Goal: Transaction & Acquisition: Purchase product/service

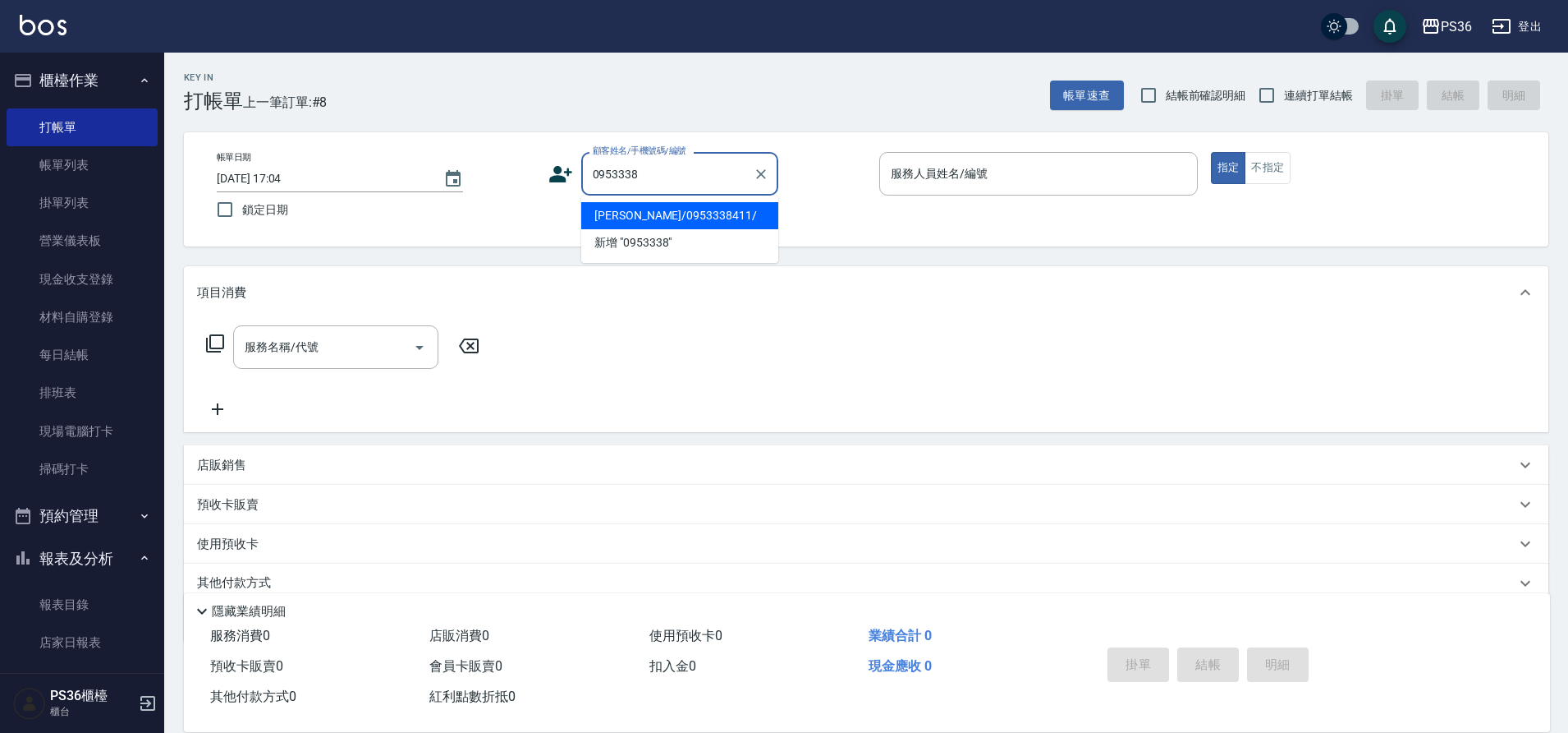
click at [709, 217] on li "[PERSON_NAME]/0953338411/" at bounding box center [679, 216] width 197 height 27
type input "[PERSON_NAME]/0953338411/"
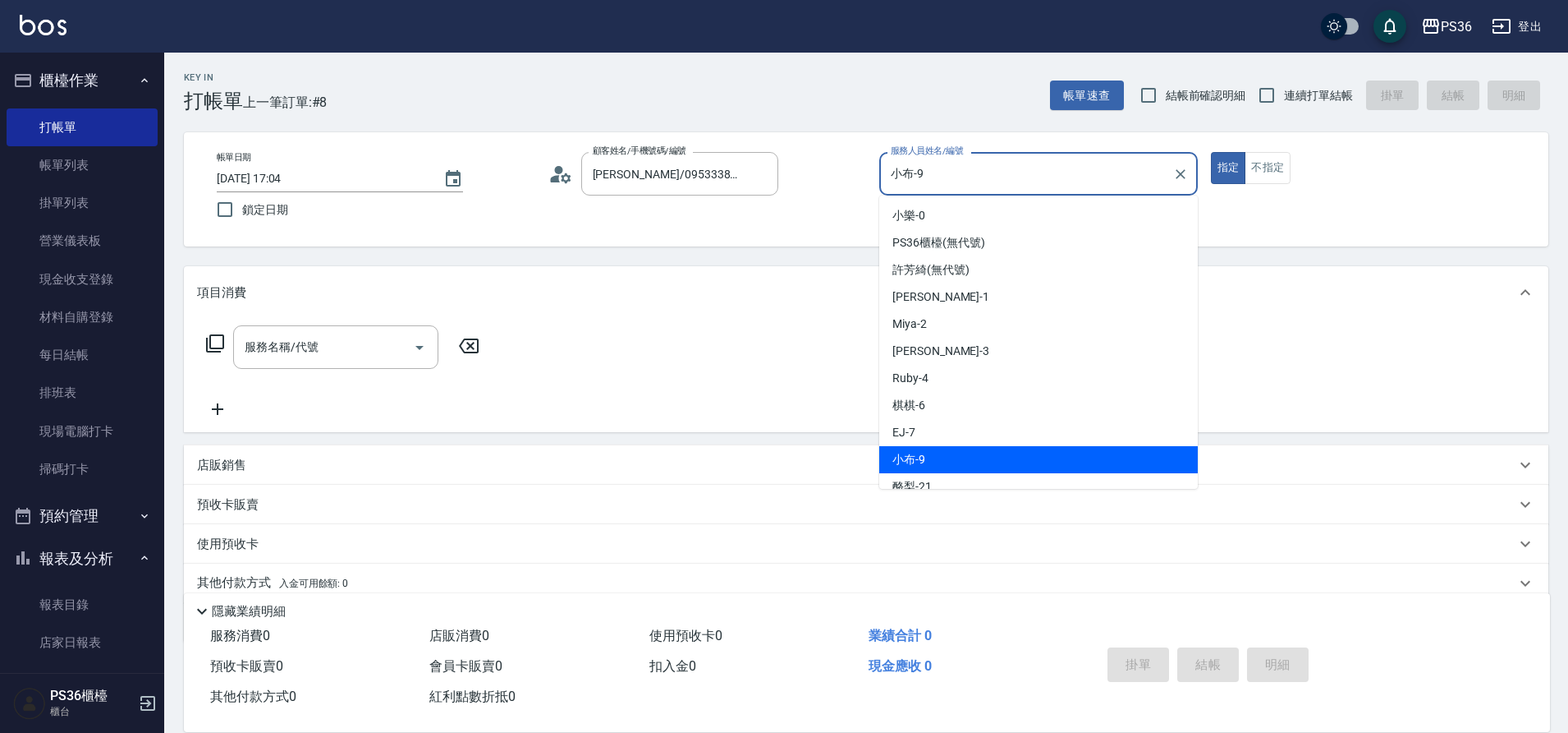
drag, startPoint x: 948, startPoint y: 172, endPoint x: 897, endPoint y: 173, distance: 51.0
click at [897, 173] on input "小布-9" at bounding box center [1026, 174] width 279 height 29
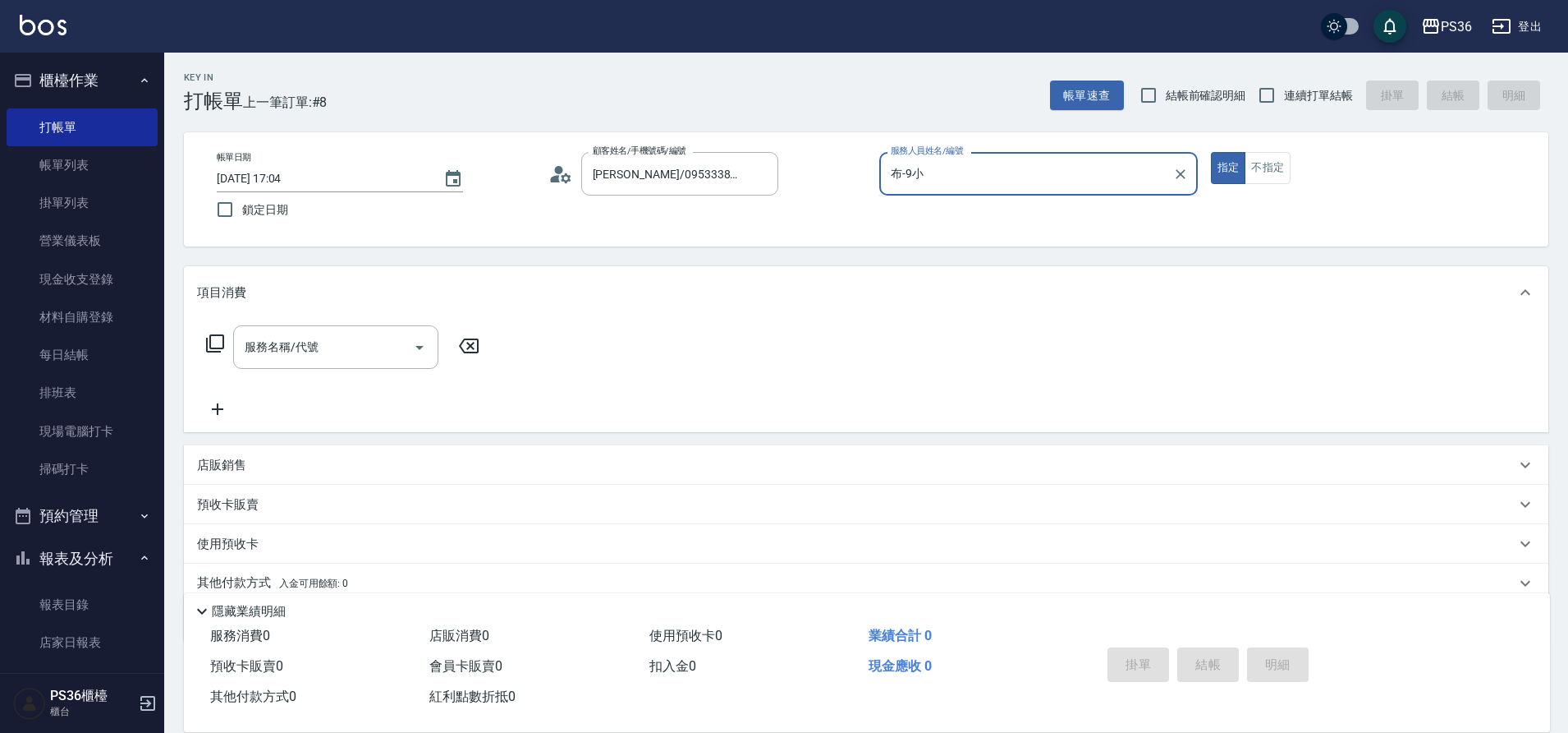
type input "小"
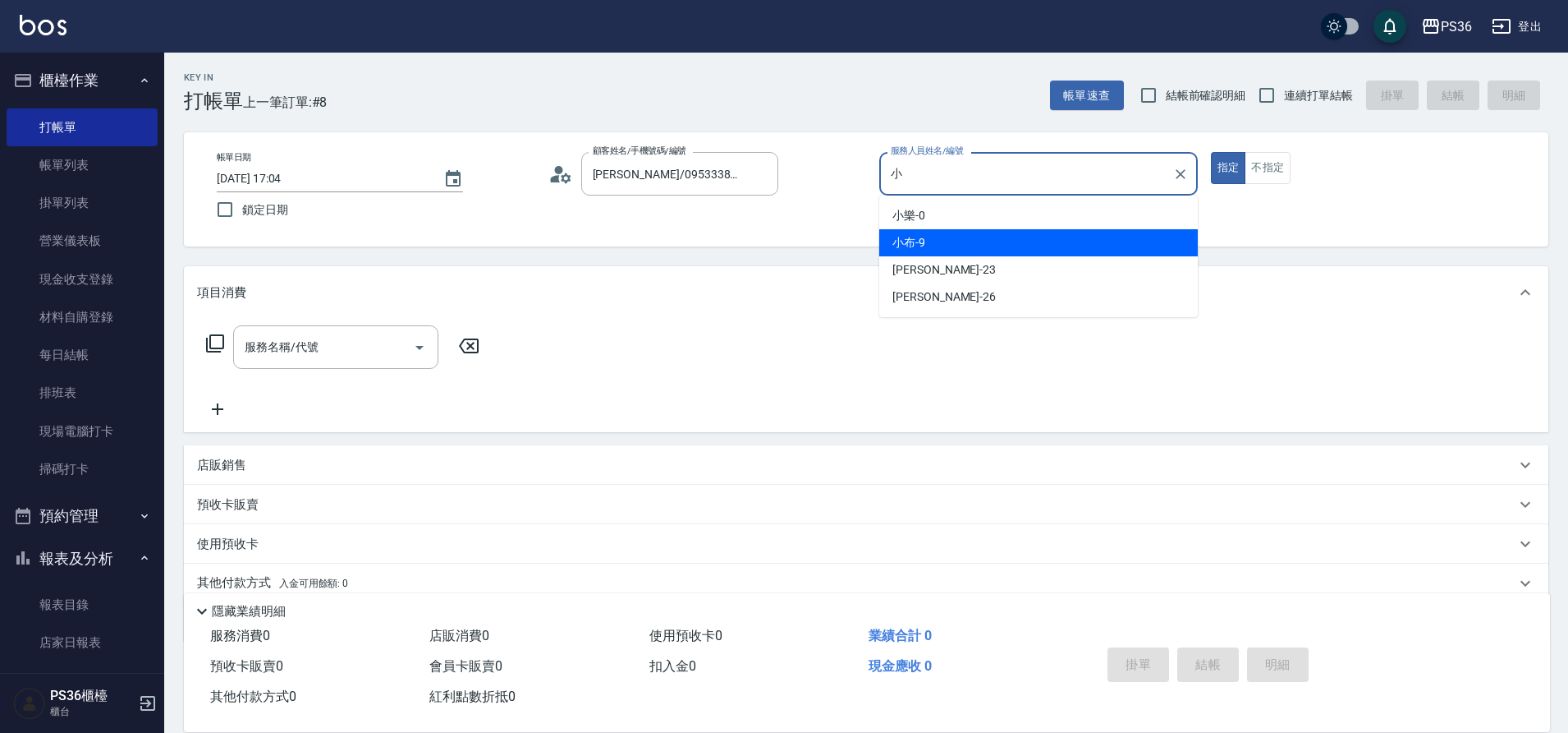
click at [955, 182] on input "小" at bounding box center [1026, 174] width 279 height 29
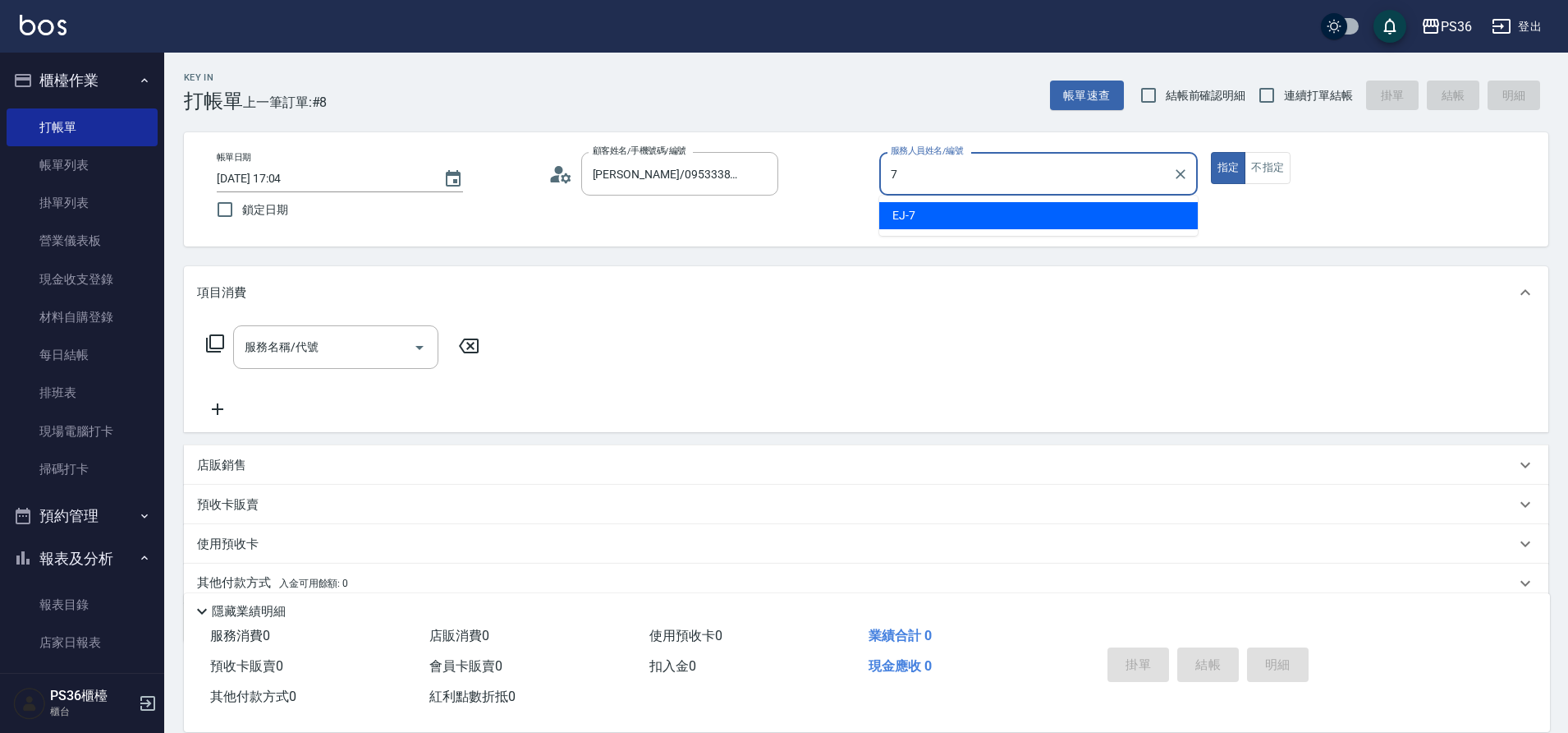
type input "EJ-7"
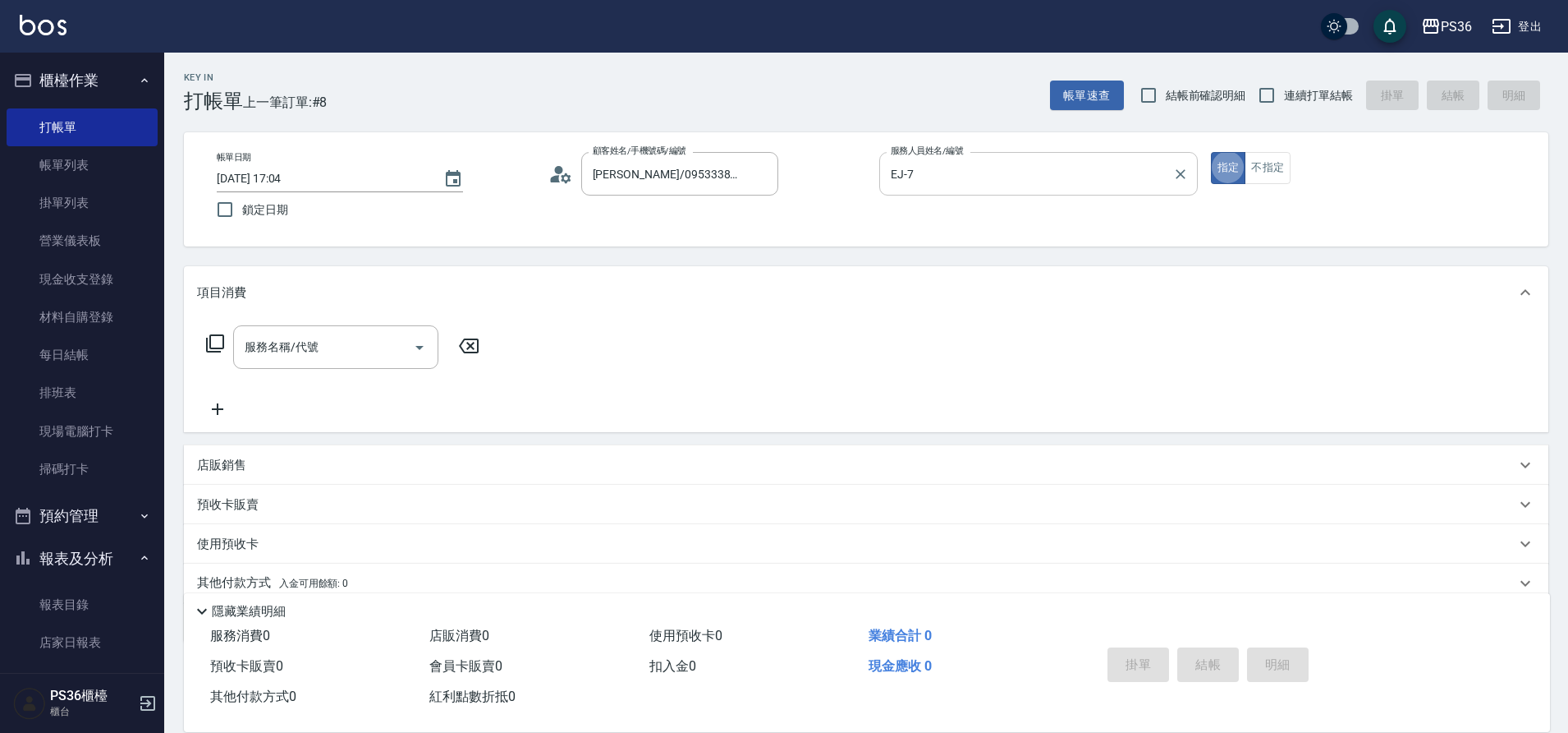
type button "true"
click at [328, 347] on input "服務名稱/代號" at bounding box center [323, 347] width 166 height 29
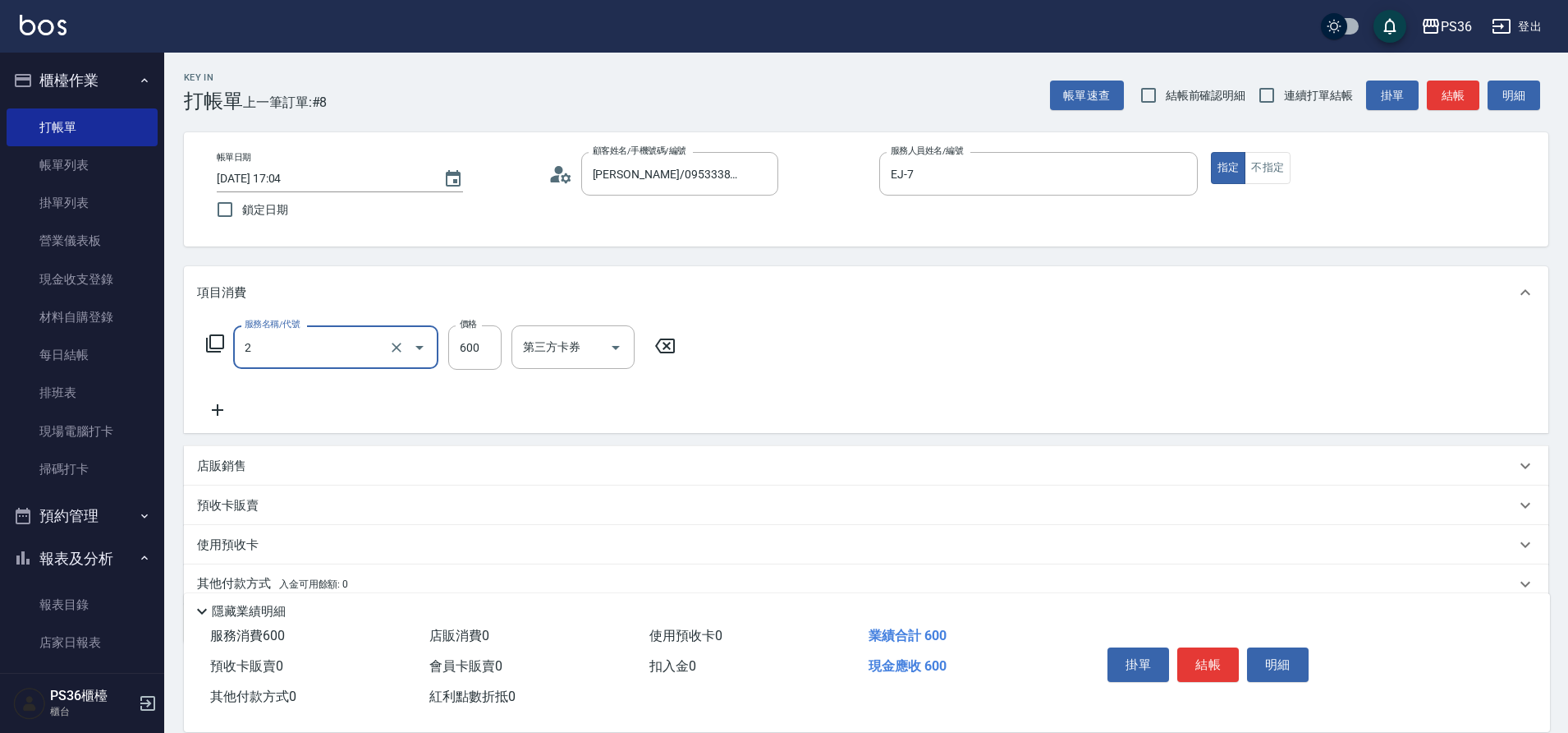
type input "局部染髮(2)"
click at [211, 338] on icon at bounding box center [215, 343] width 18 height 18
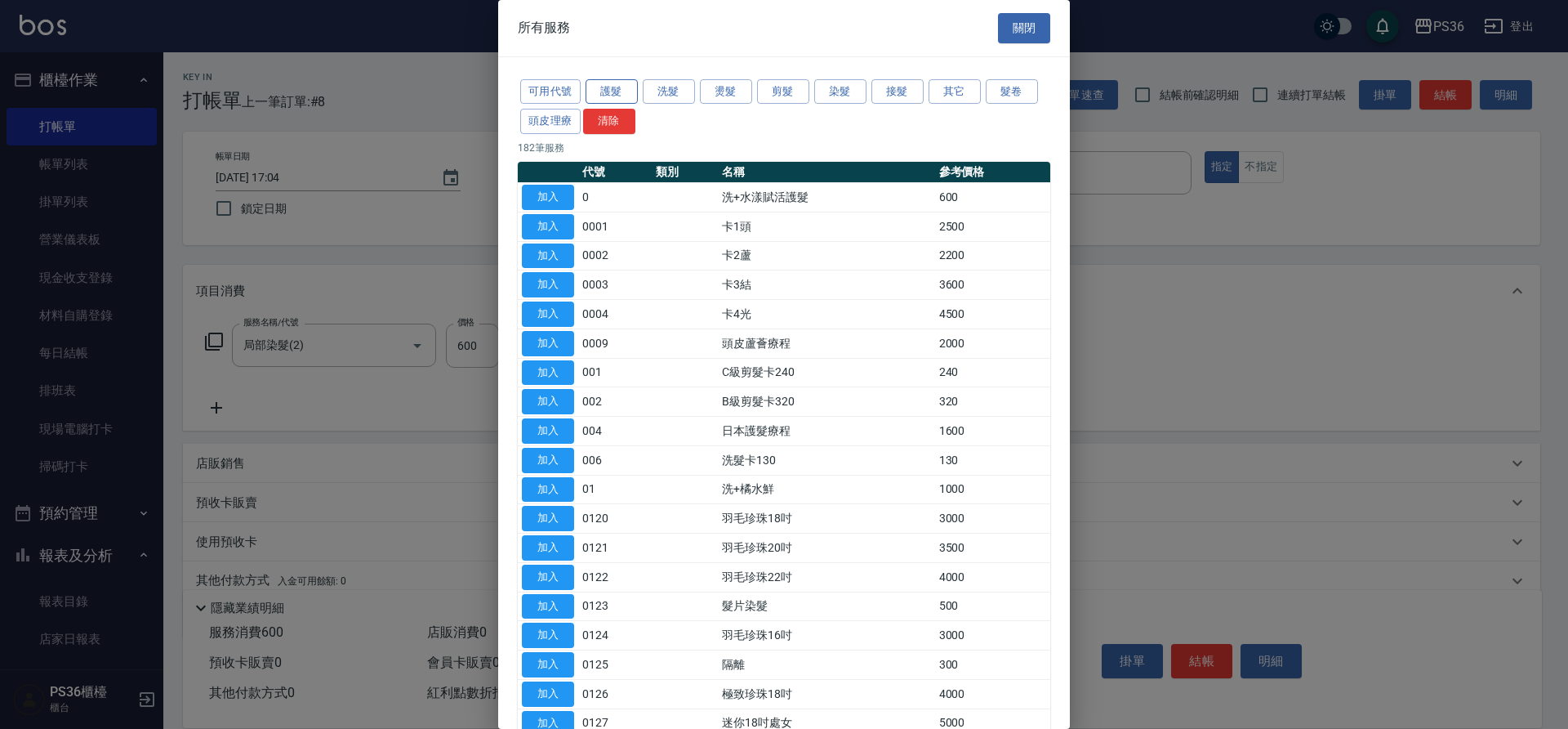
click at [609, 96] on button "護髮" at bounding box center [612, 92] width 53 height 25
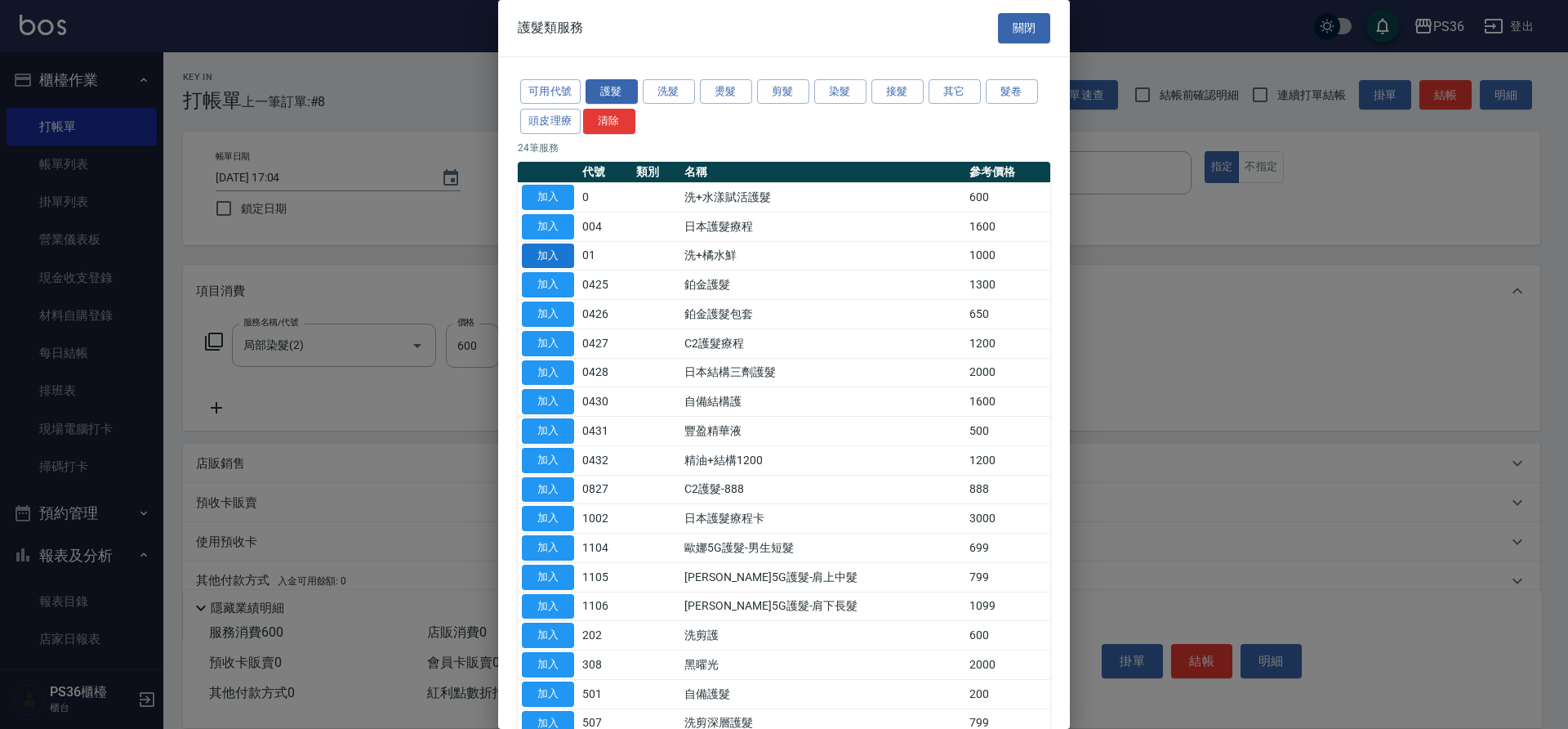
click at [546, 254] on button "加入" at bounding box center [548, 256] width 53 height 25
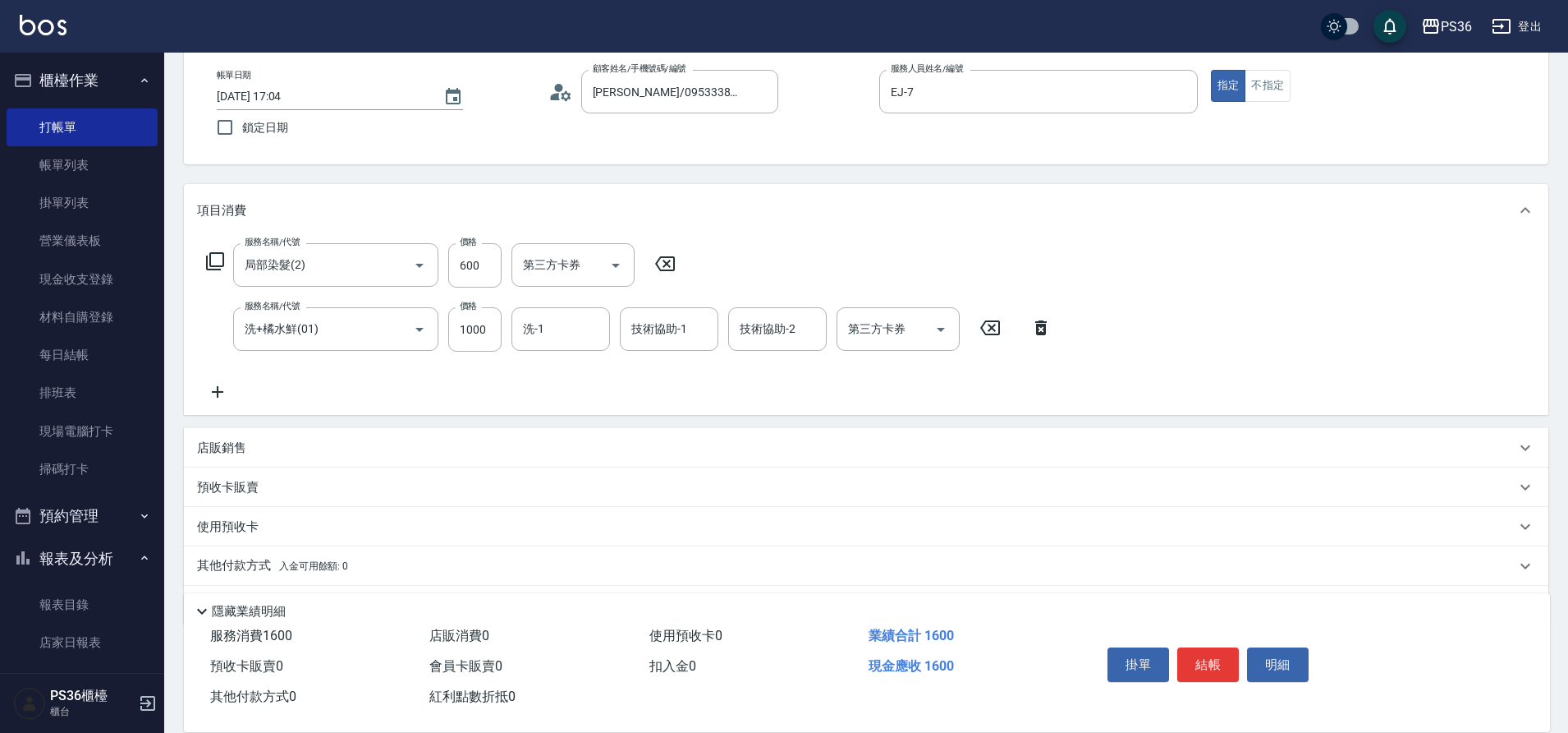
scroll to position [132, 0]
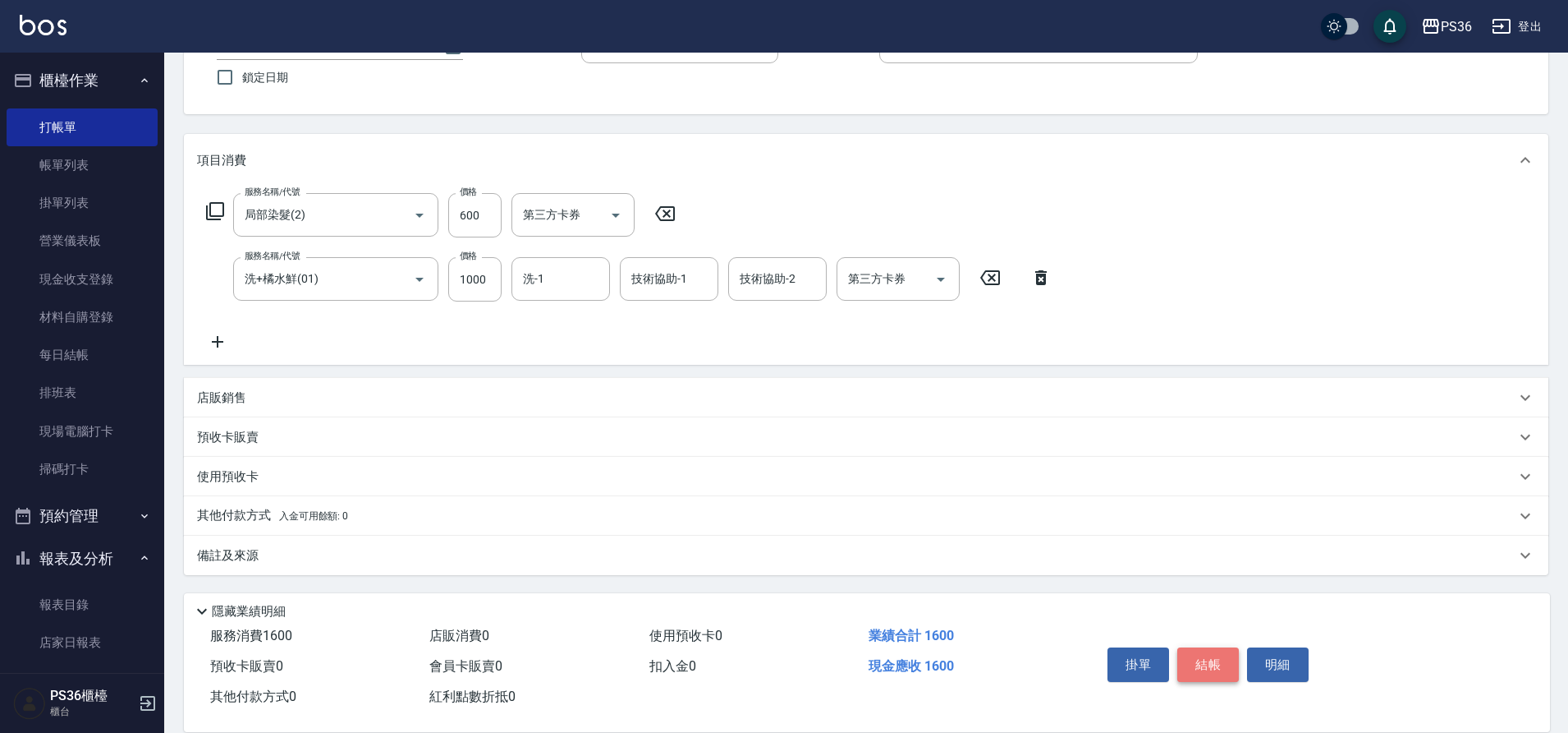
click at [1222, 666] on button "結帳" at bounding box center [1208, 664] width 61 height 34
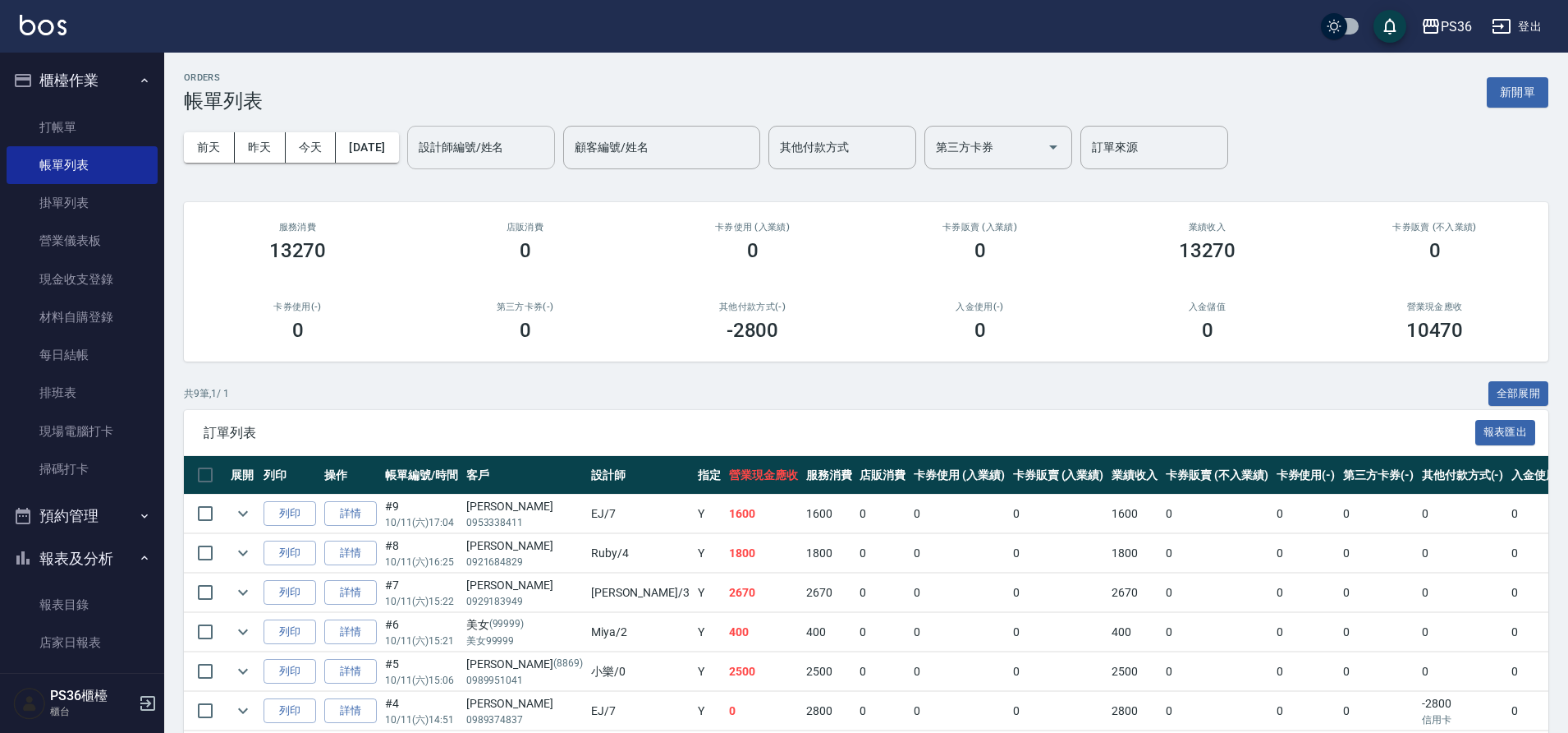
click at [534, 128] on div "設計師編號/姓名" at bounding box center [480, 147] width 148 height 44
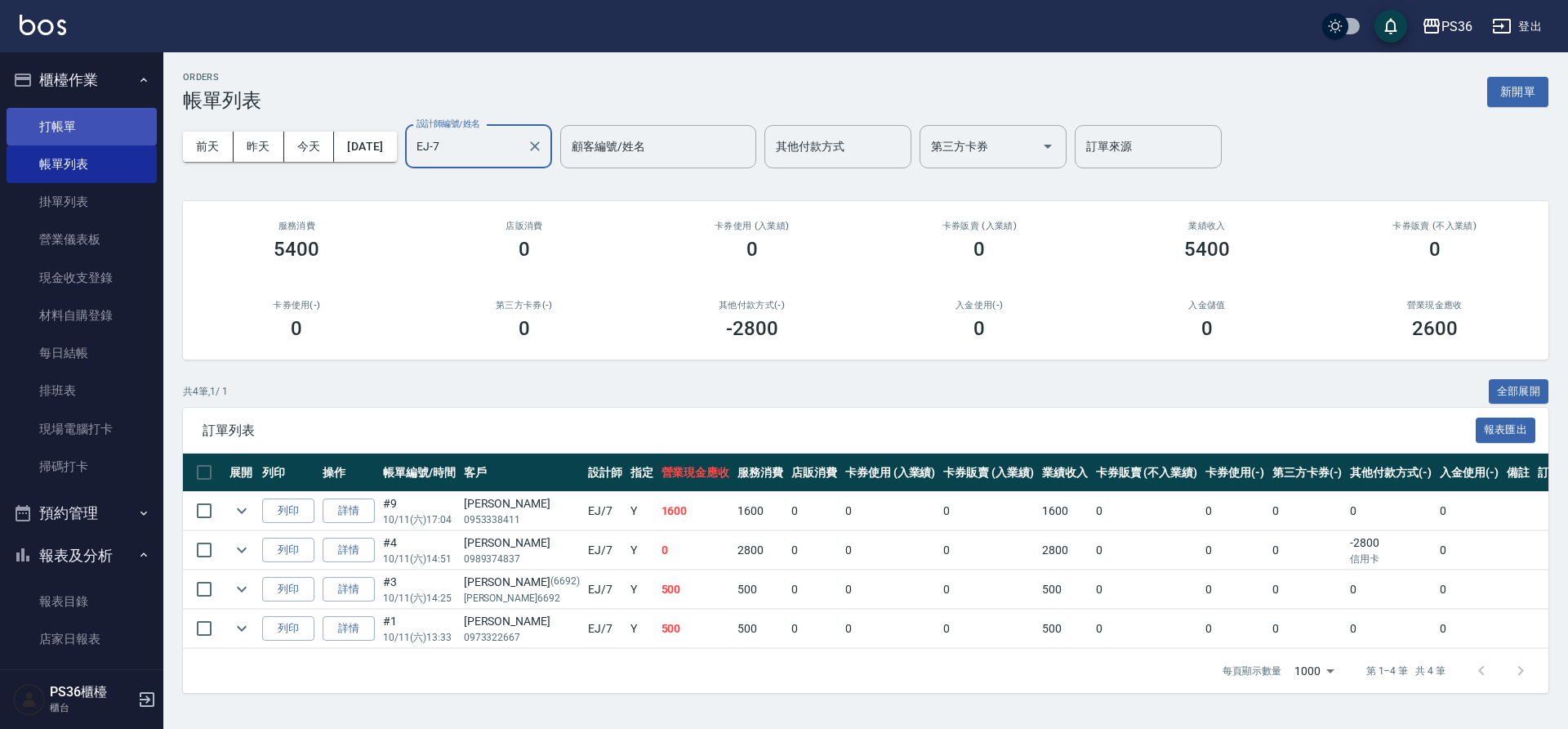
type input "EJ-7"
click at [95, 120] on link "打帳單" at bounding box center [81, 126] width 150 height 37
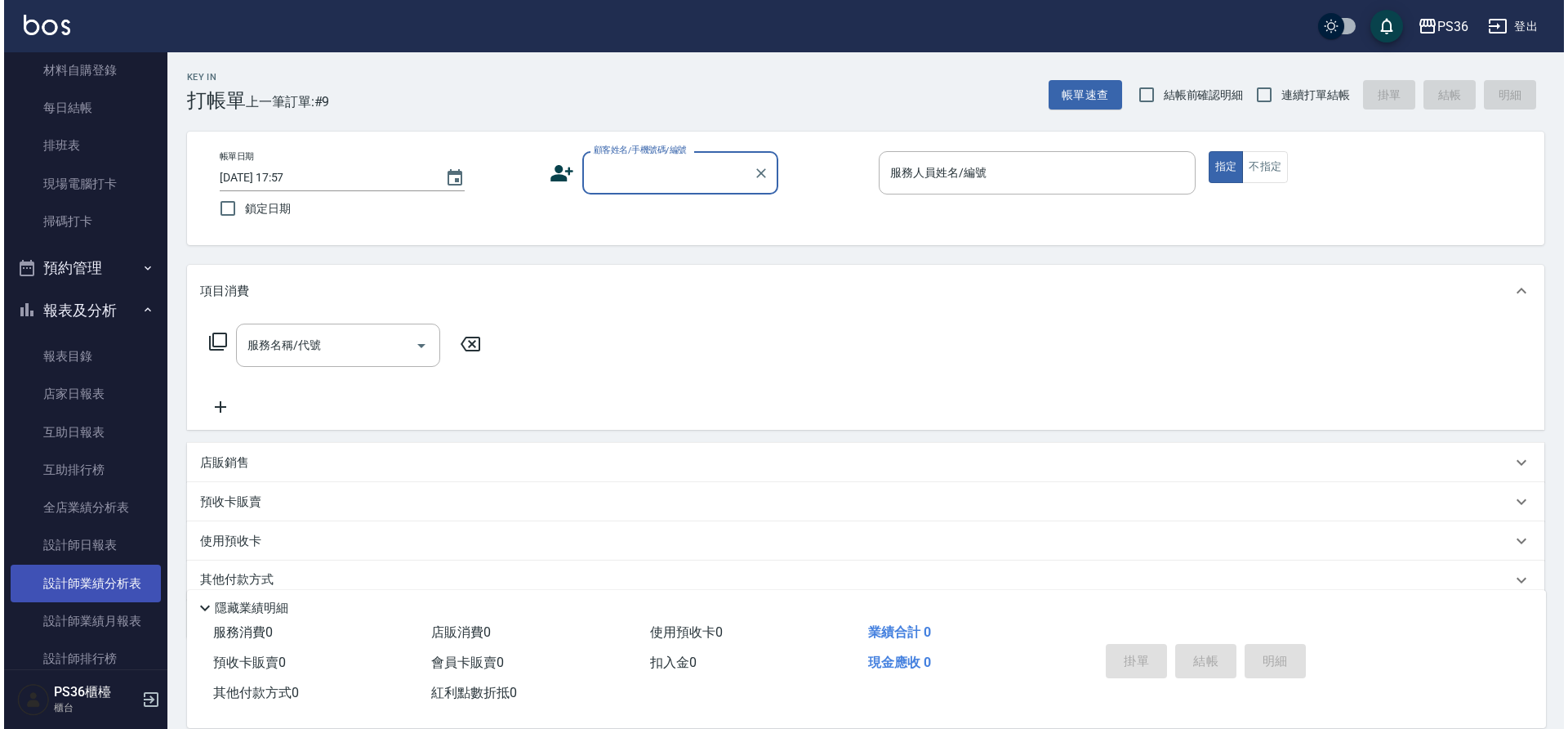
scroll to position [327, 0]
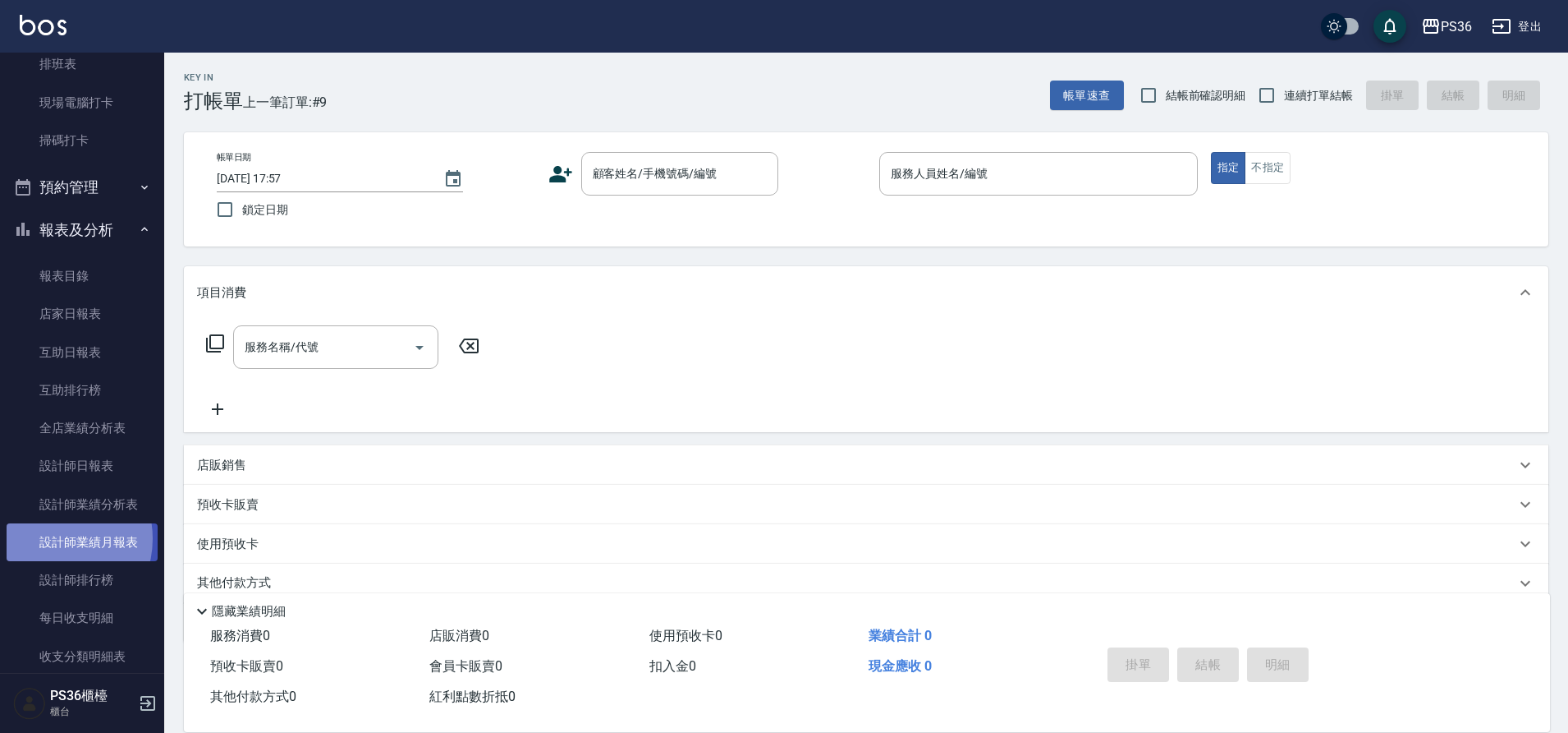
click at [55, 538] on link "設計師業績月報表" at bounding box center [82, 542] width 151 height 38
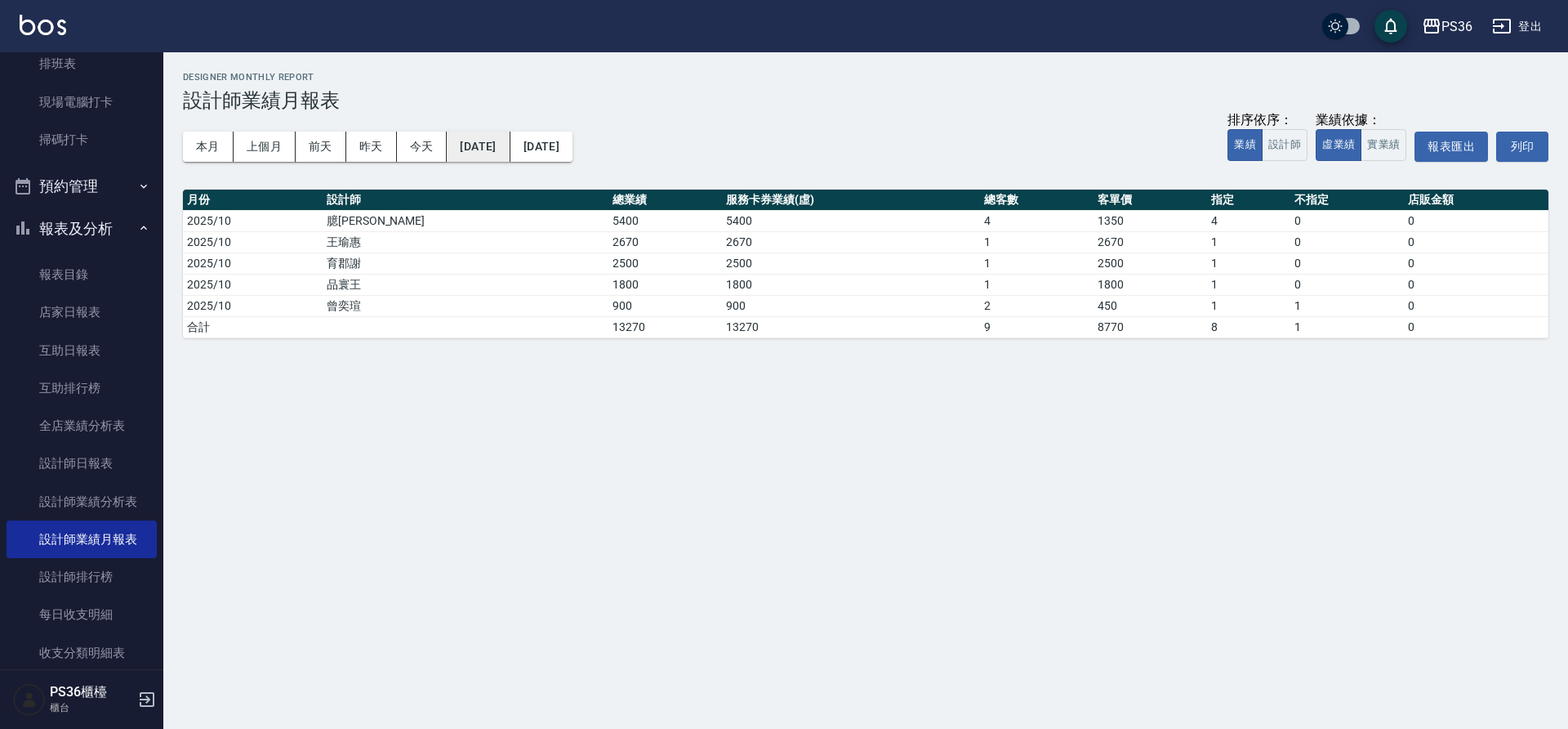
click at [505, 140] on button "[DATE]" at bounding box center [478, 147] width 63 height 31
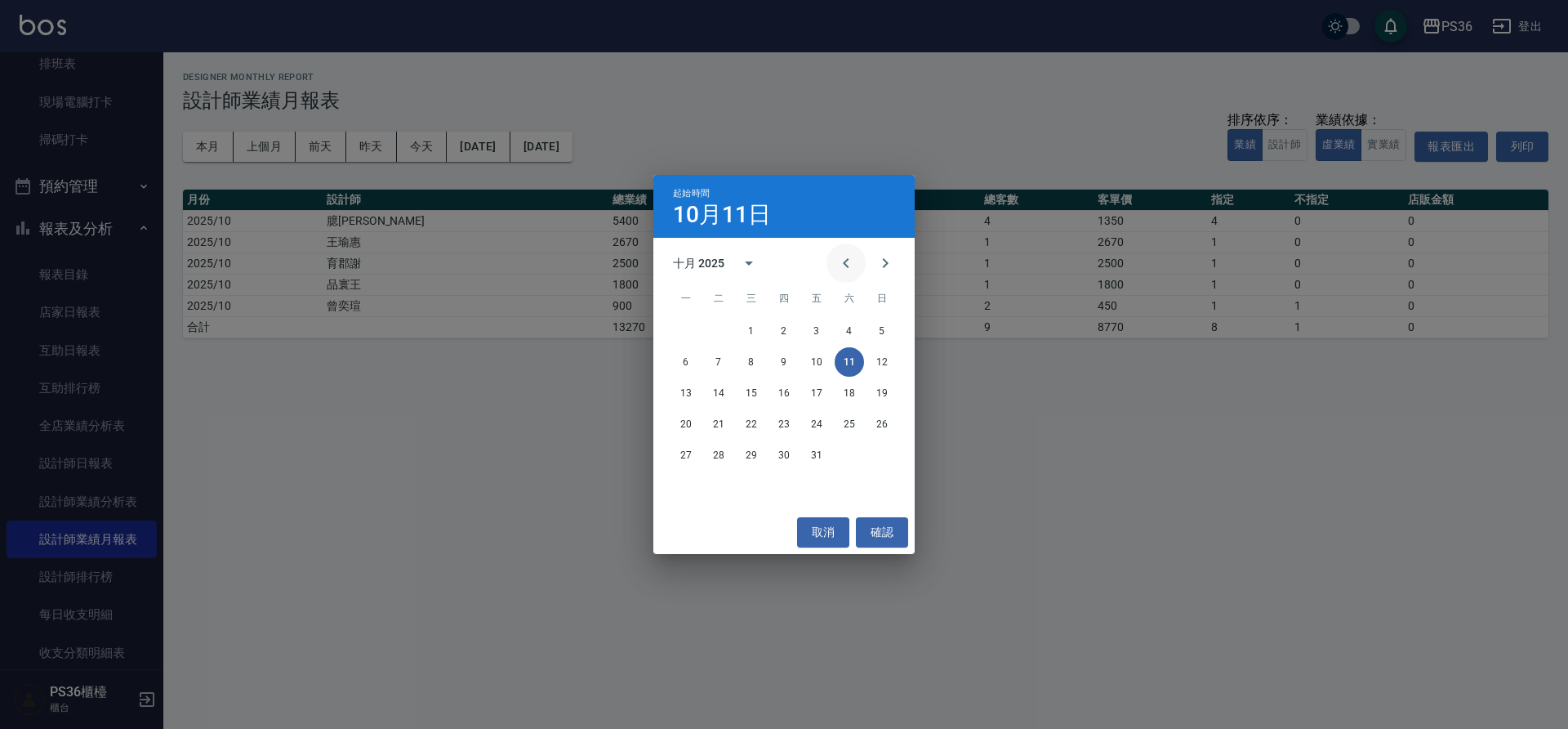
click at [856, 266] on button "Previous month" at bounding box center [846, 263] width 39 height 39
click at [812, 327] on button "1" at bounding box center [816, 330] width 30 height 30
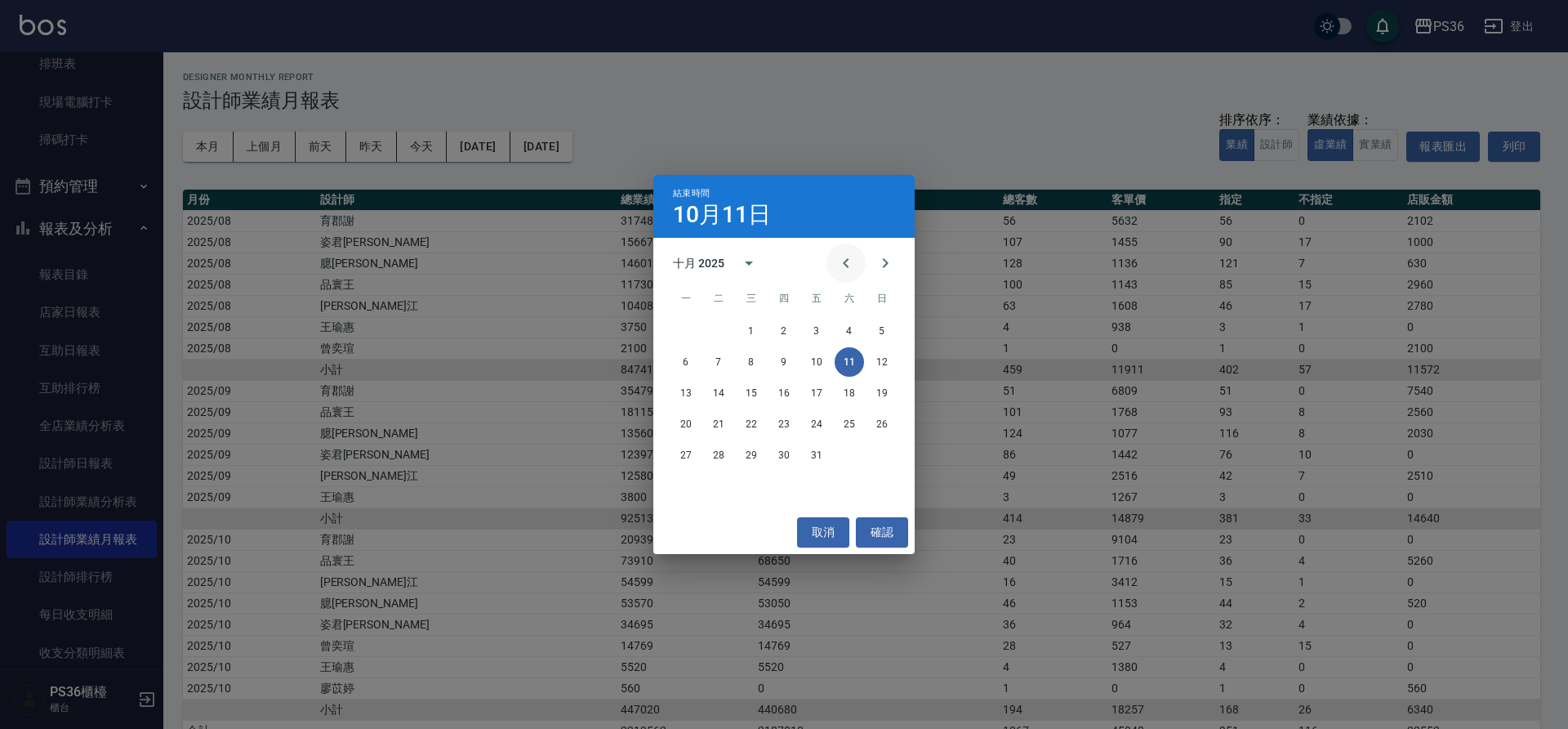
click at [838, 269] on icon "Previous month" at bounding box center [846, 262] width 20 height 20
click at [722, 462] on button "30" at bounding box center [719, 455] width 30 height 30
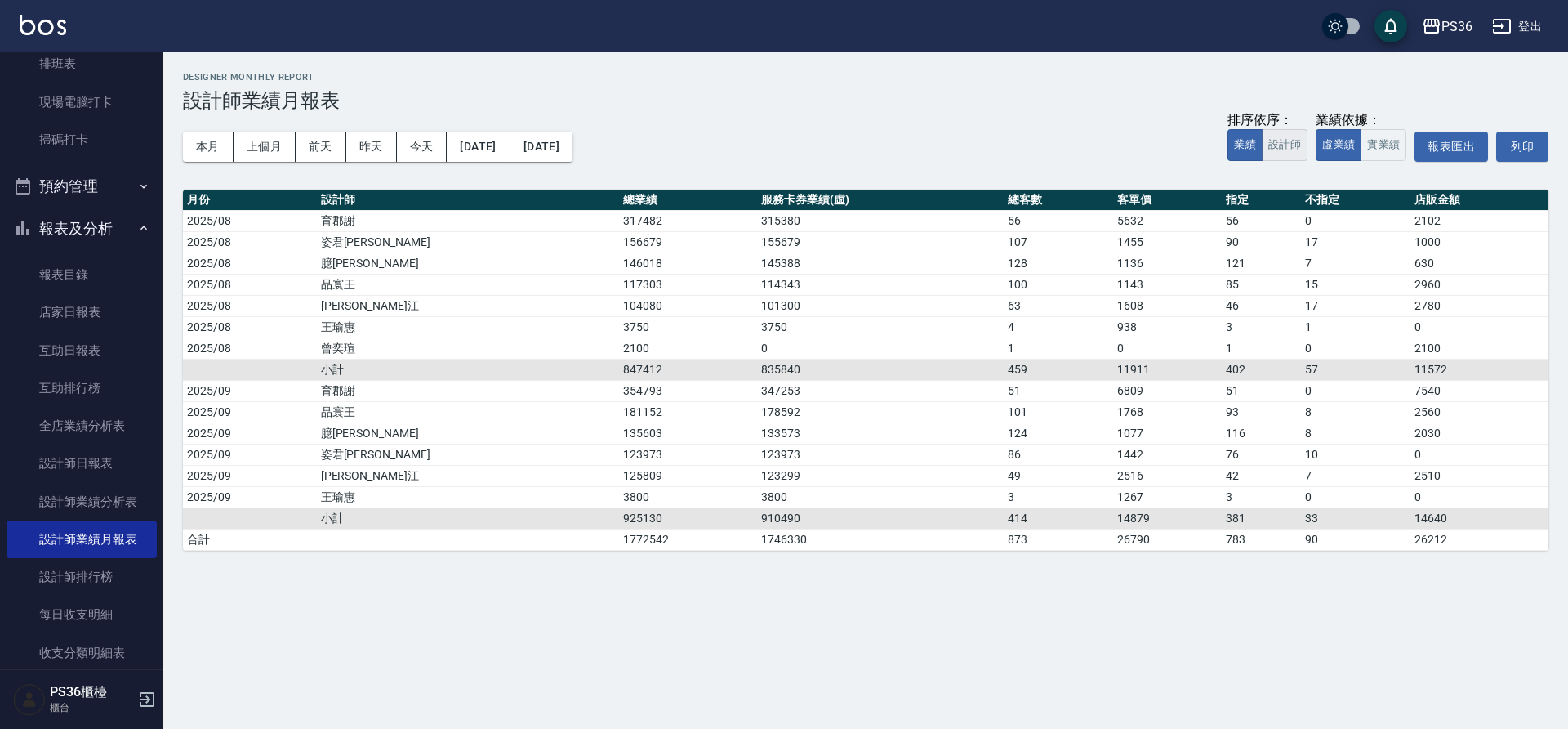
click at [1270, 153] on button "設計師" at bounding box center [1285, 145] width 46 height 32
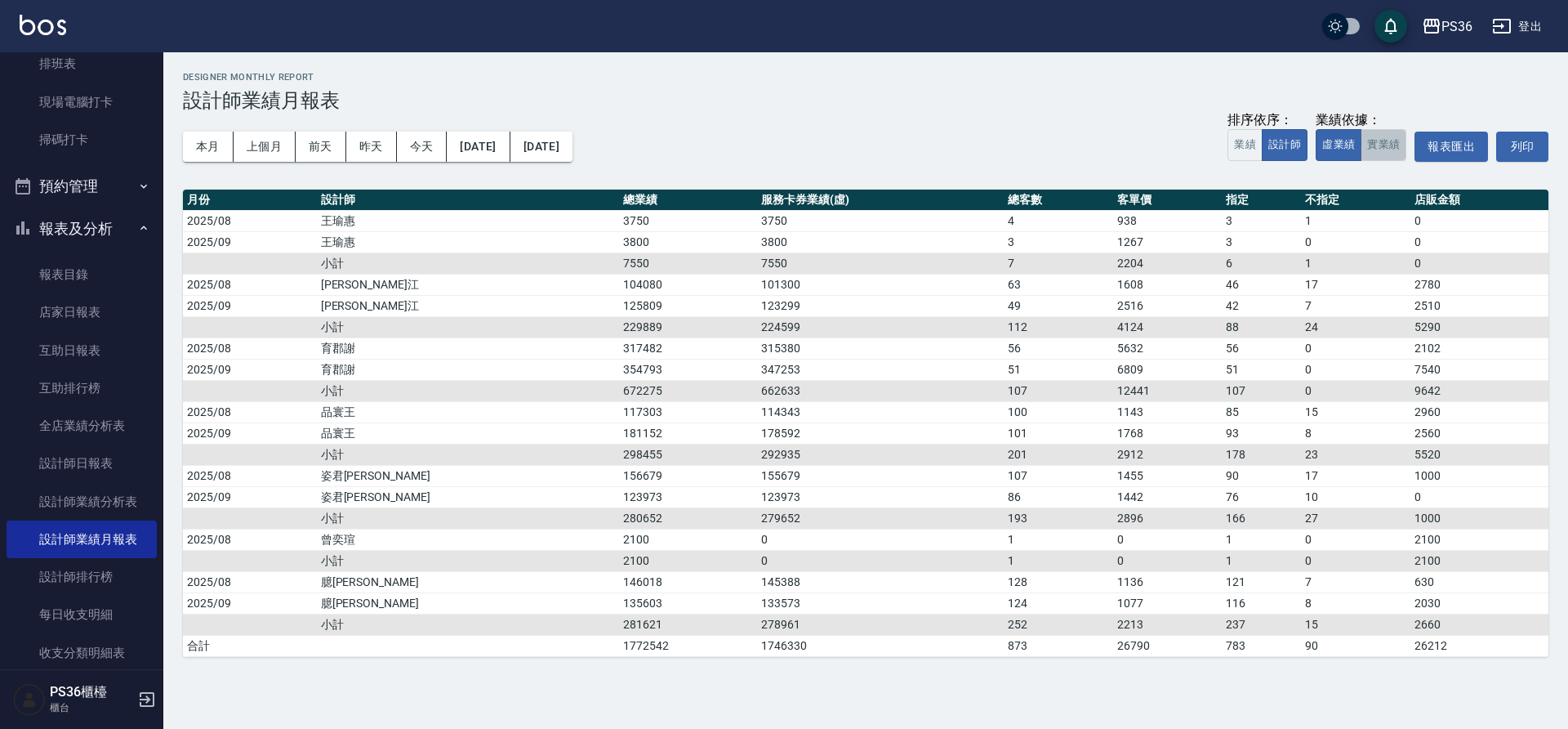
click at [1388, 147] on button "實業績" at bounding box center [1384, 145] width 46 height 32
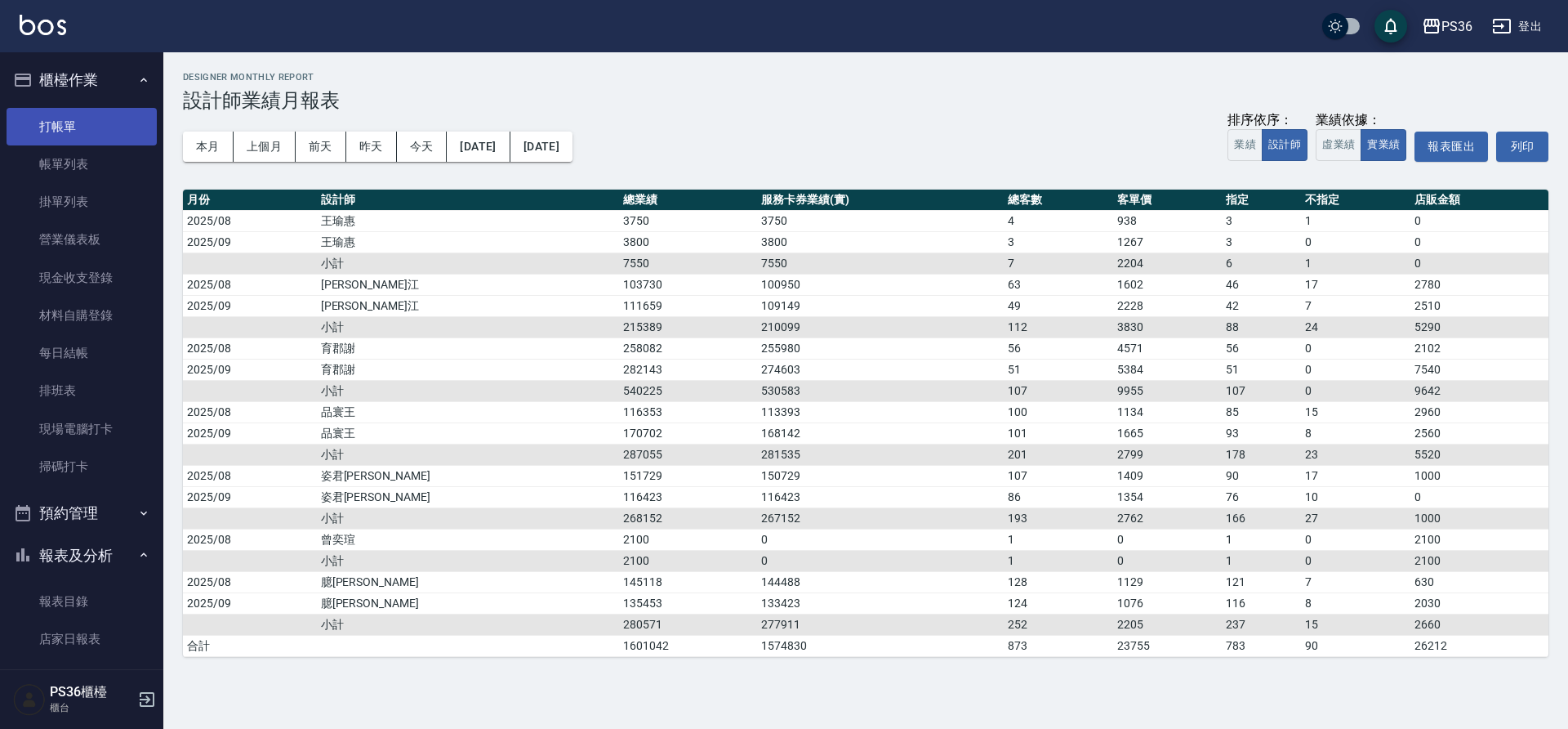
click at [81, 131] on link "打帳單" at bounding box center [81, 126] width 150 height 37
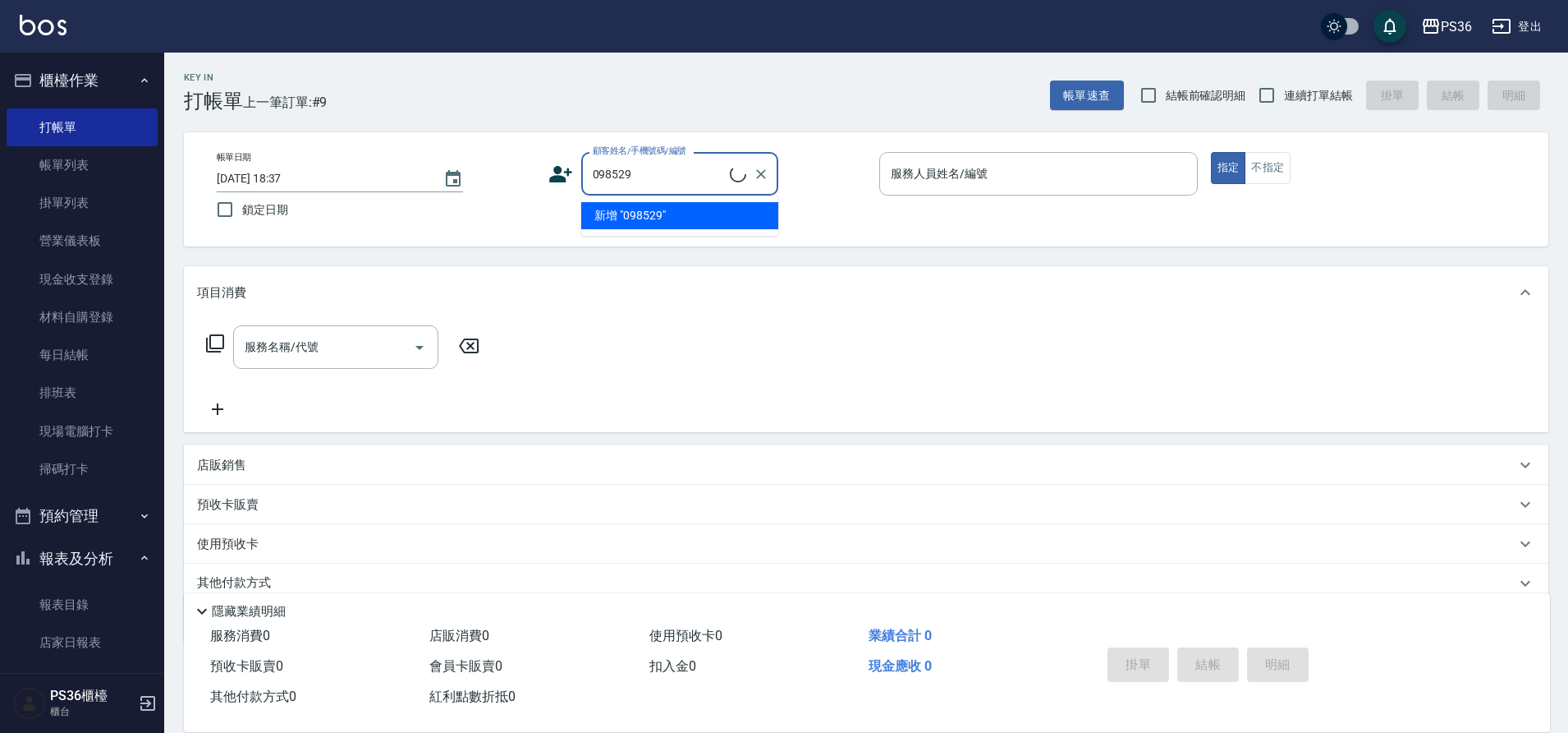
click at [645, 213] on ul "新增 "098529"" at bounding box center [679, 215] width 197 height 40
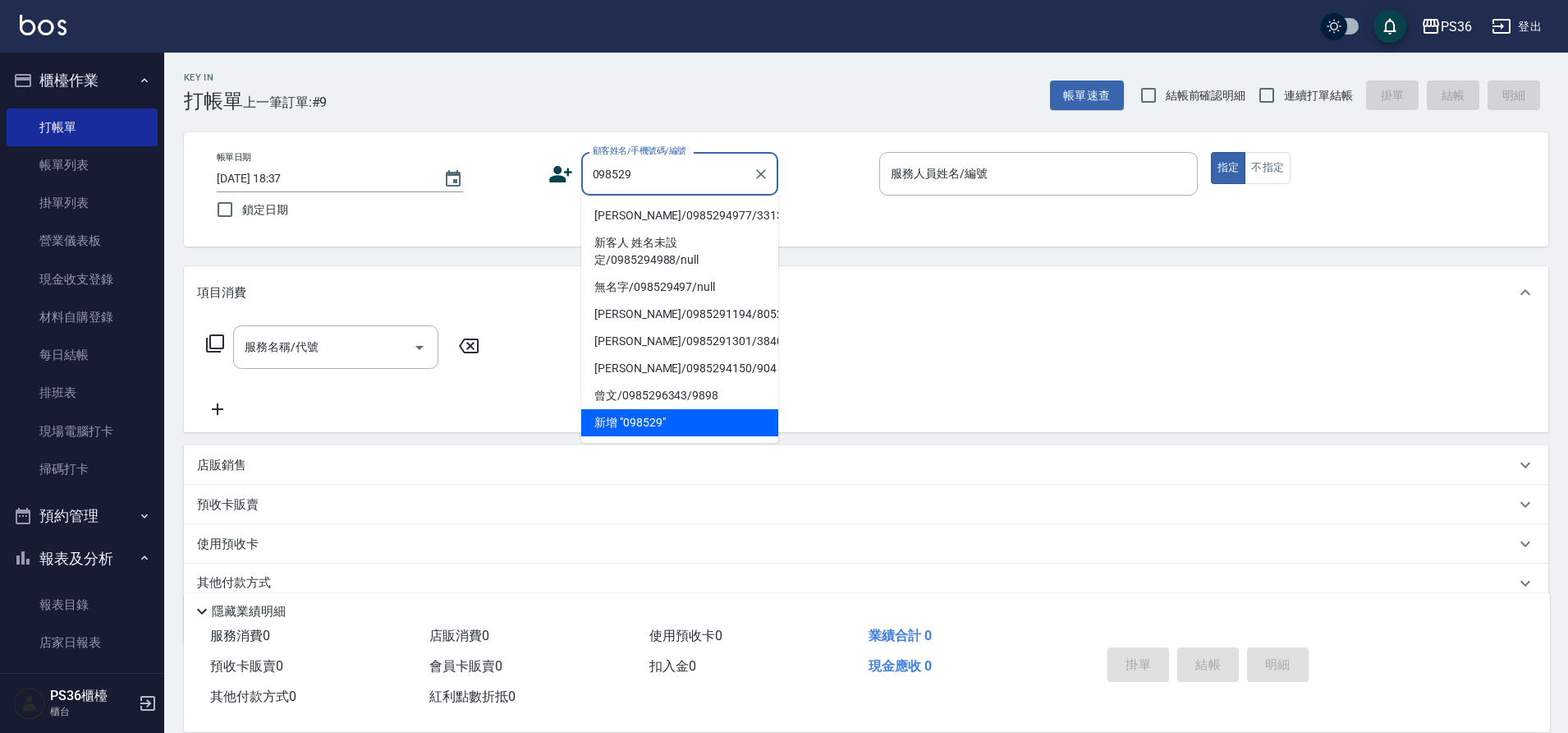
click at [645, 213] on li "[PERSON_NAME]/0985294977/331350" at bounding box center [679, 216] width 197 height 27
type input "[PERSON_NAME]/0985294977/331350"
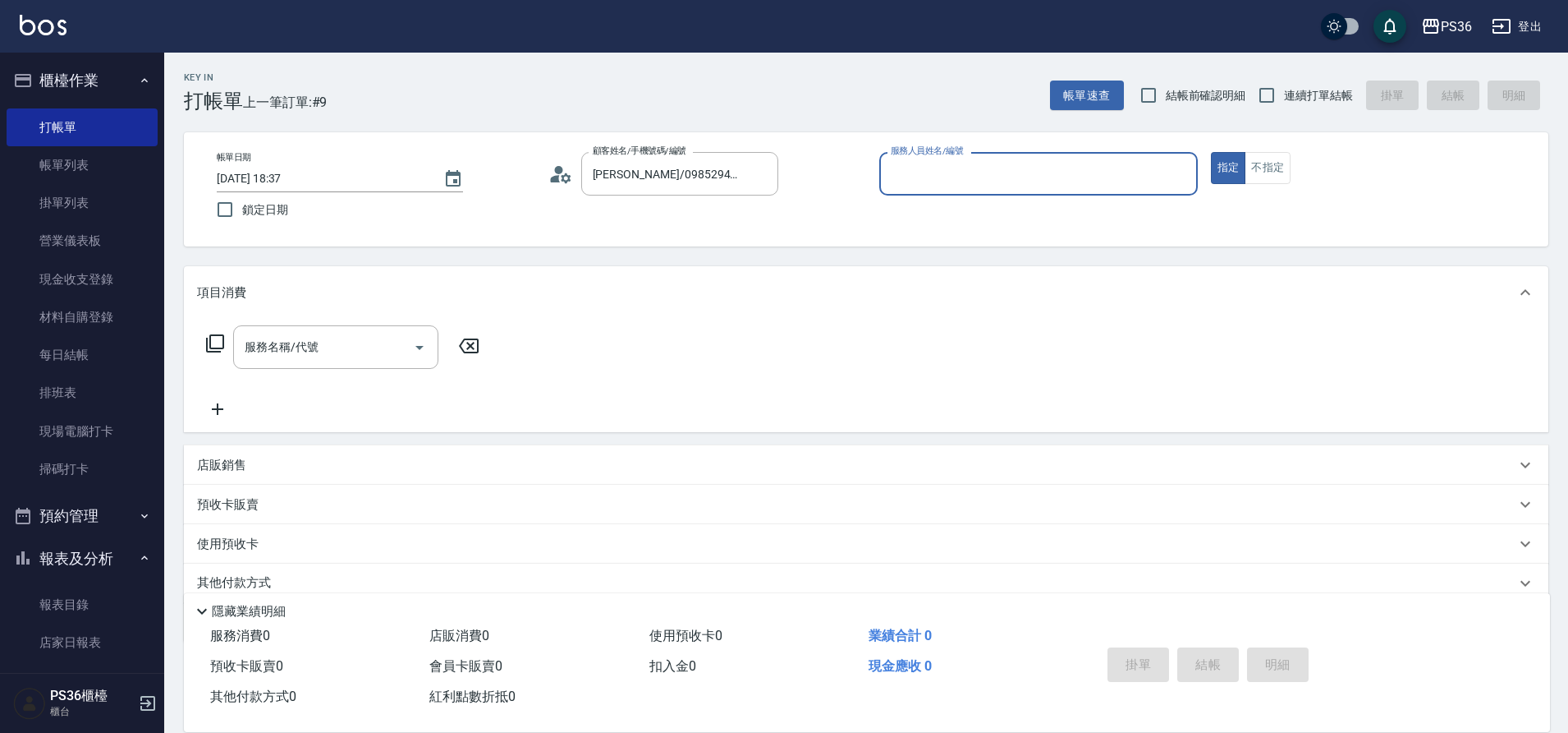
type input "[PERSON_NAME]-1"
click at [395, 333] on input "服務名稱/代號" at bounding box center [323, 347] width 166 height 29
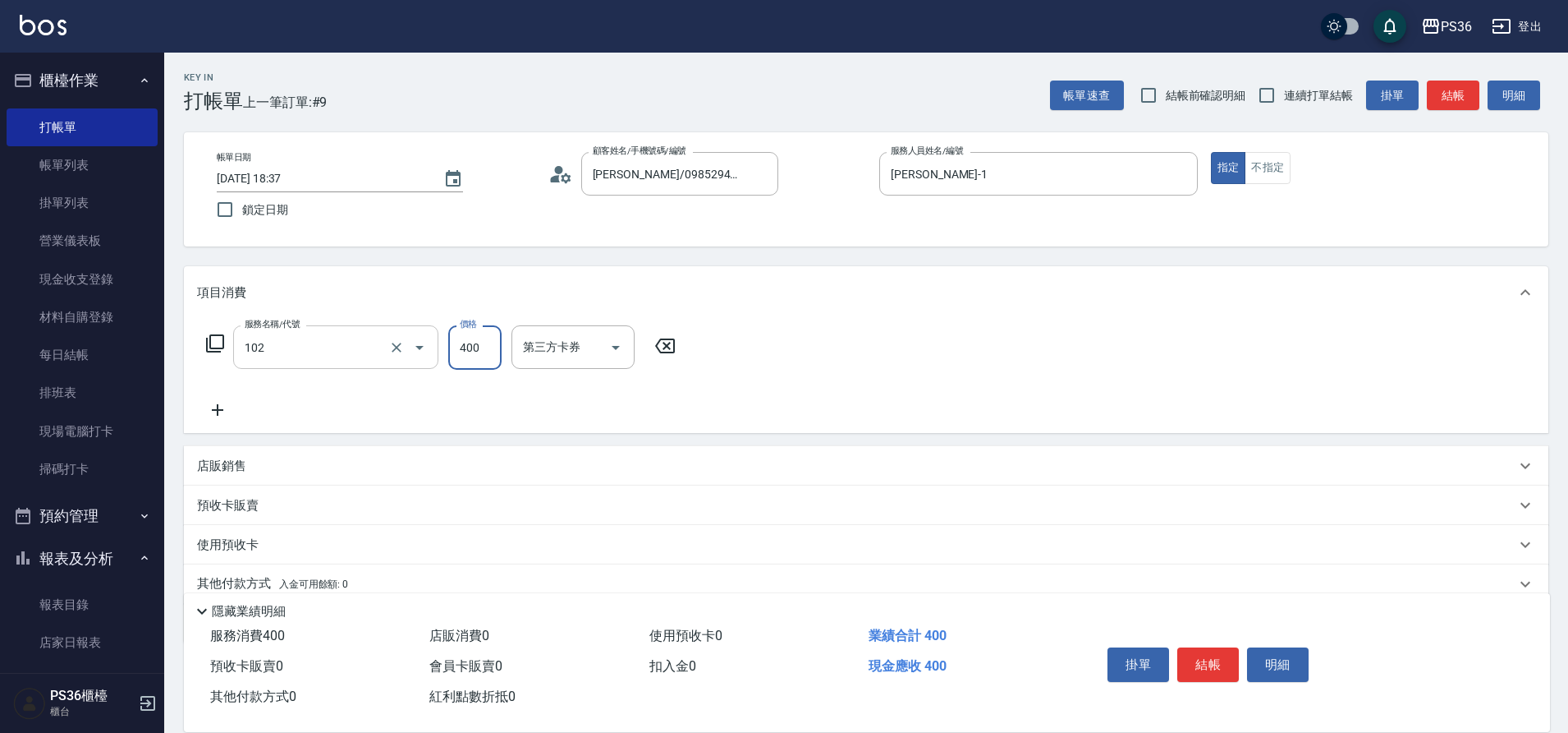
type input "精油洗髮(102)"
type input "600"
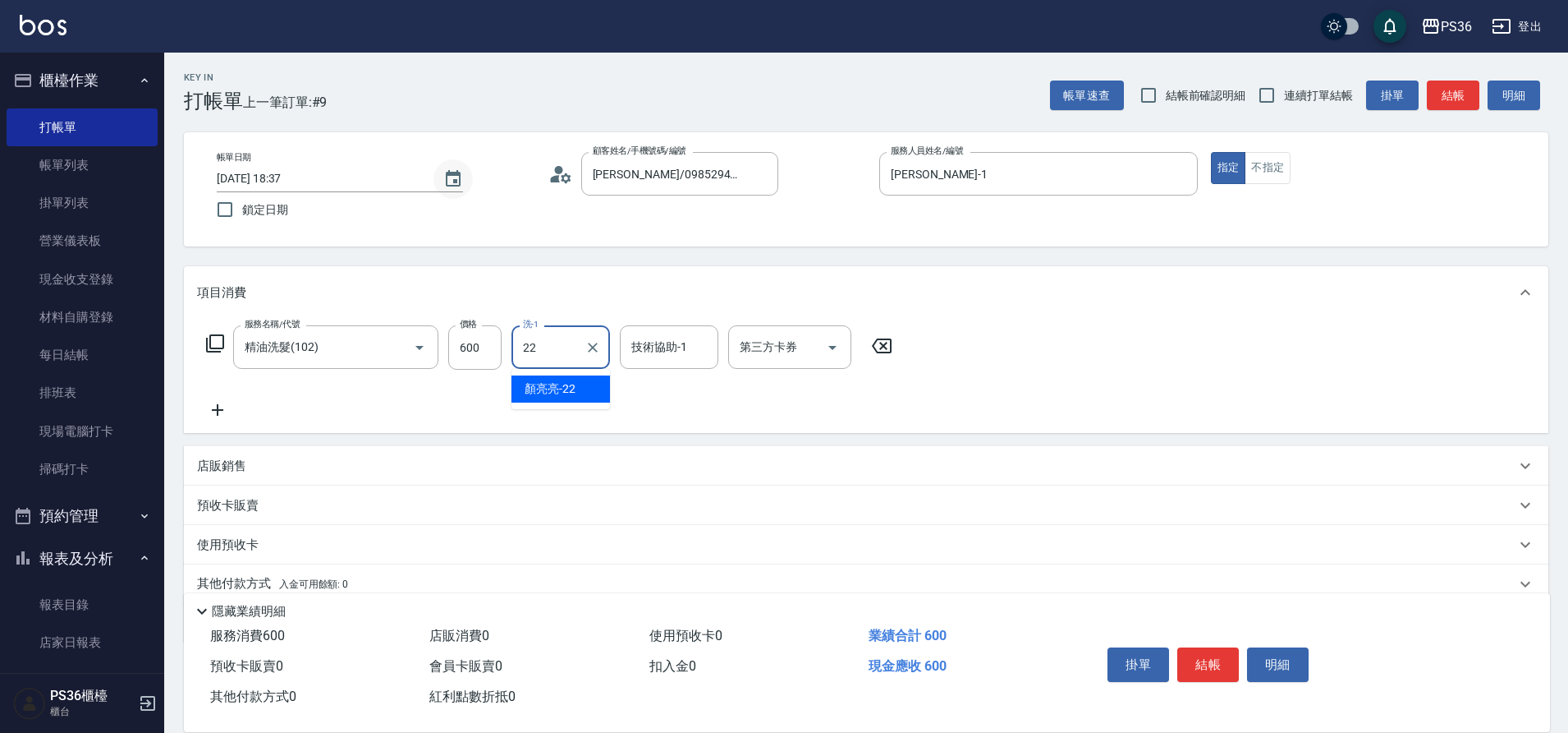
type input "顏亮亮-22"
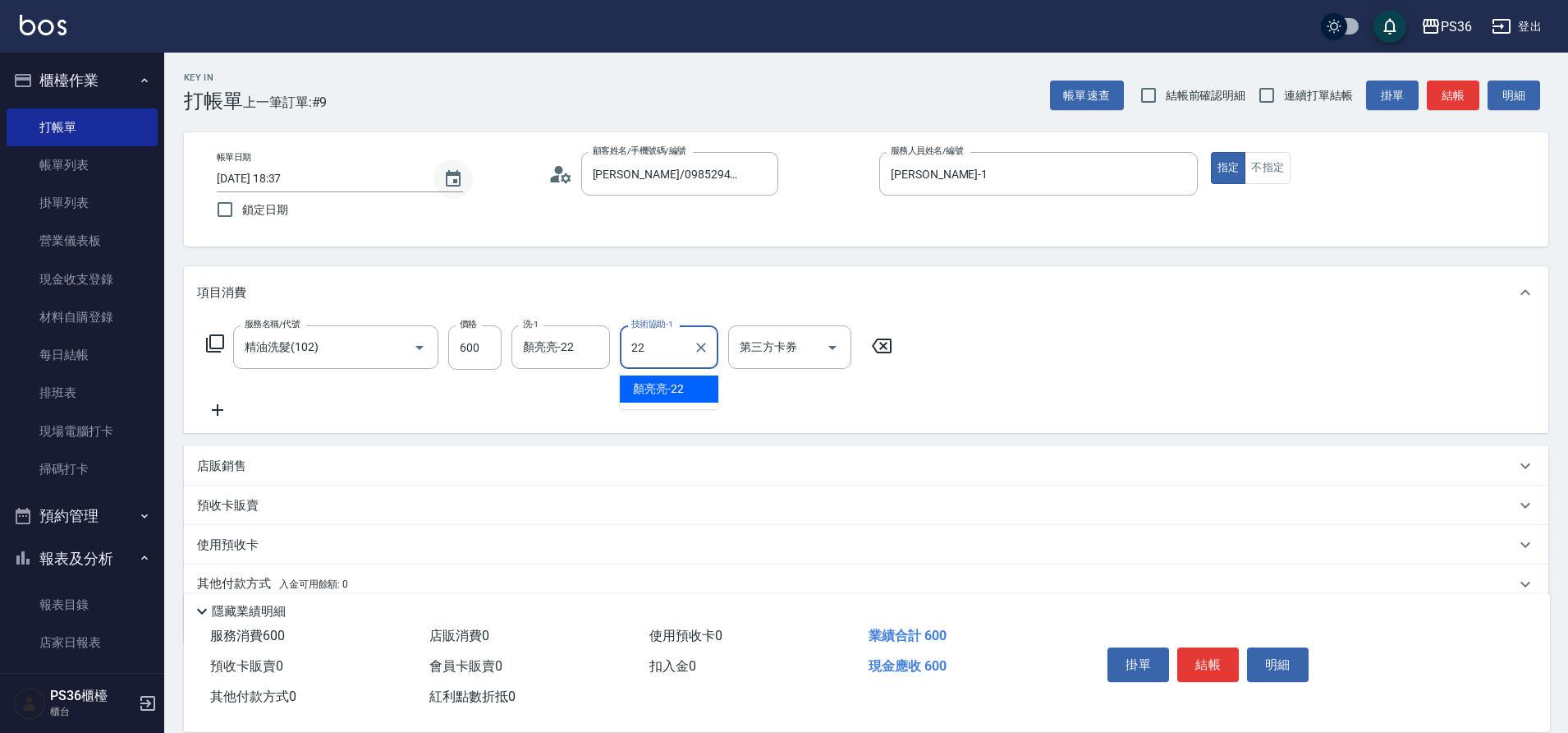
type input "顏亮亮-22"
click at [224, 413] on icon at bounding box center [218, 410] width 41 height 20
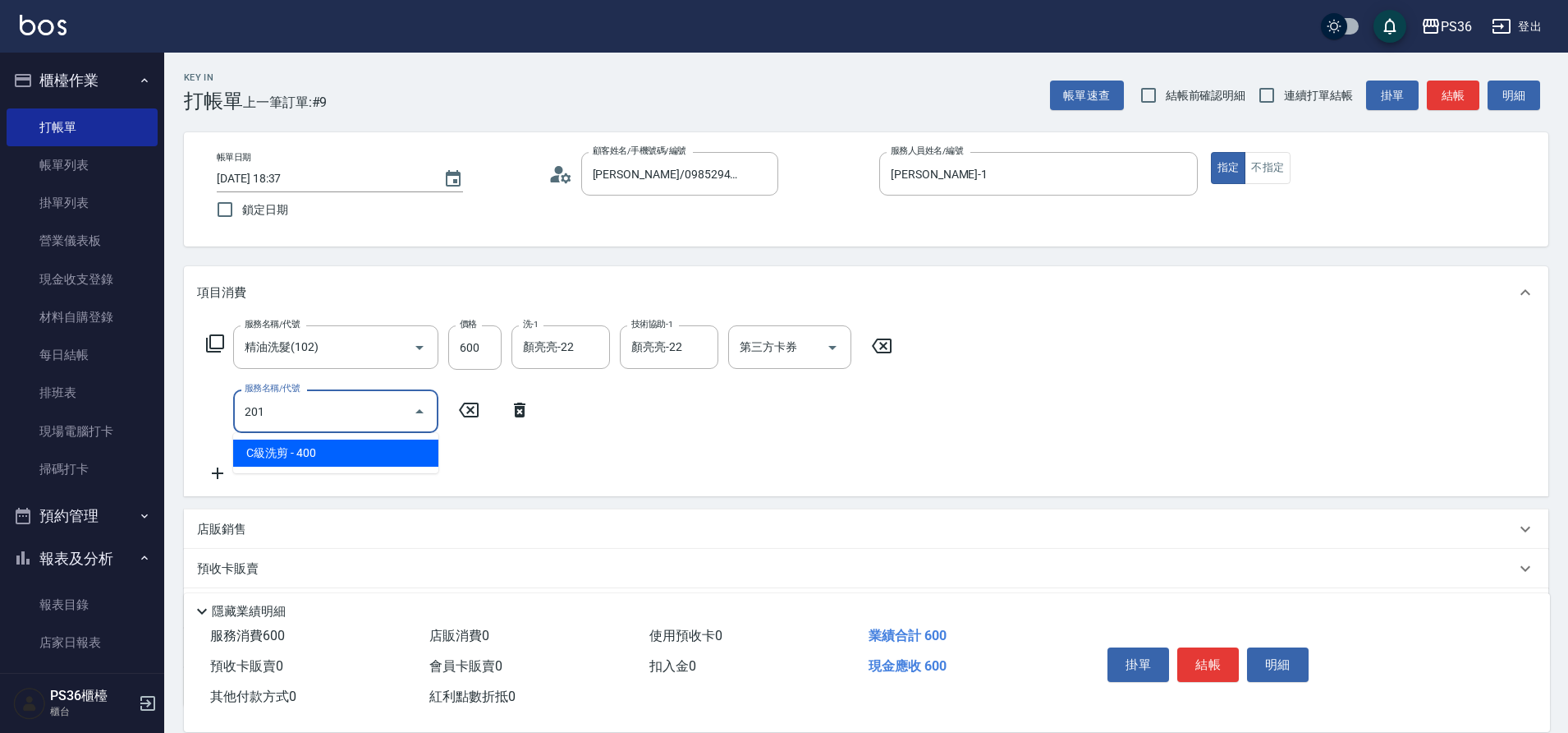
type input "C級洗剪(201)"
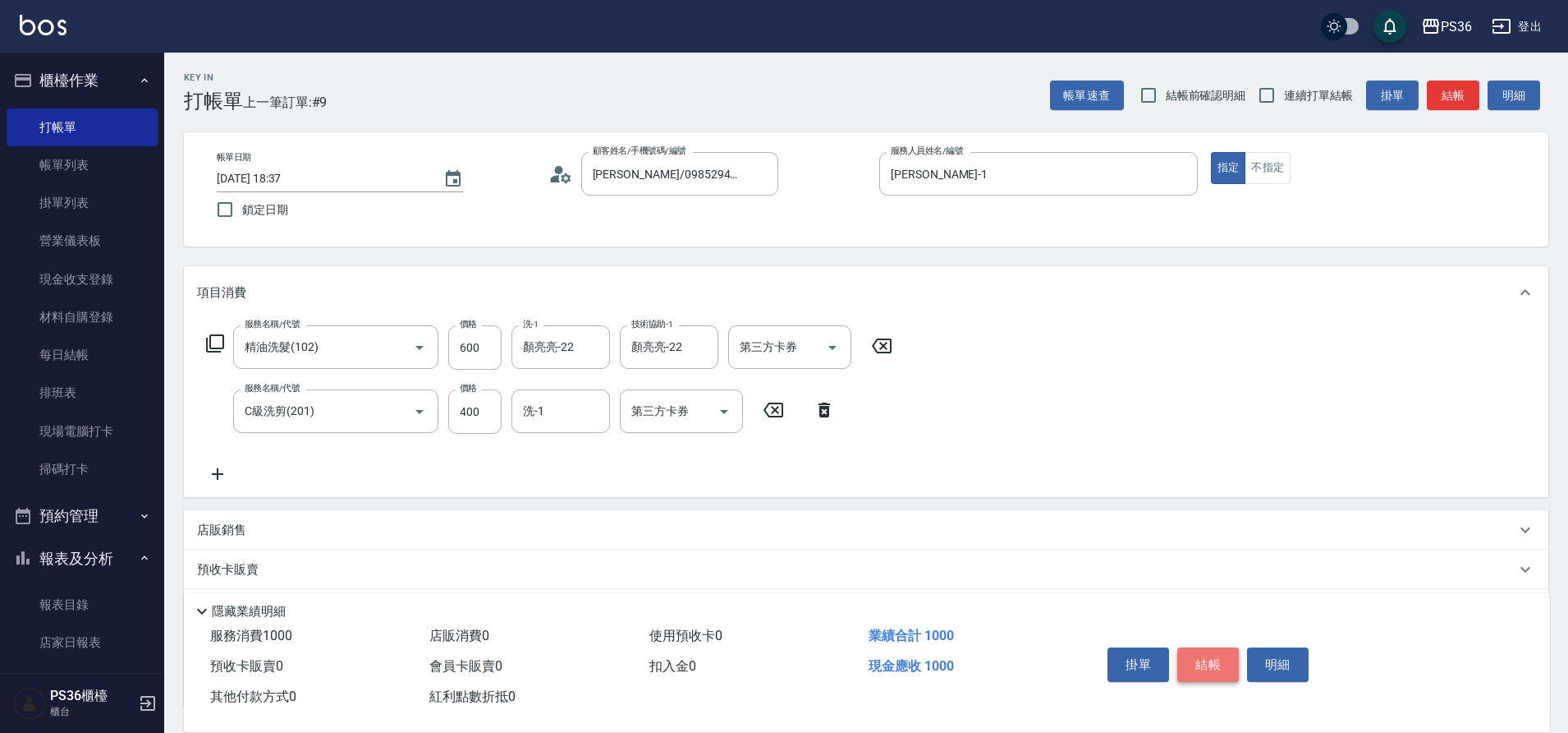
click at [1230, 648] on button "結帳" at bounding box center [1208, 664] width 61 height 34
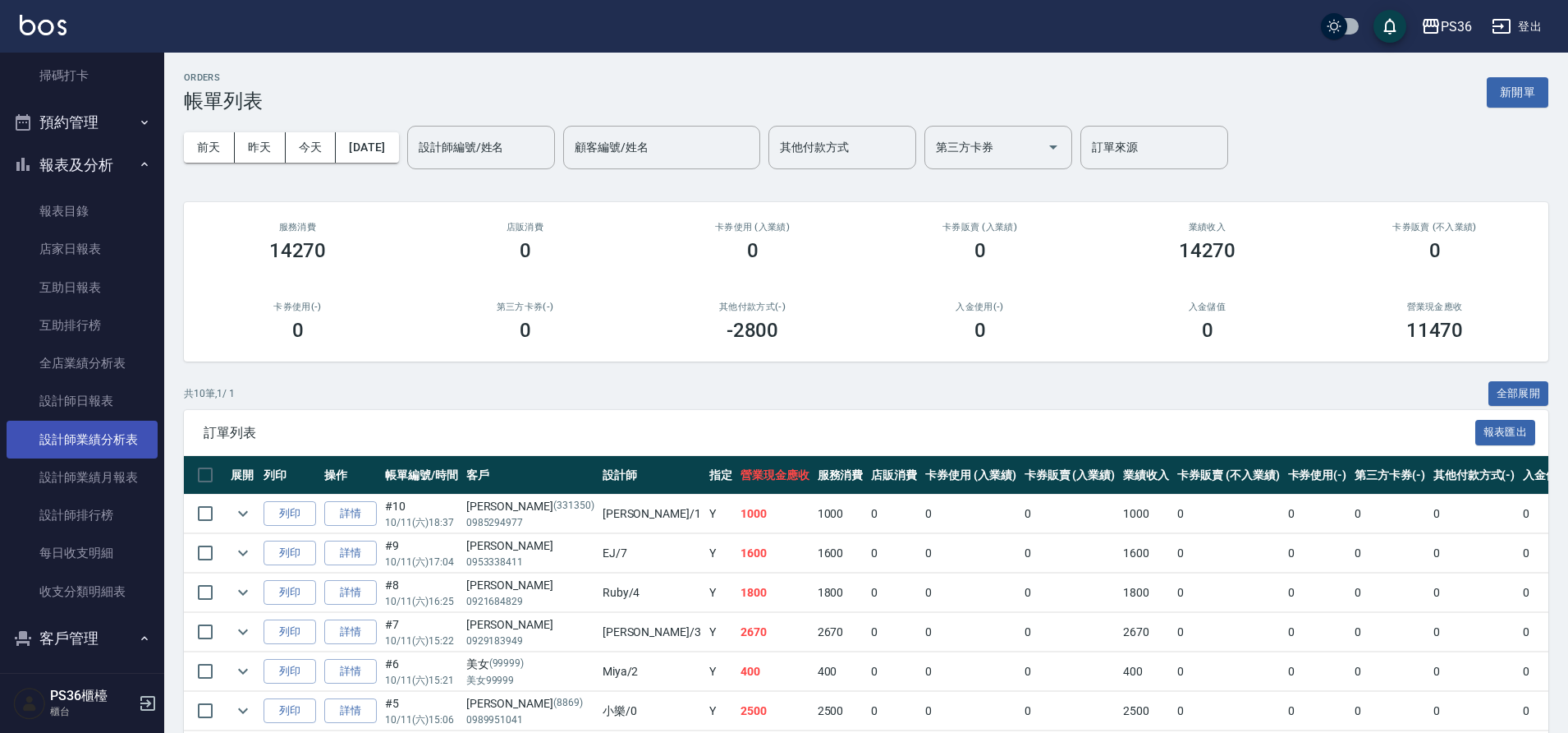
scroll to position [410, 0]
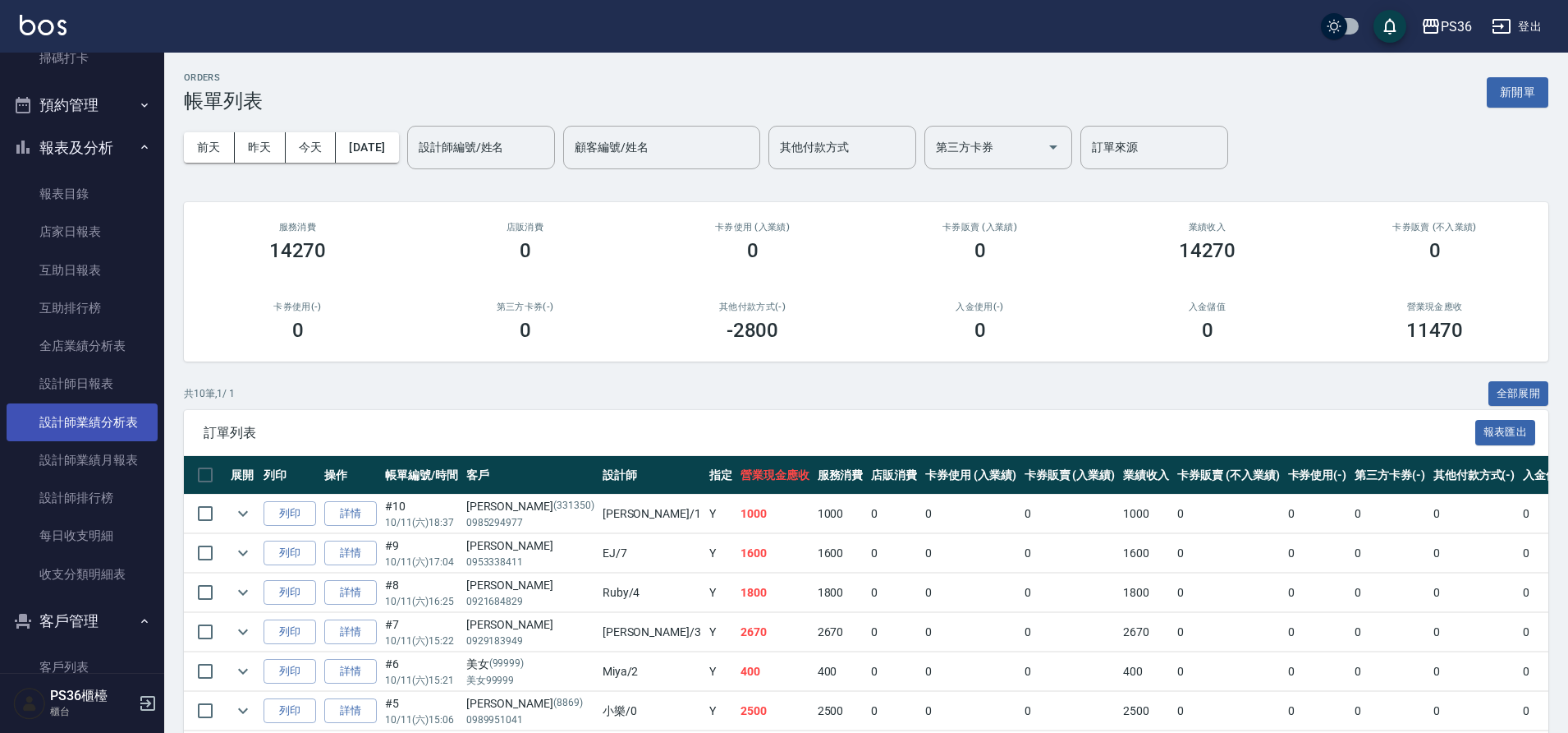
click at [93, 425] on link "設計師業績分析表" at bounding box center [82, 422] width 151 height 38
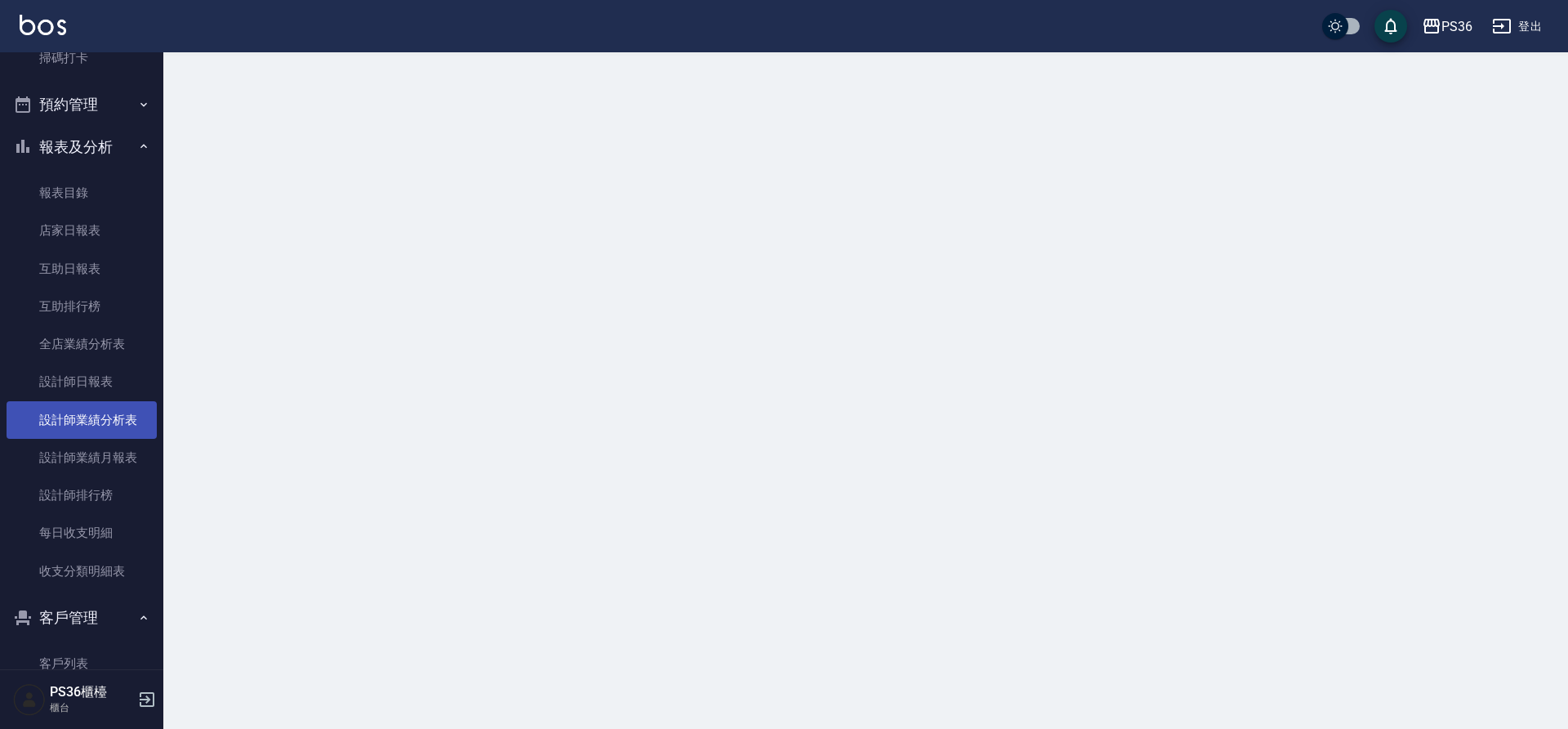
click at [90, 407] on link "設計師業績分析表" at bounding box center [81, 420] width 150 height 37
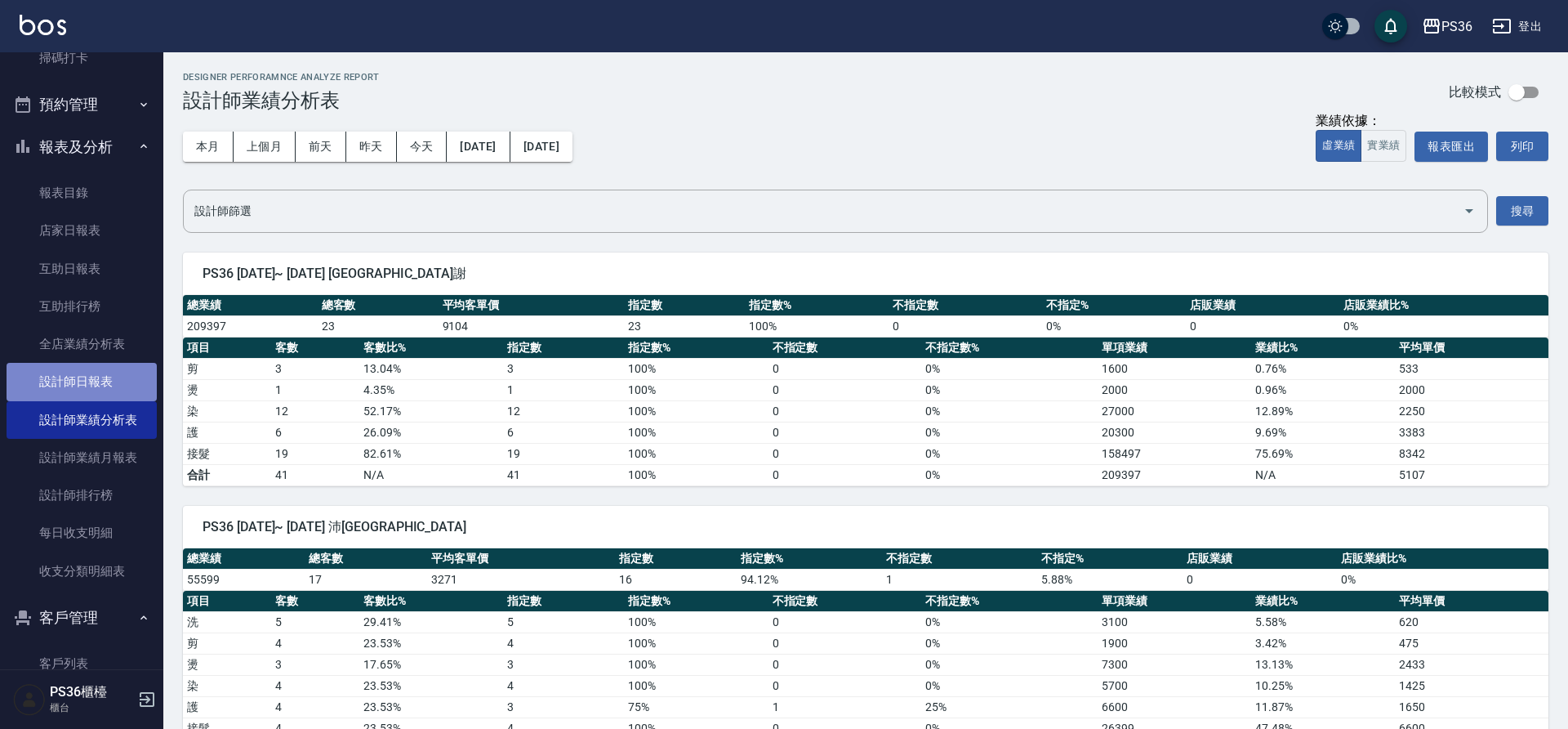
click at [101, 383] on link "設計師日報表" at bounding box center [81, 381] width 150 height 37
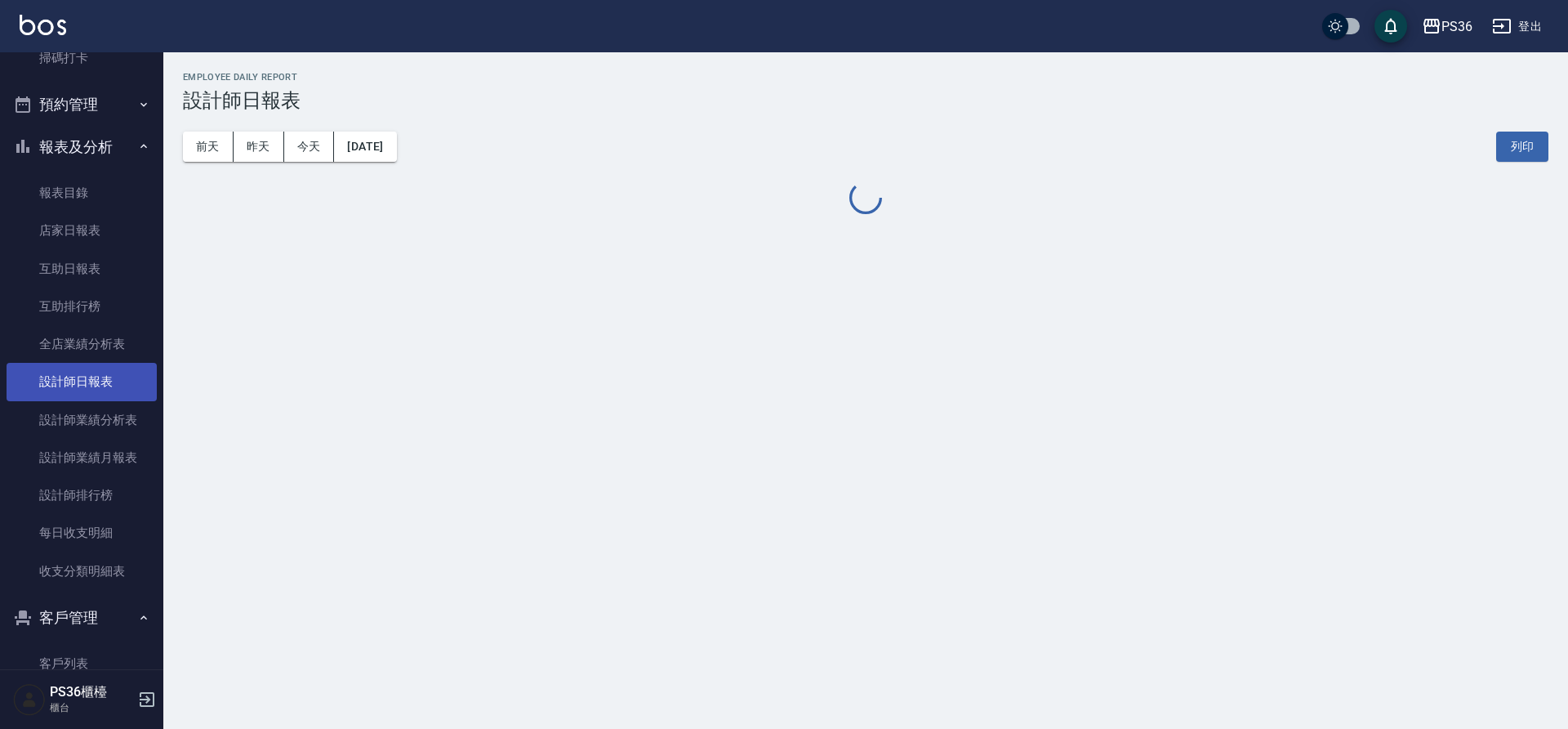
click at [101, 383] on link "設計師日報表" at bounding box center [81, 381] width 150 height 37
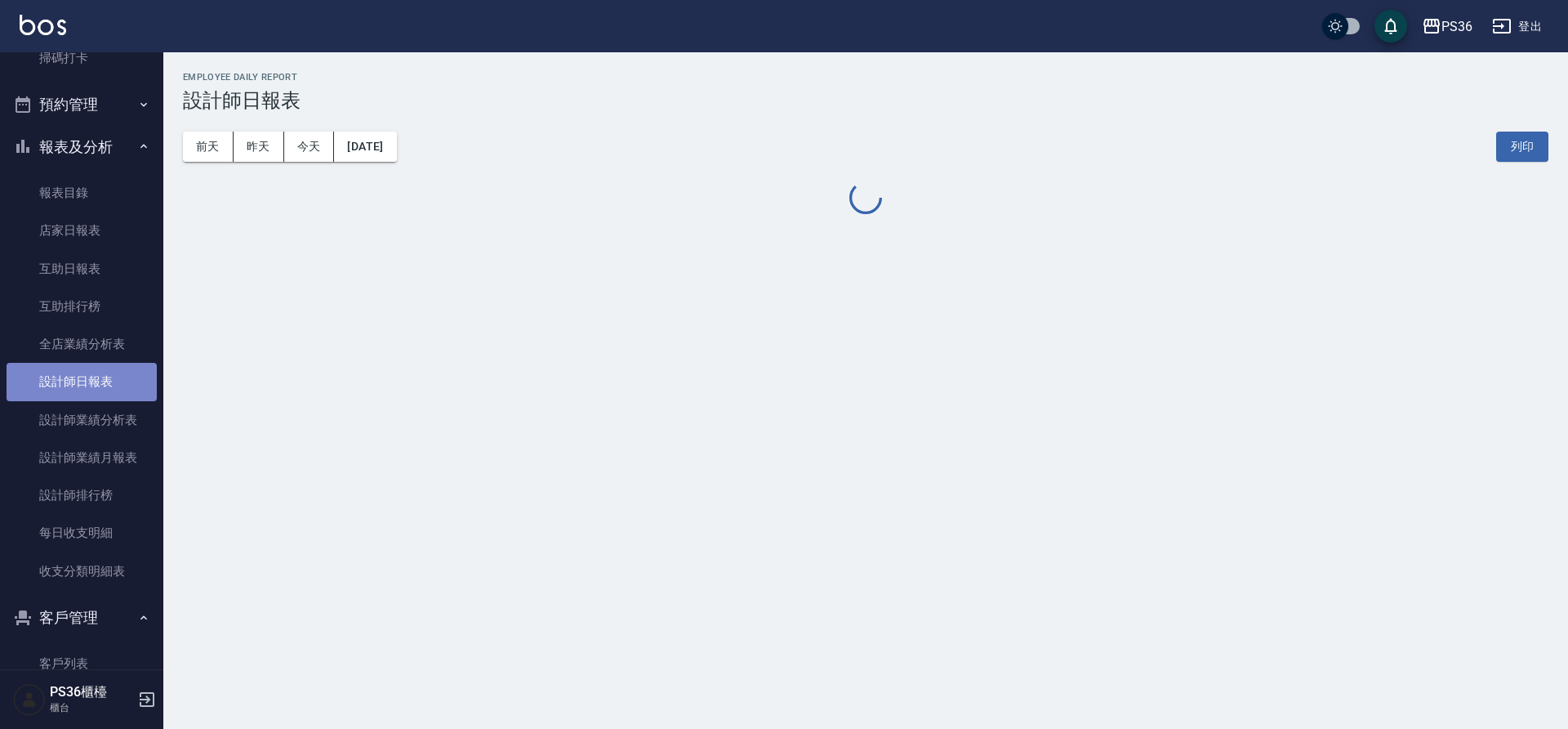
click at [101, 383] on link "設計師日報表" at bounding box center [81, 381] width 150 height 37
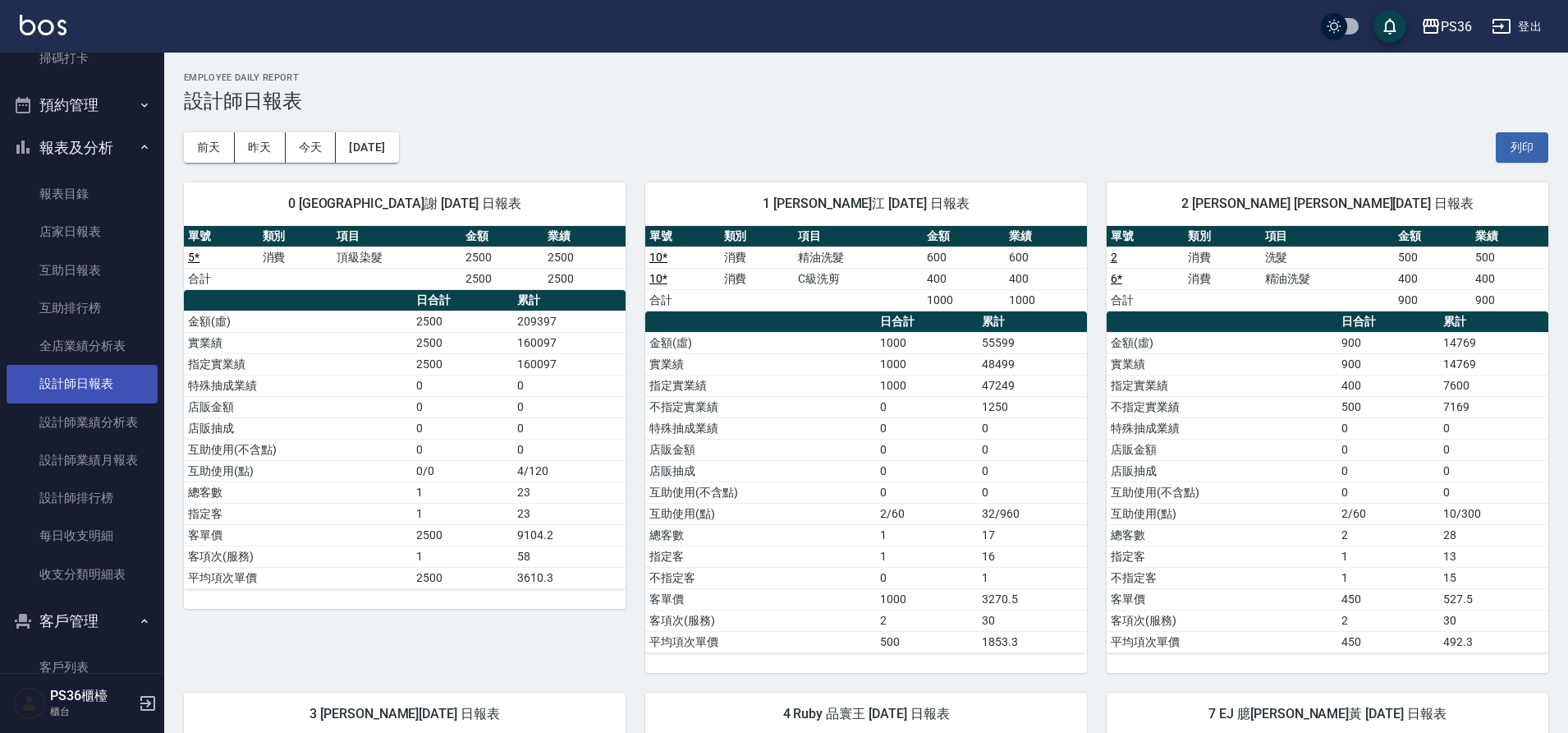
click at [102, 385] on link "設計師日報表" at bounding box center [82, 383] width 151 height 38
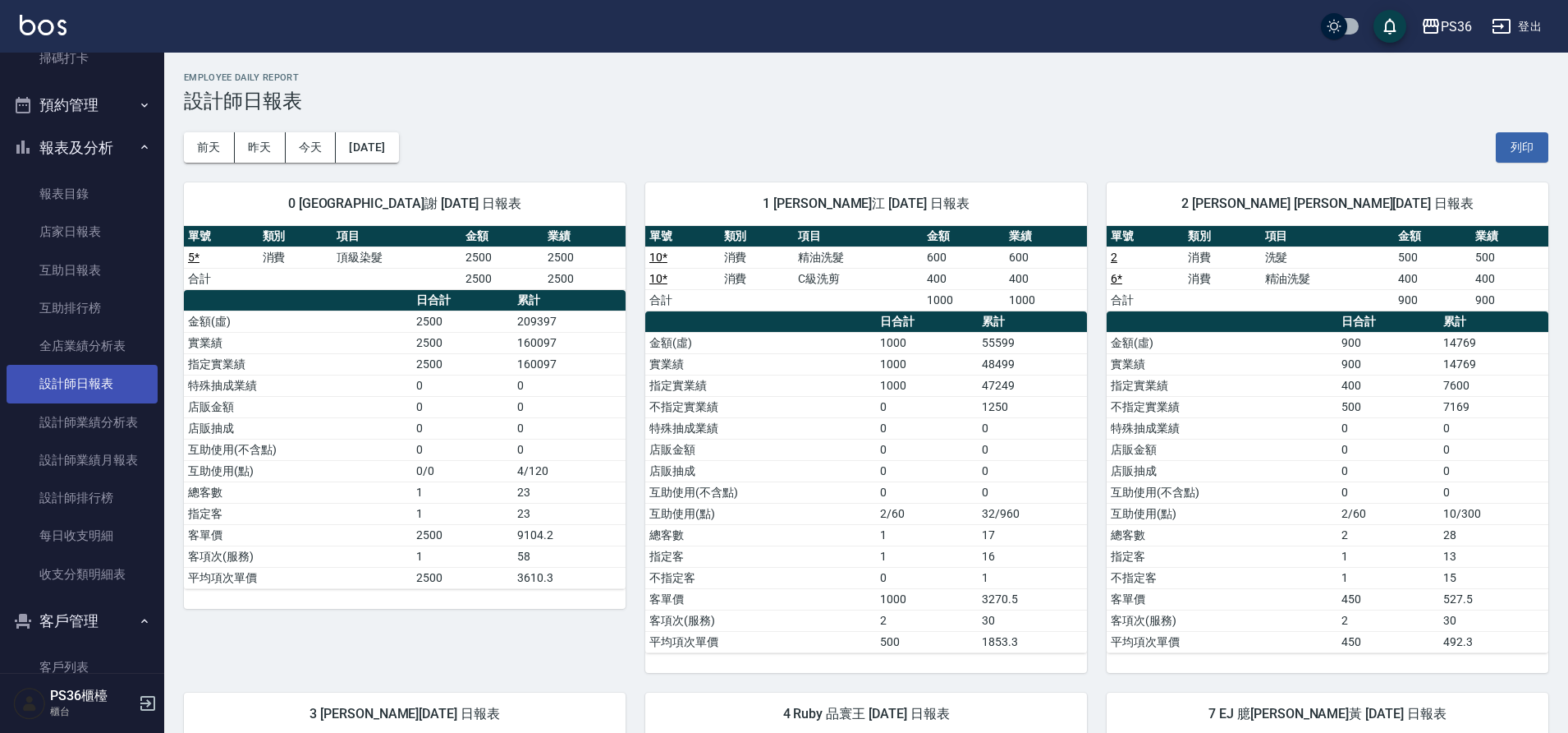
click at [102, 385] on link "設計師日報表" at bounding box center [82, 383] width 151 height 38
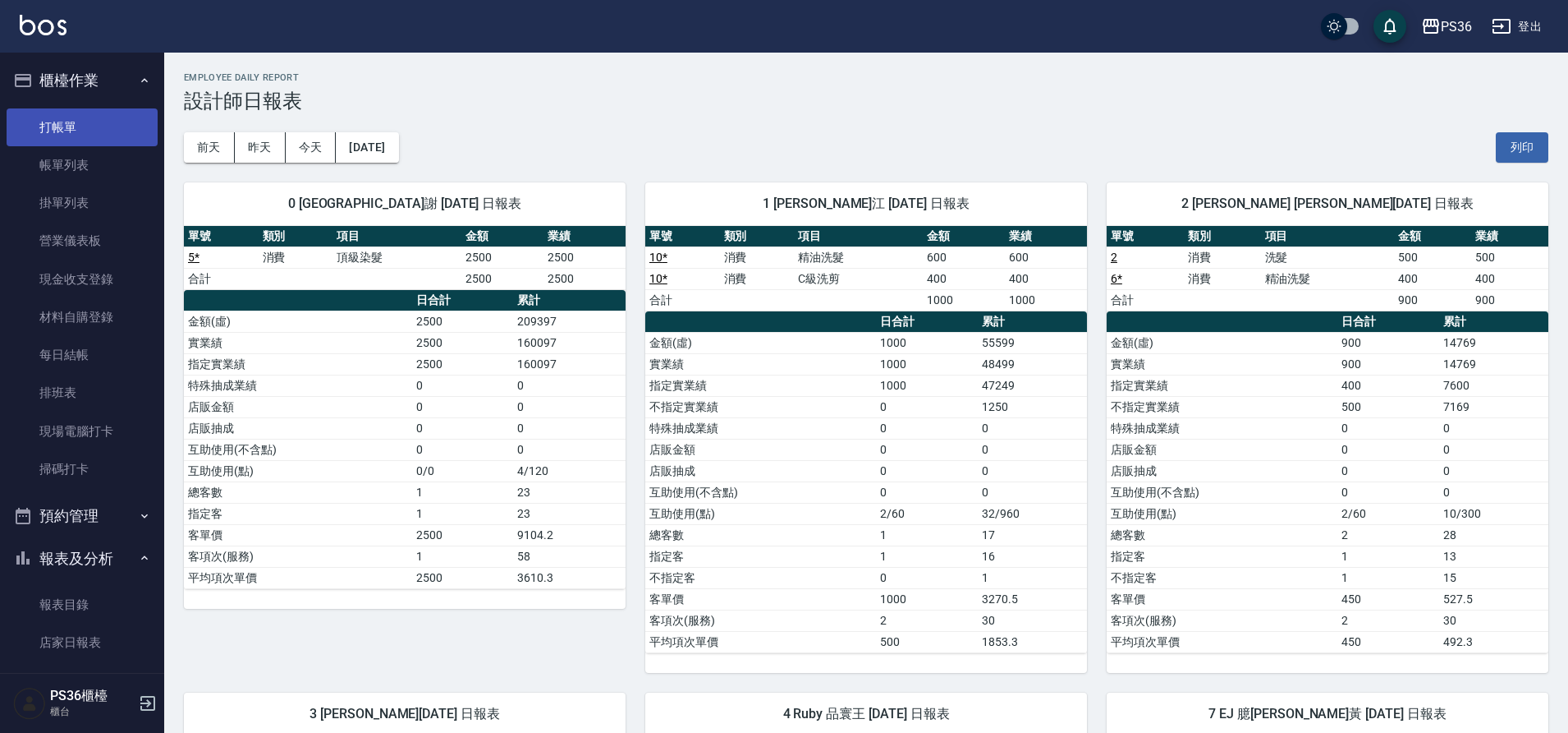
click at [66, 143] on link "打帳單" at bounding box center [82, 127] width 151 height 38
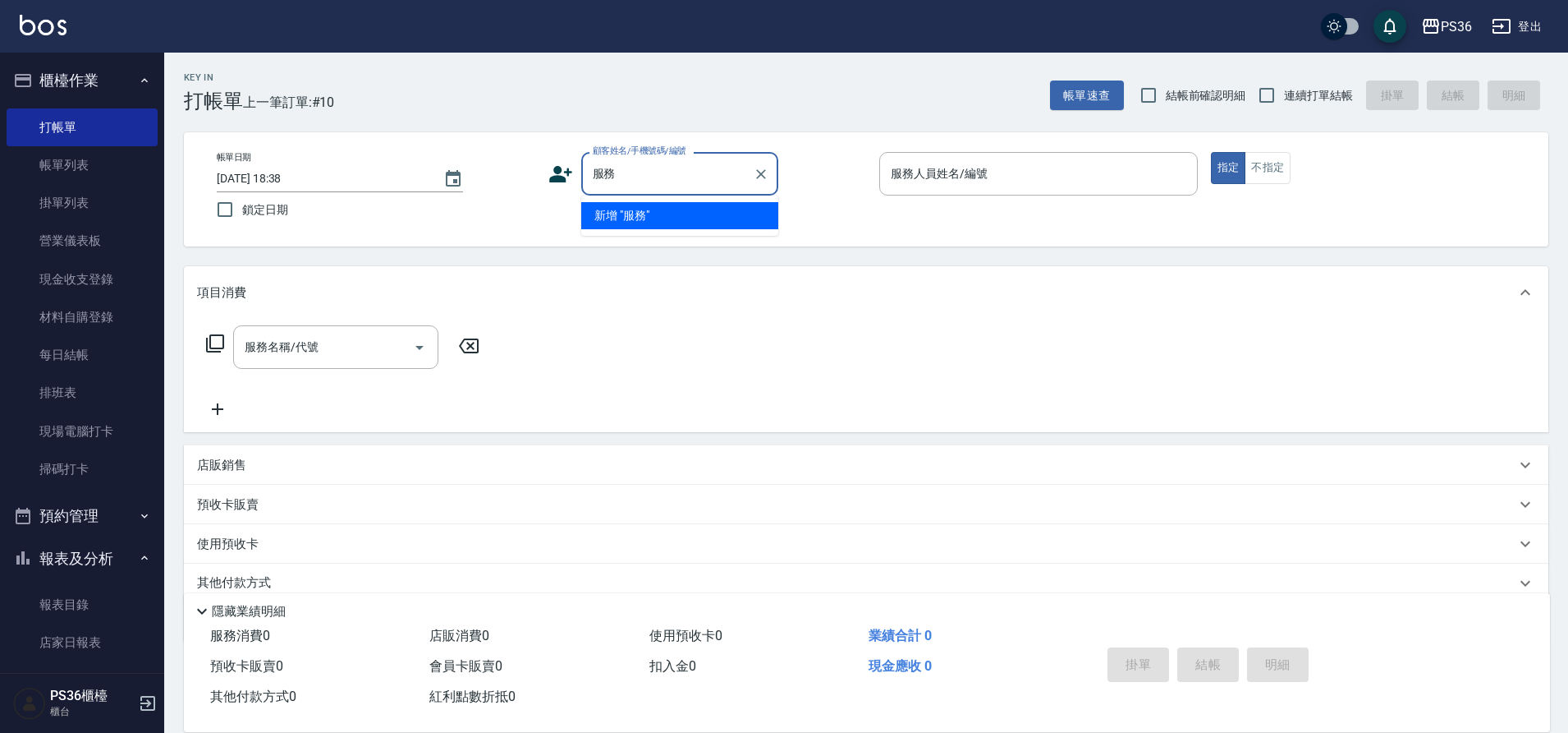
type input "福"
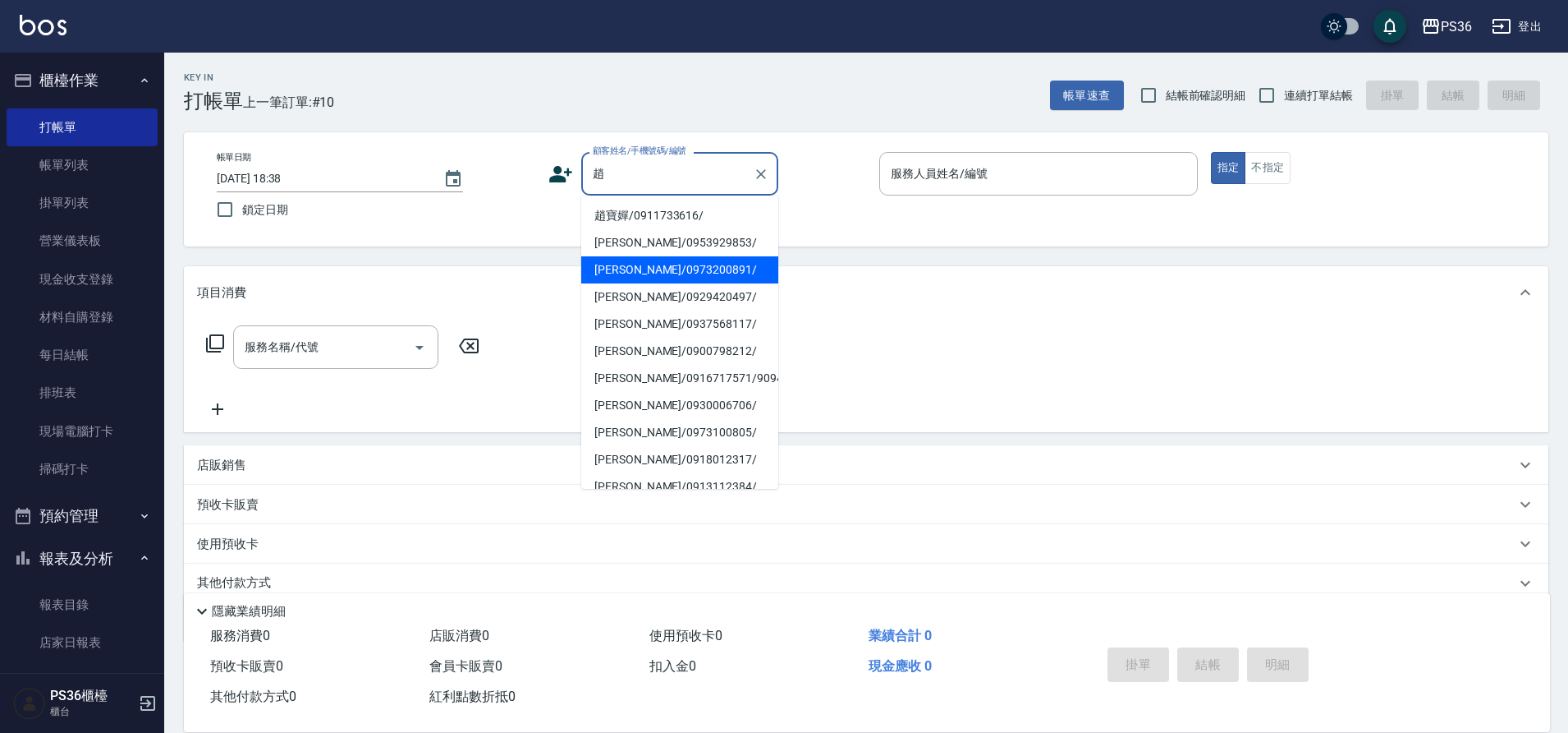
click at [687, 275] on li "[PERSON_NAME]/0973200891/" at bounding box center [679, 270] width 197 height 27
type input "[PERSON_NAME]/0973200891/"
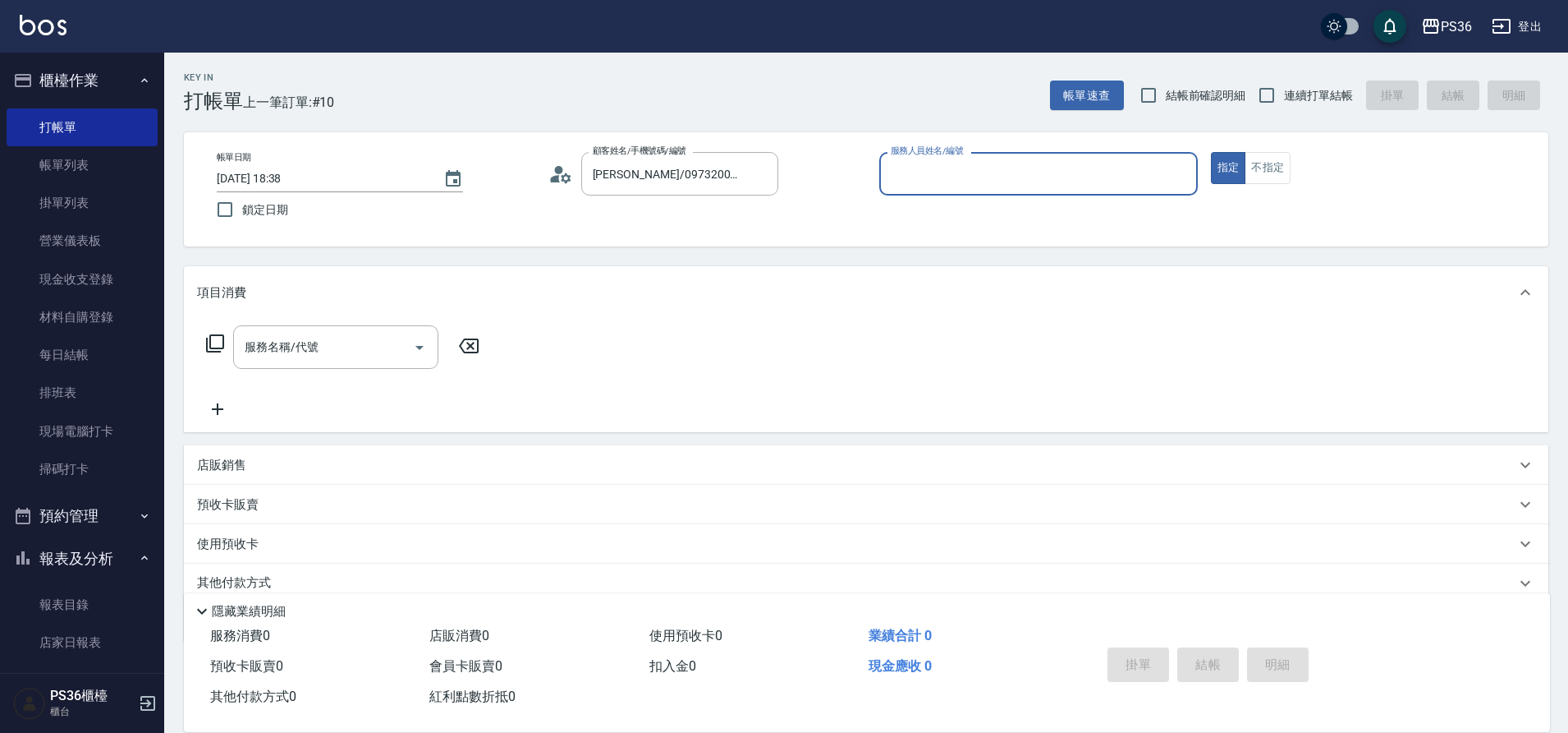
type input "小樂-0"
click at [219, 343] on icon at bounding box center [215, 343] width 20 height 20
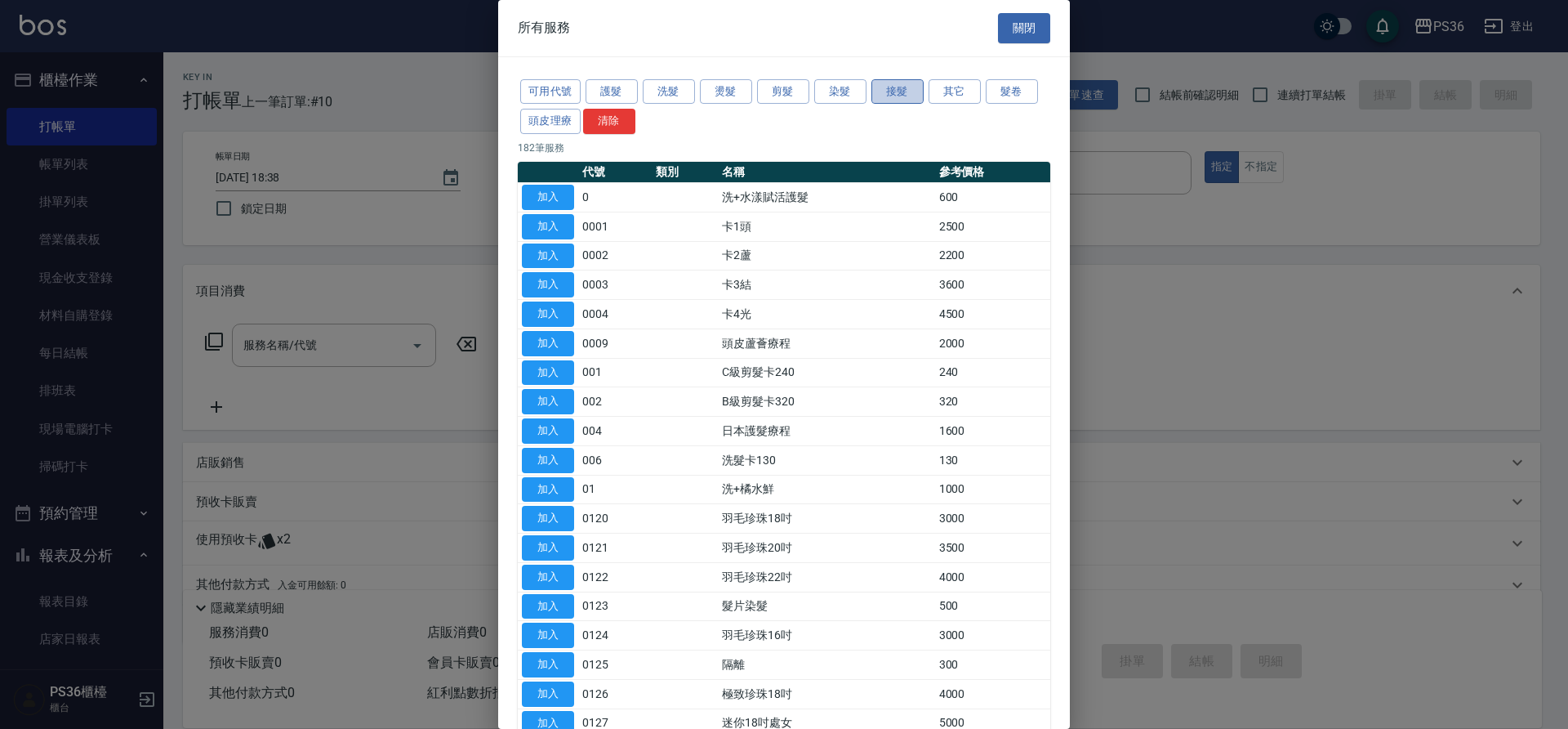
click at [888, 80] on button "接髮" at bounding box center [898, 92] width 53 height 25
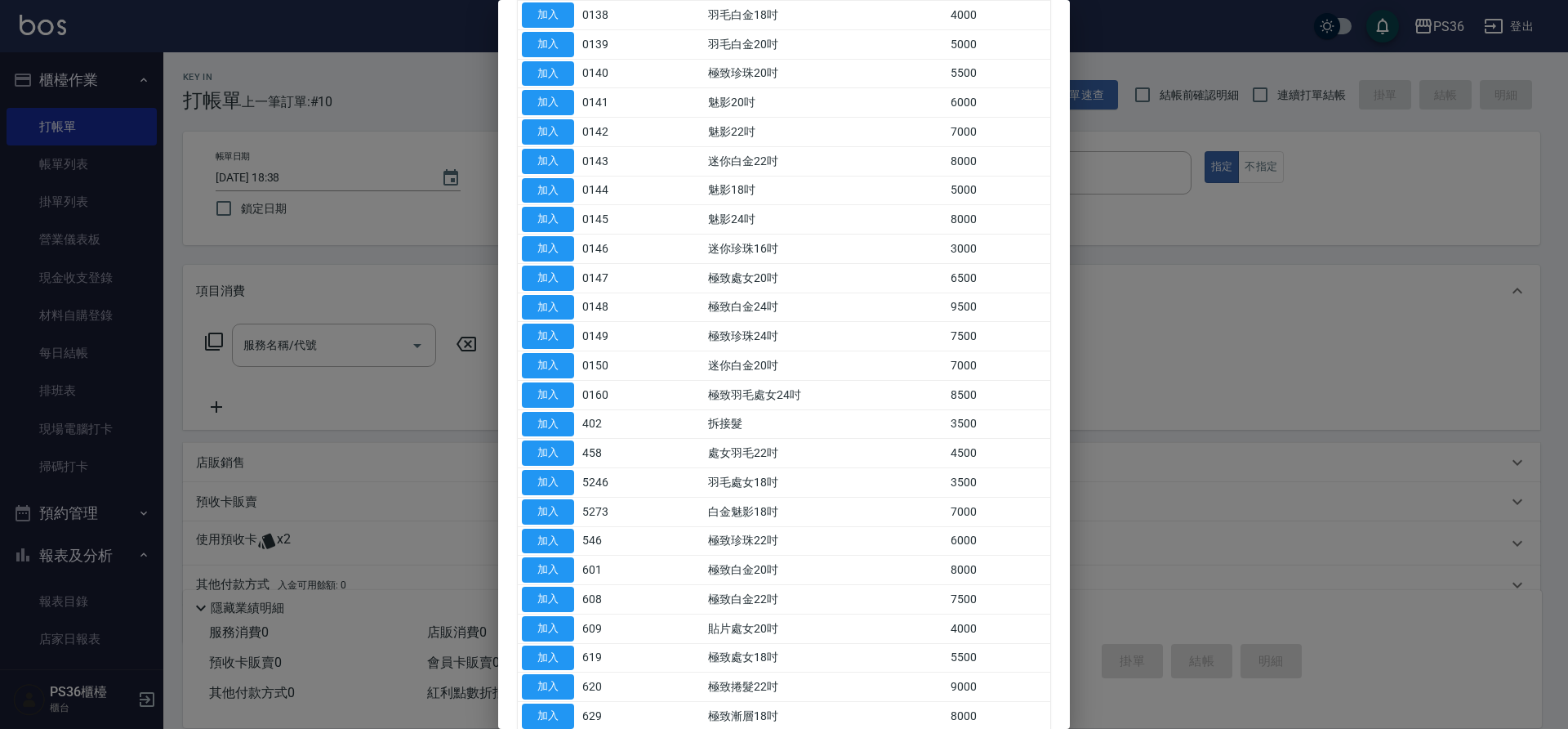
scroll to position [653, 0]
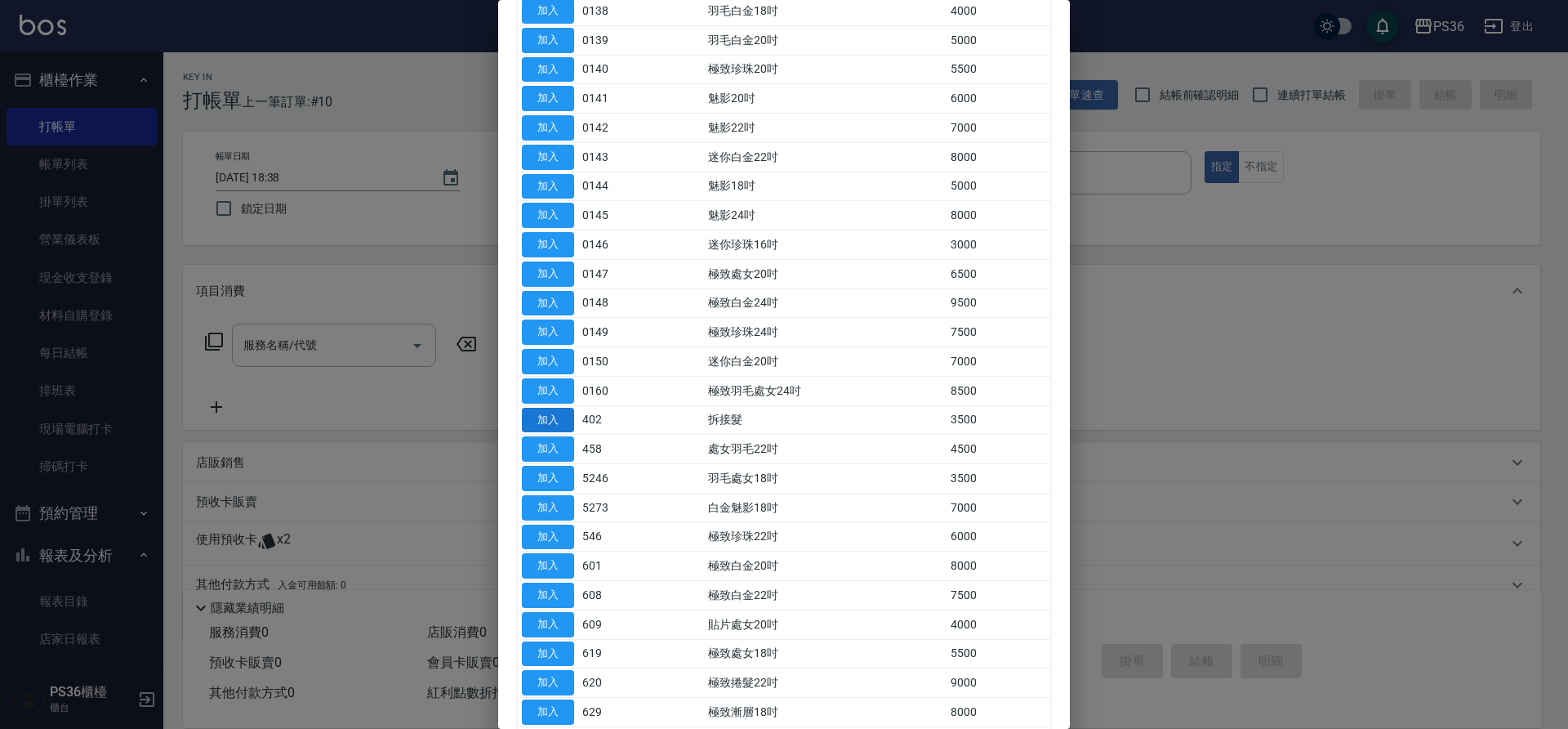
click at [563, 414] on button "加入" at bounding box center [548, 420] width 53 height 25
type input "拆接髮(402)"
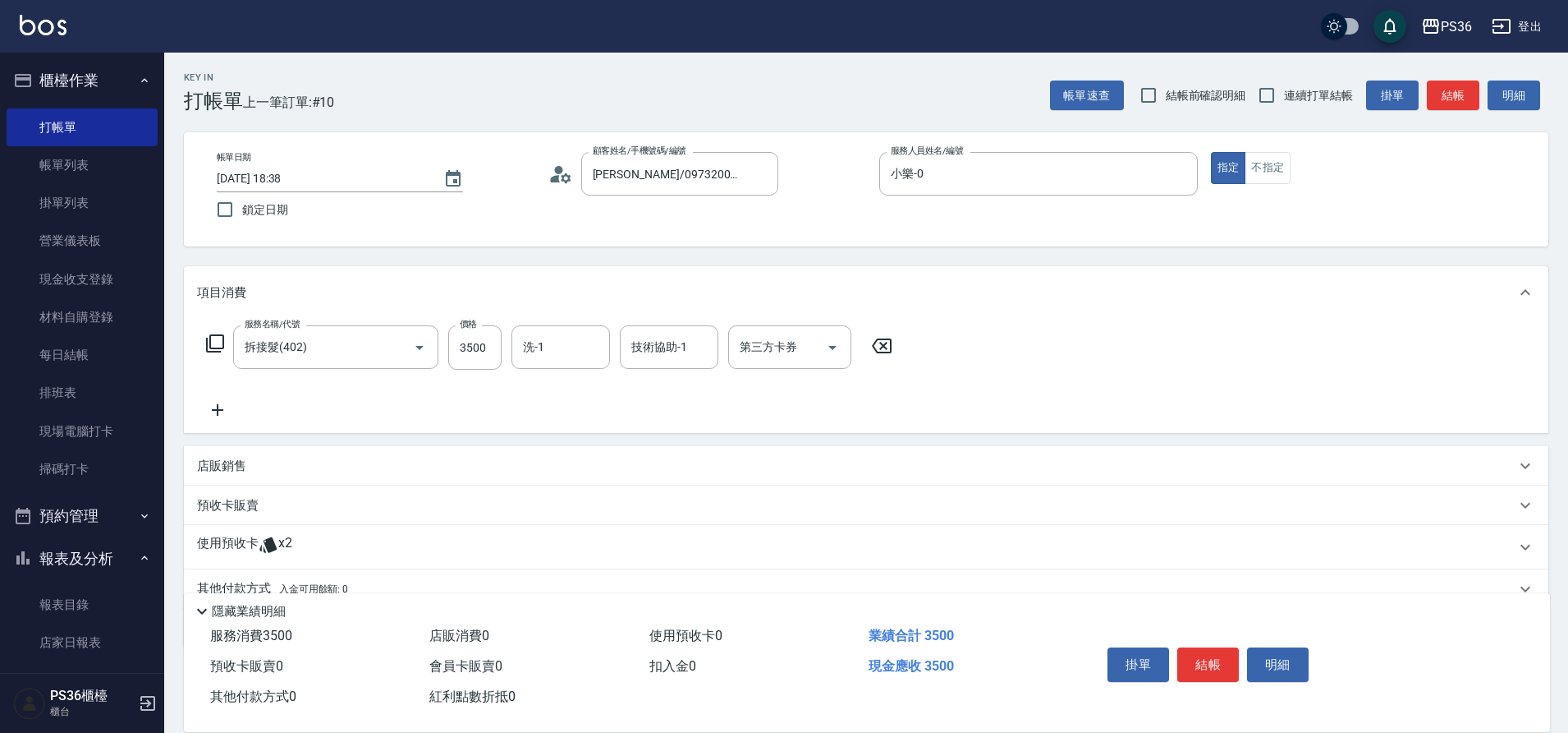
click at [211, 344] on icon at bounding box center [215, 343] width 18 height 18
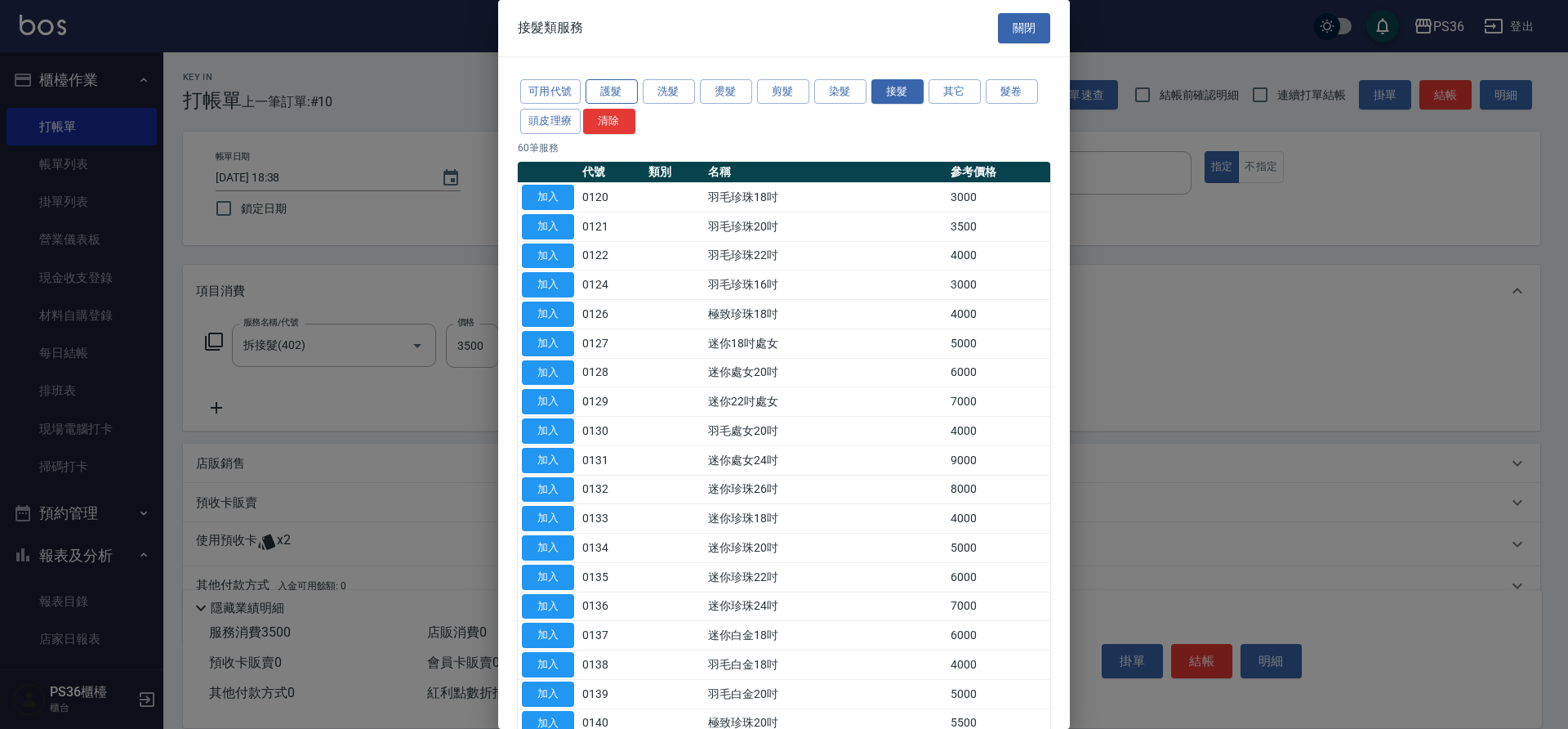
click at [618, 94] on button "護髮" at bounding box center [612, 92] width 53 height 25
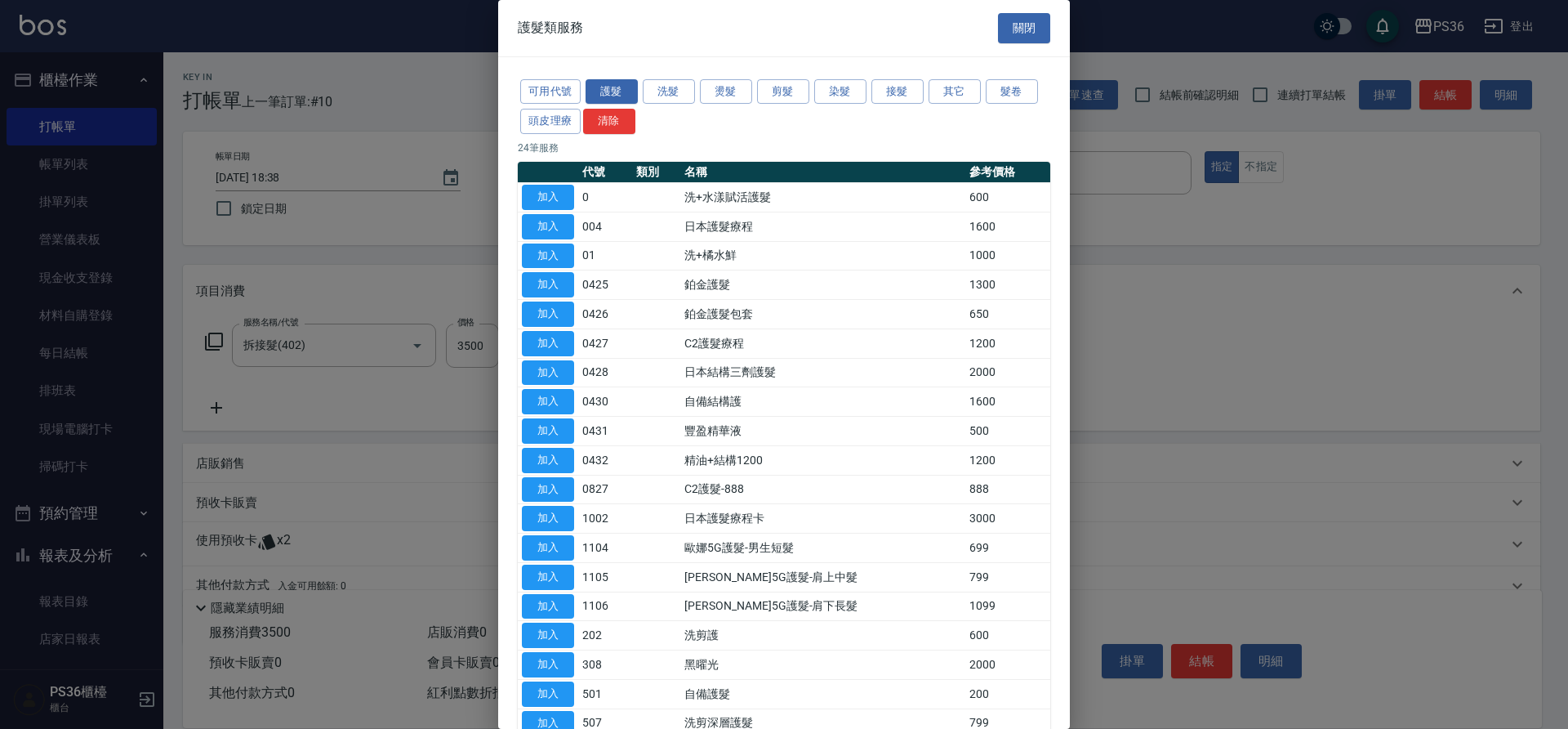
drag, startPoint x: 598, startPoint y: 259, endPoint x: 596, endPoint y: 282, distance: 23.1
drag, startPoint x: 596, startPoint y: 282, endPoint x: 888, endPoint y: 260, distance: 292.8
click at [888, 260] on td "洗+橘水鮮" at bounding box center [823, 255] width 285 height 30
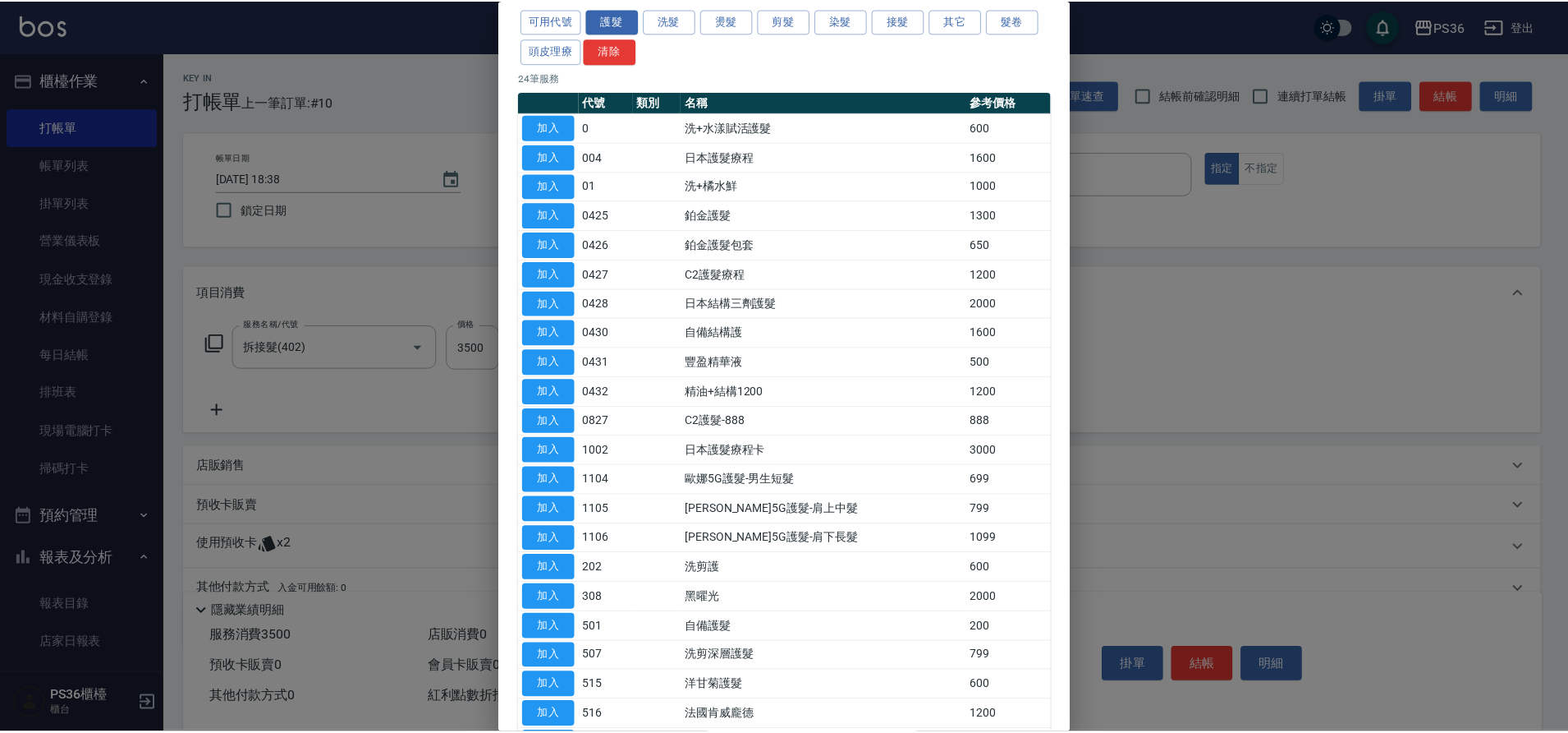
scroll to position [0, 0]
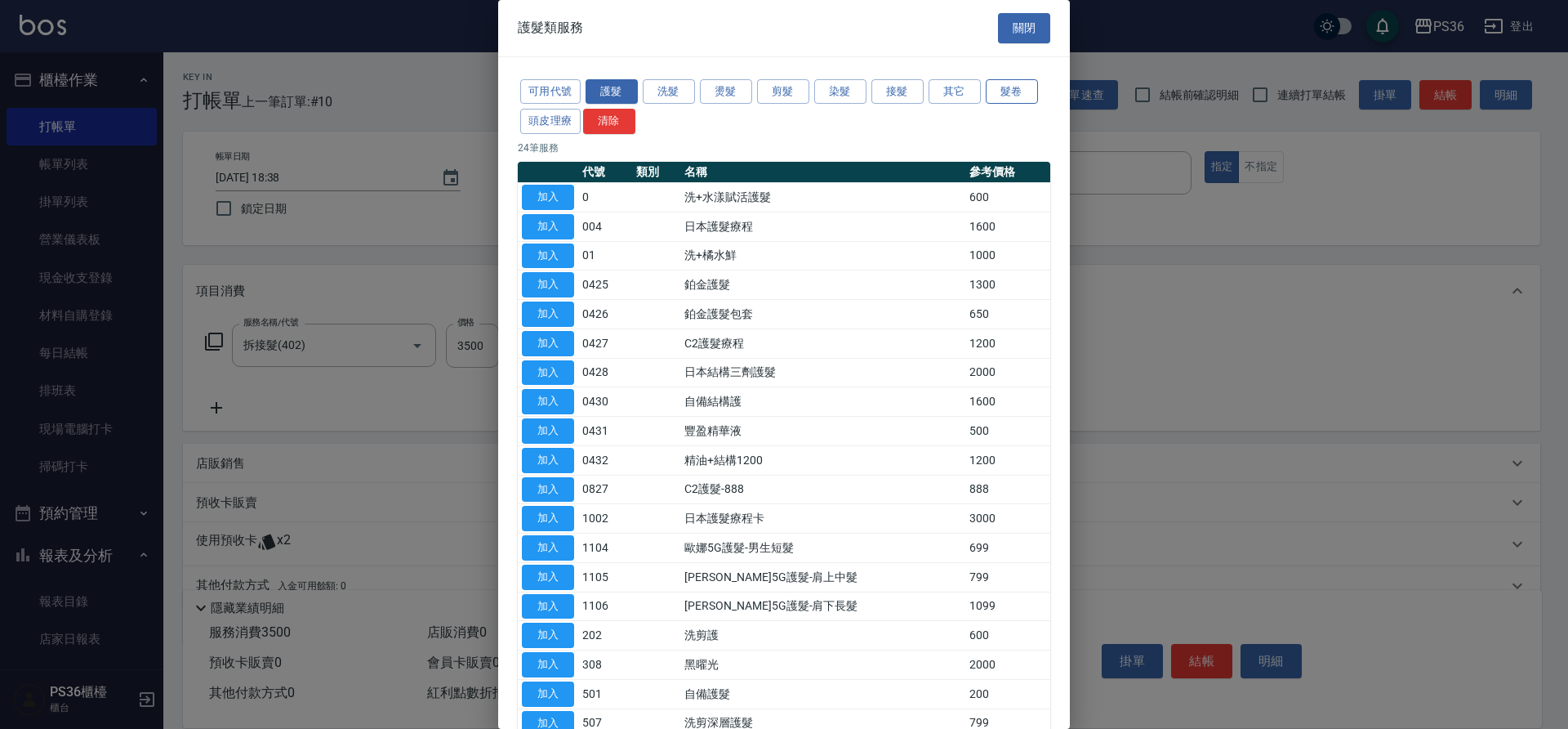
click at [1002, 97] on button "髮卷" at bounding box center [1012, 92] width 53 height 25
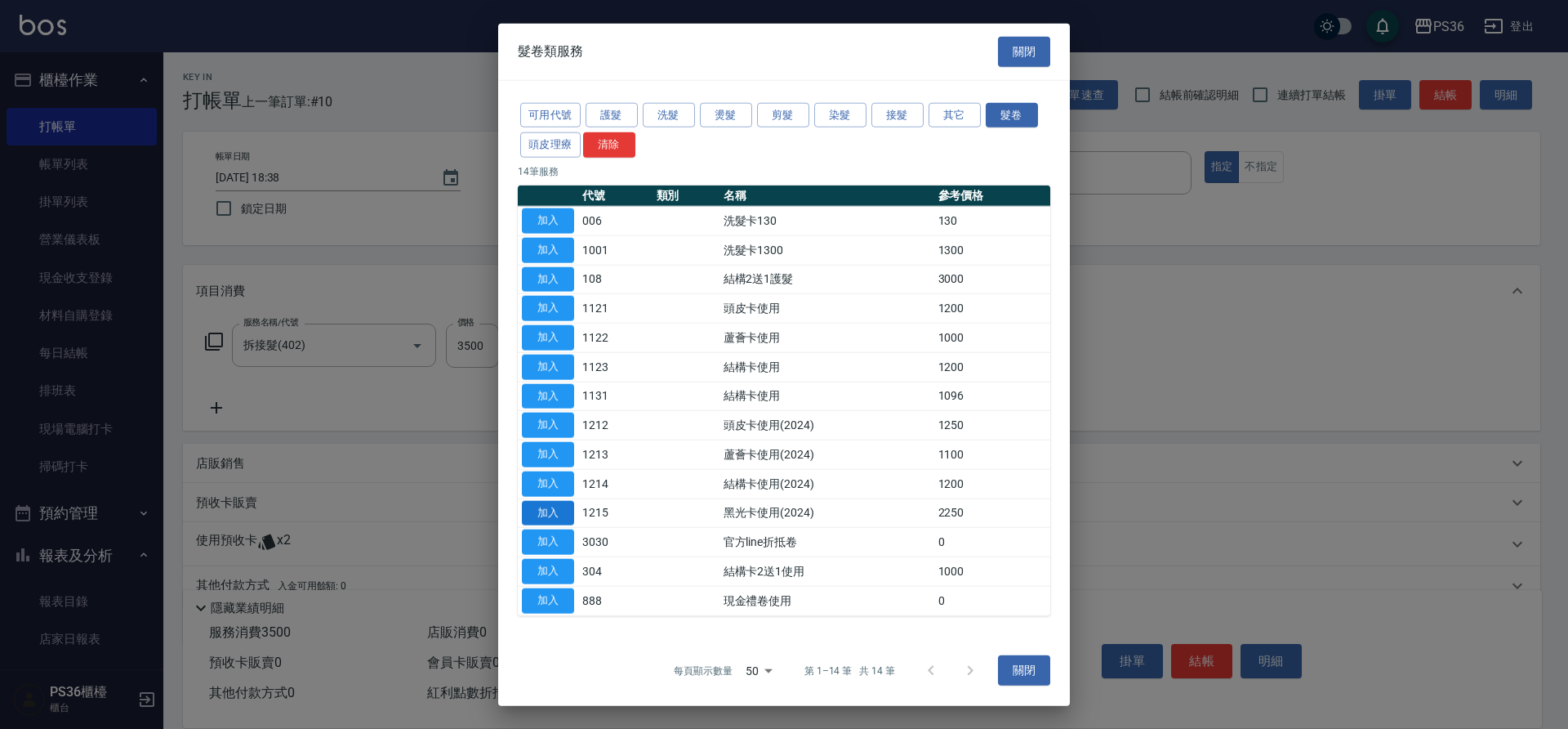
click at [552, 513] on button "加入" at bounding box center [548, 513] width 53 height 25
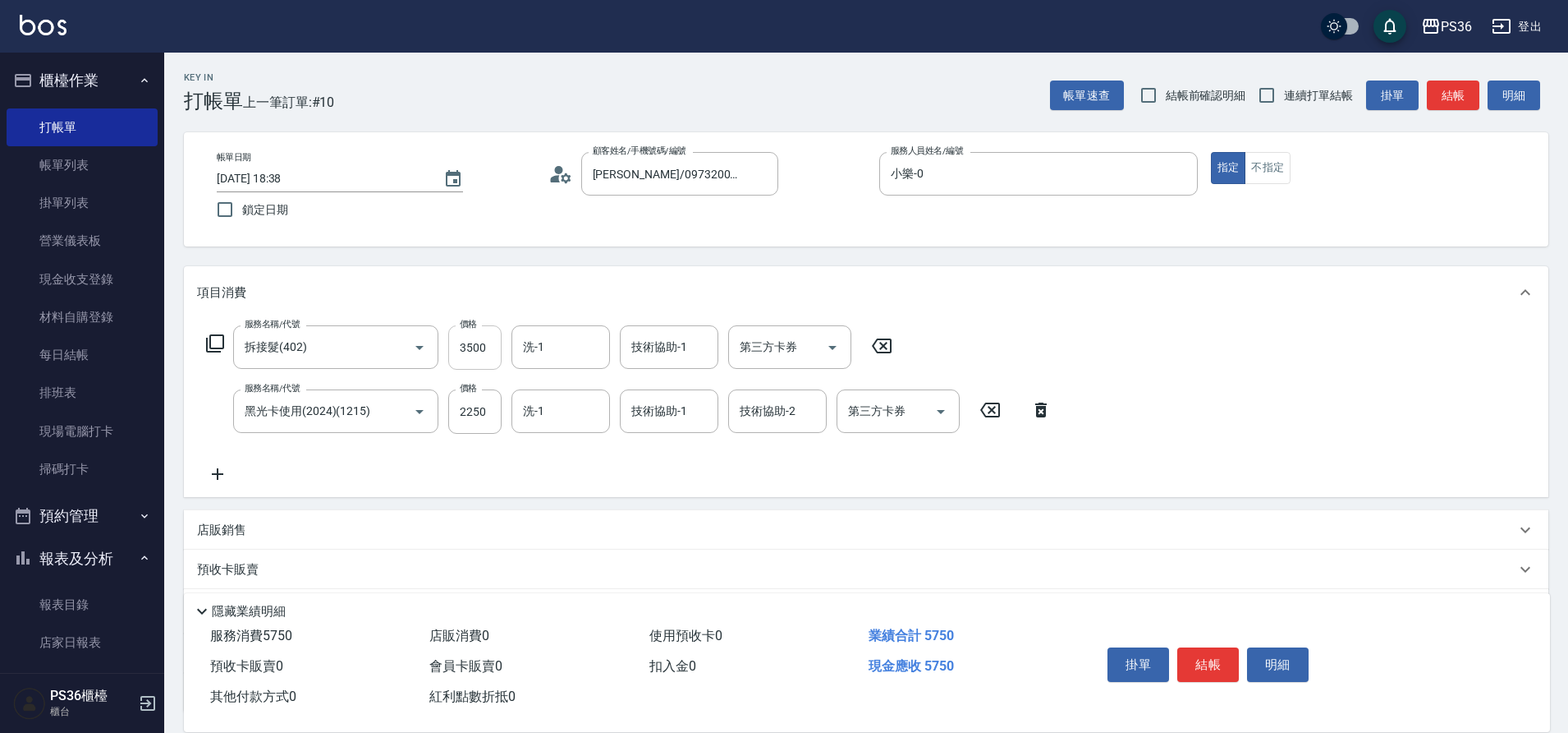
click at [472, 355] on input "3500" at bounding box center [475, 347] width 54 height 44
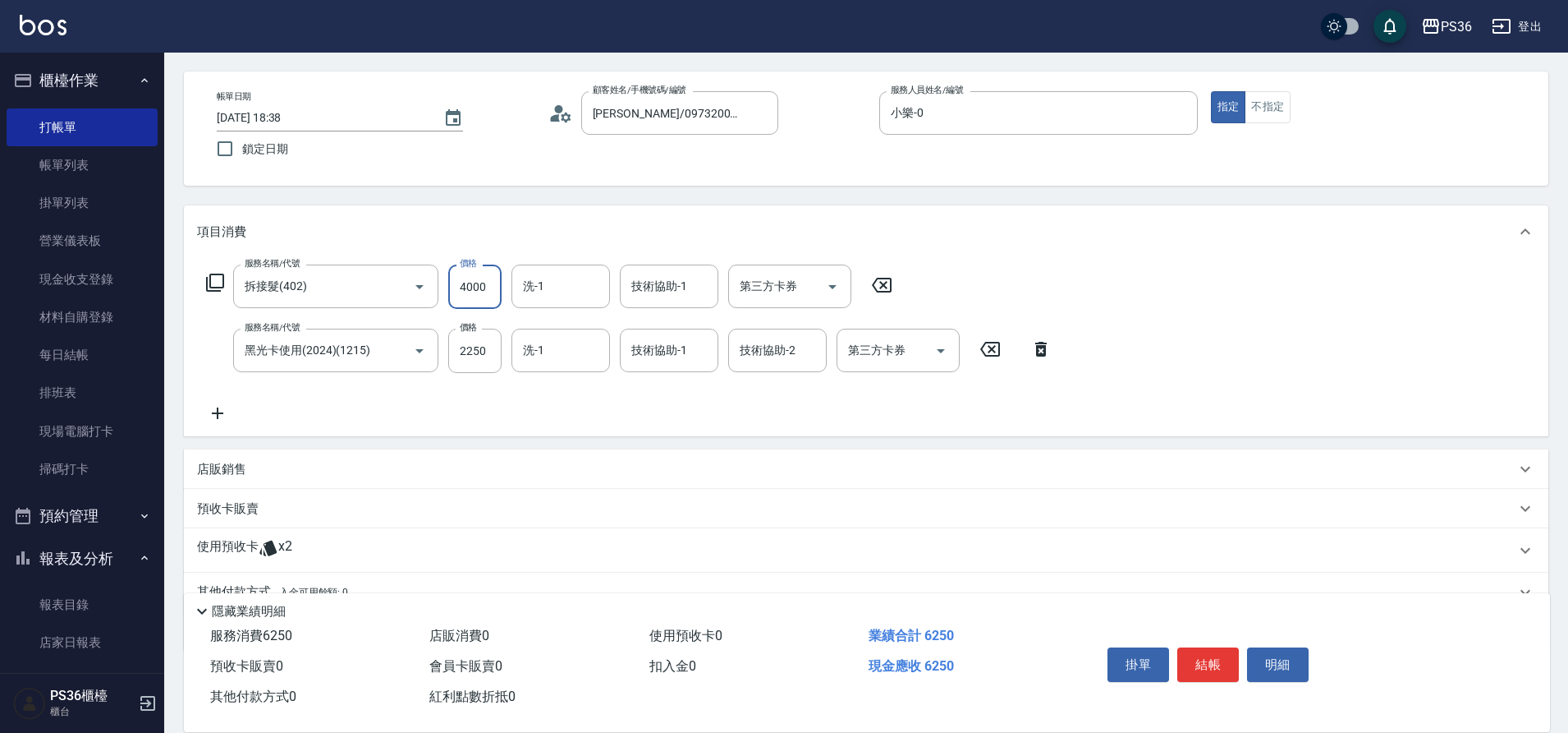
scroll to position [137, 0]
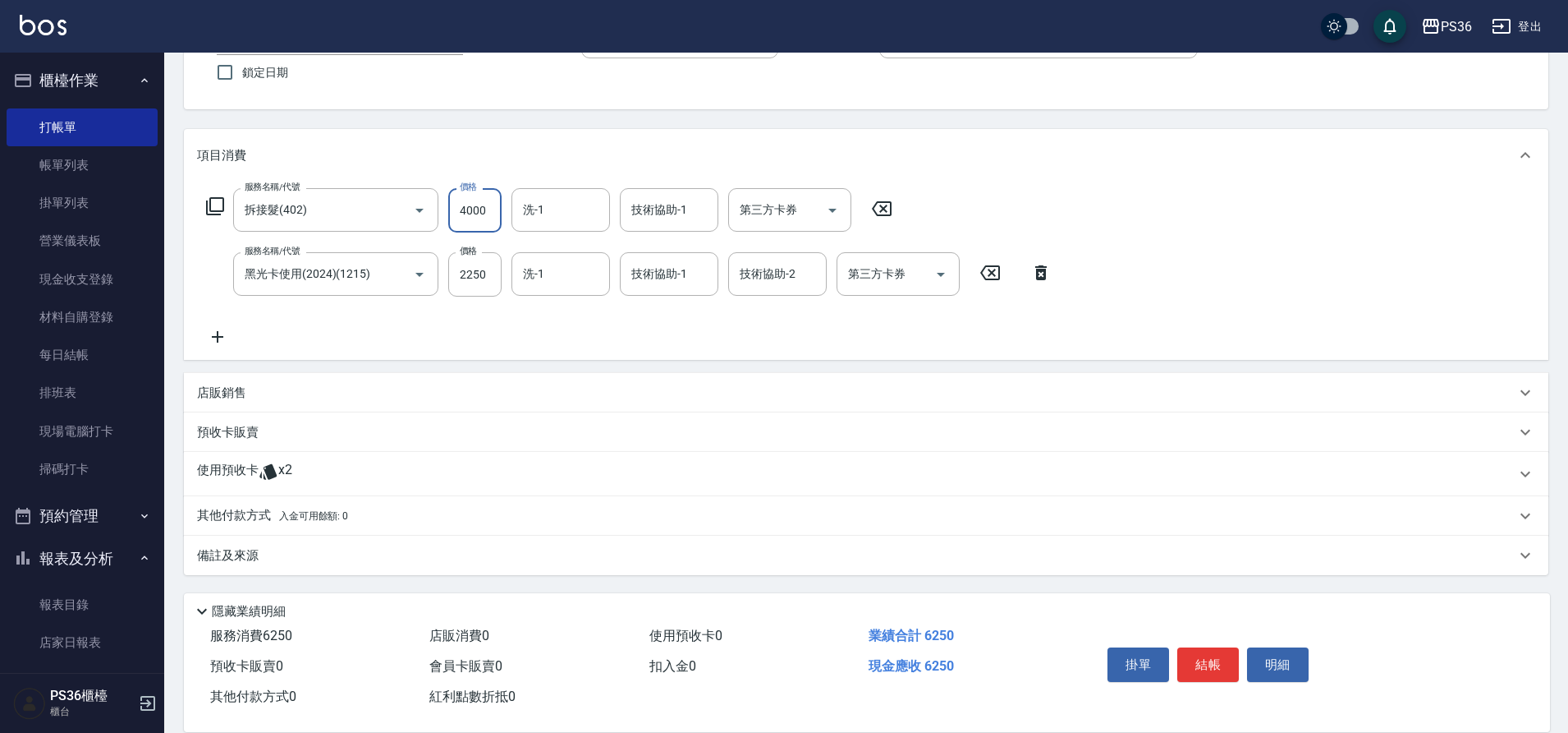
type input "4000"
click at [263, 512] on p "其他付款方式 入金可用餘額: 0" at bounding box center [272, 515] width 151 height 18
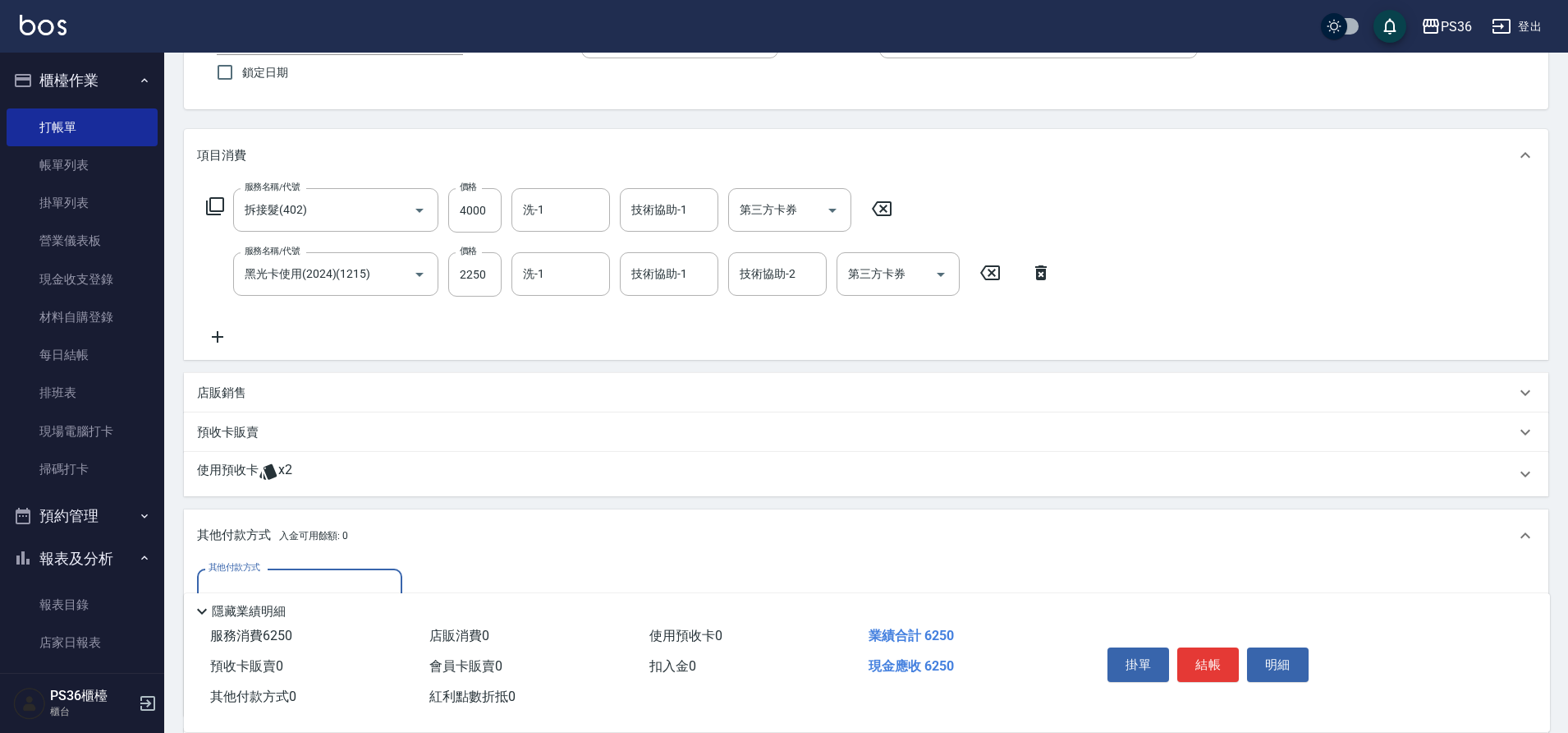
scroll to position [0, 0]
click at [880, 286] on input "第三方卡券" at bounding box center [886, 274] width 84 height 29
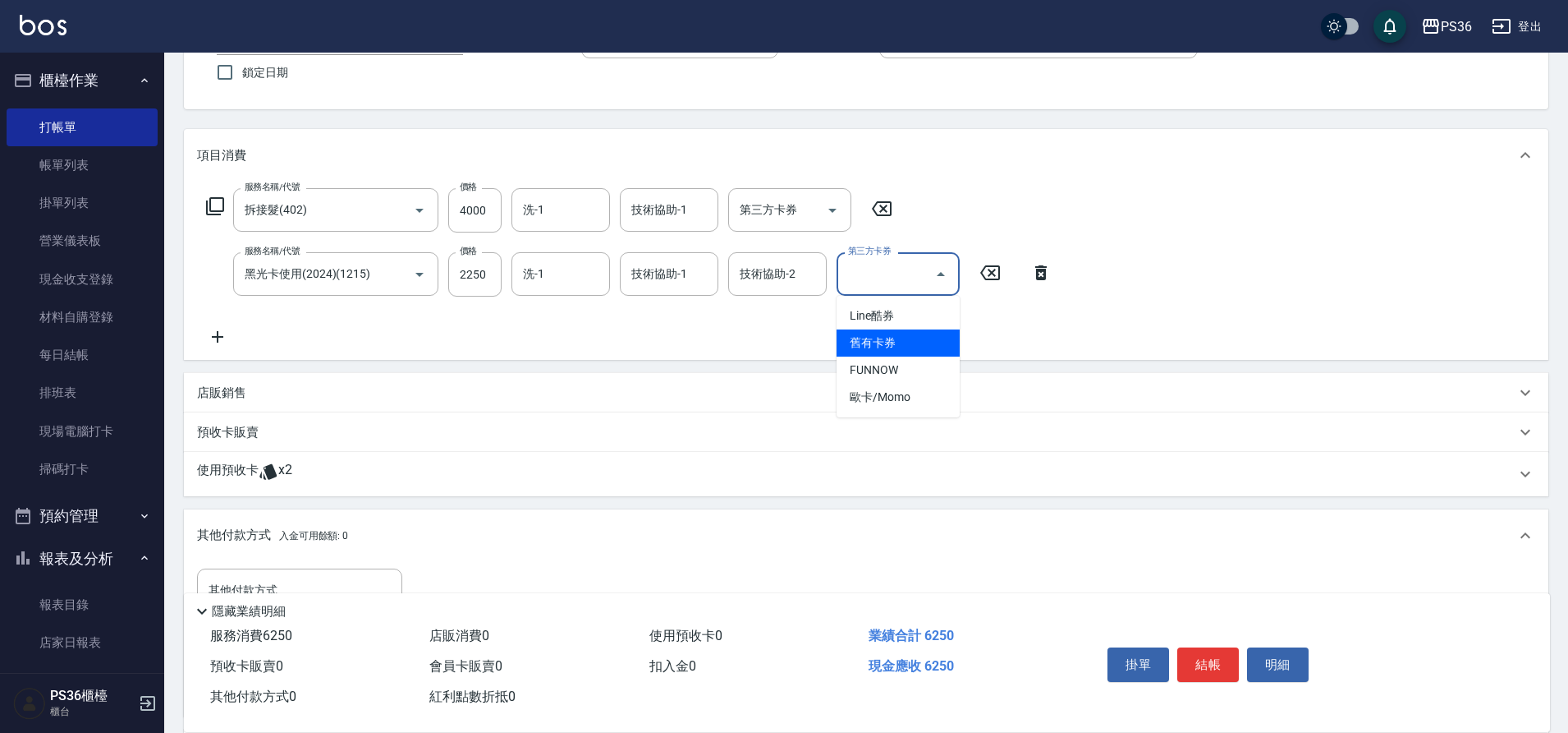
click at [885, 346] on span "舊有卡券" at bounding box center [898, 343] width 123 height 27
type input "舊有卡券"
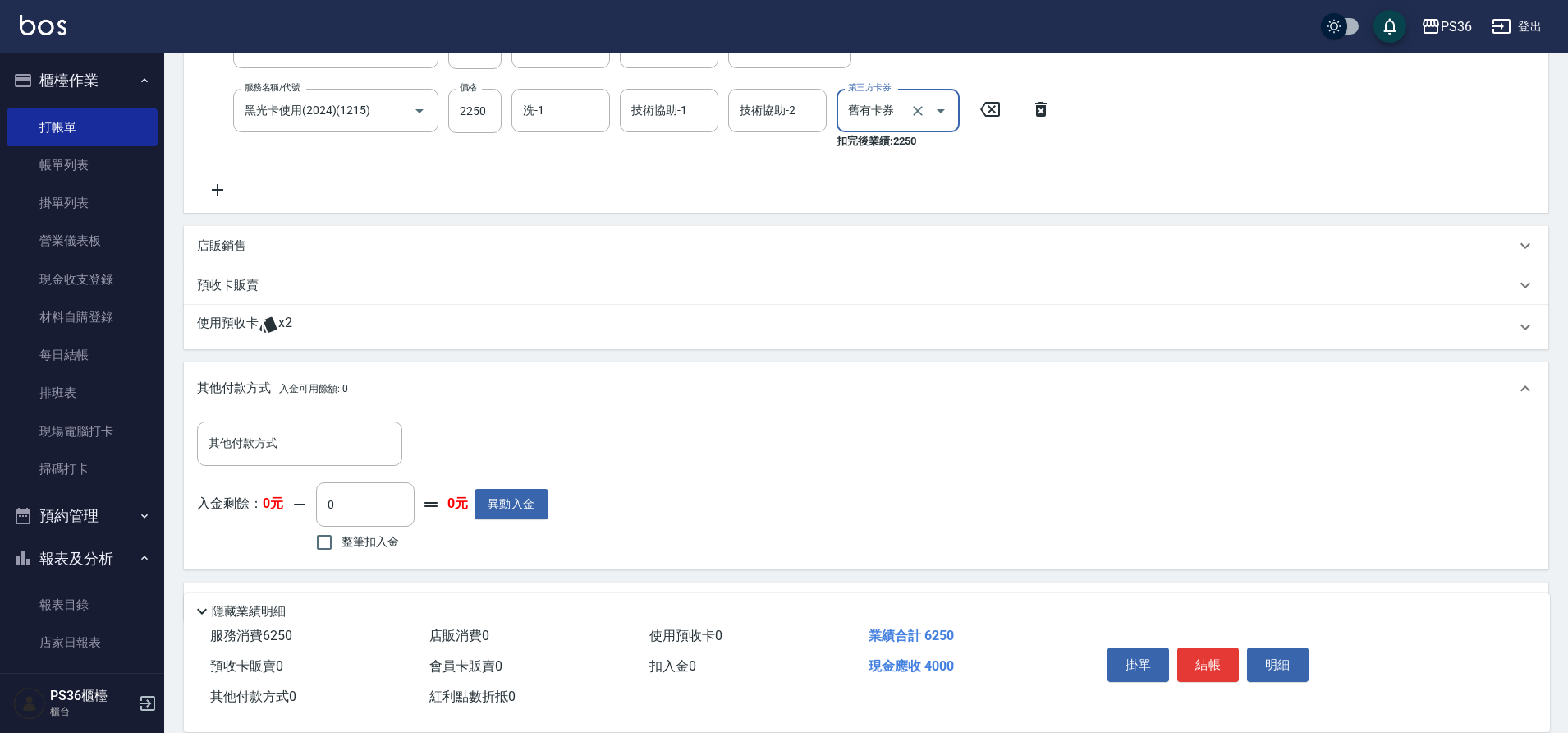
scroll to position [301, 0]
click at [316, 440] on input "其他付款方式" at bounding box center [299, 442] width 190 height 29
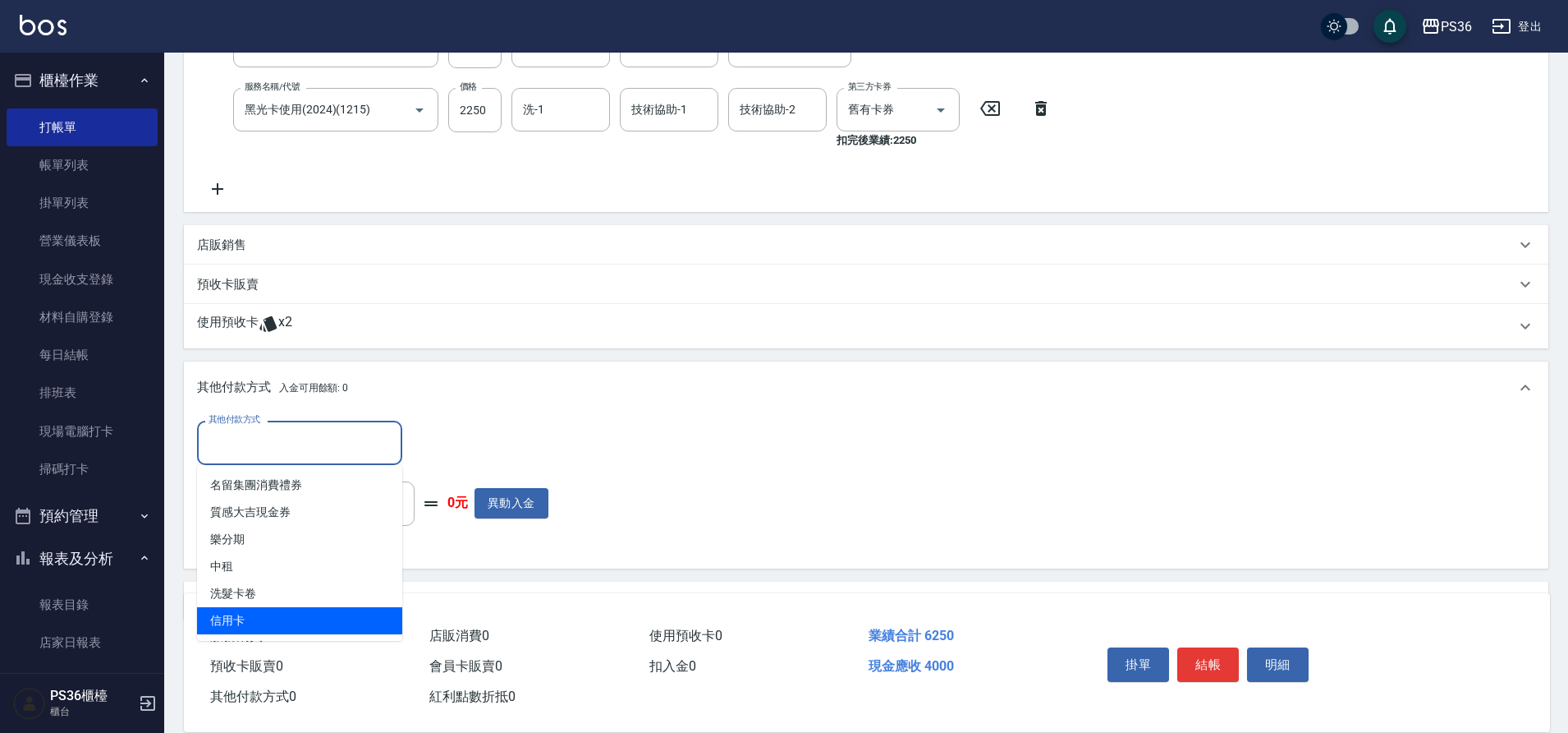
click at [271, 614] on span "信用卡" at bounding box center [299, 620] width 206 height 27
type input "信用卡"
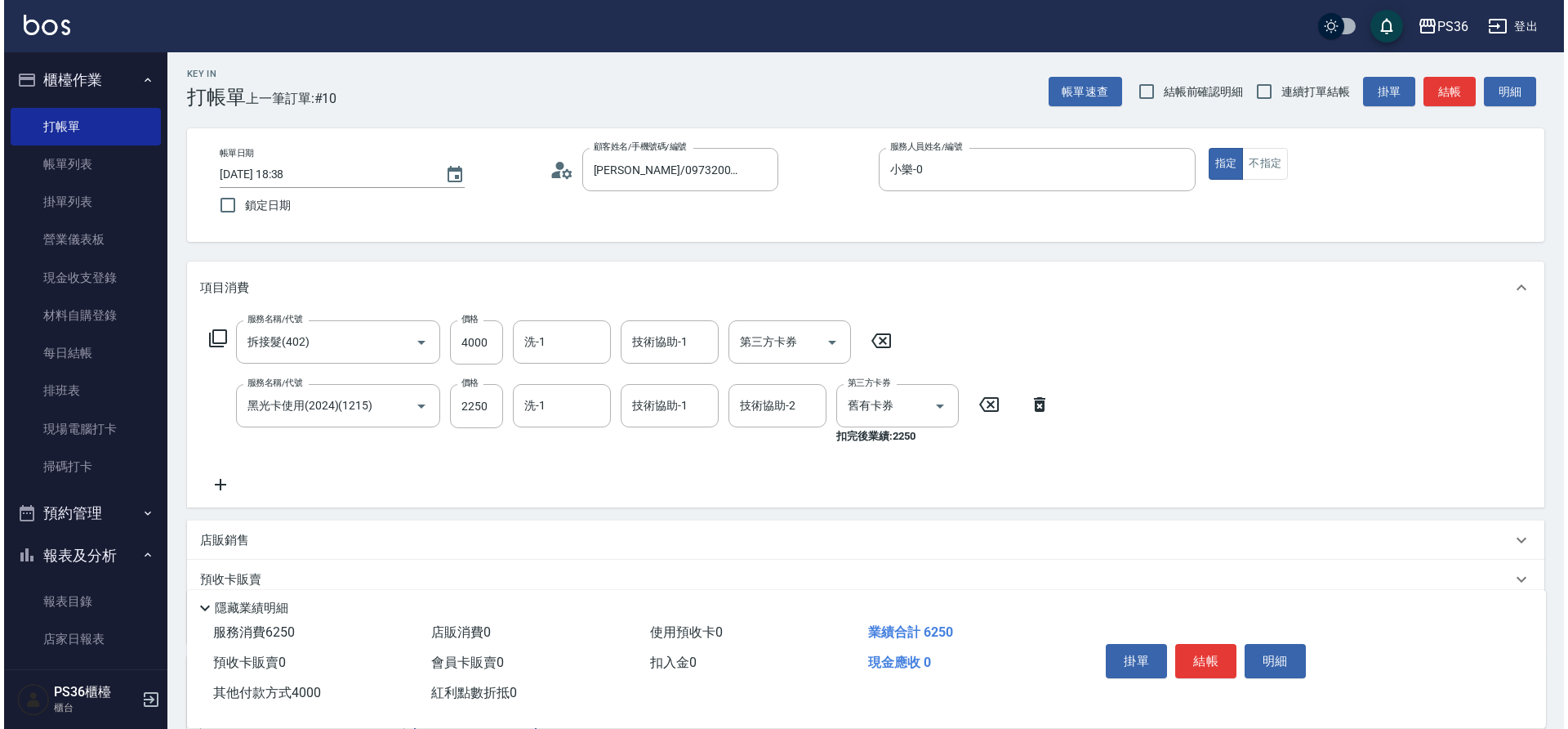
scroll to position [0, 0]
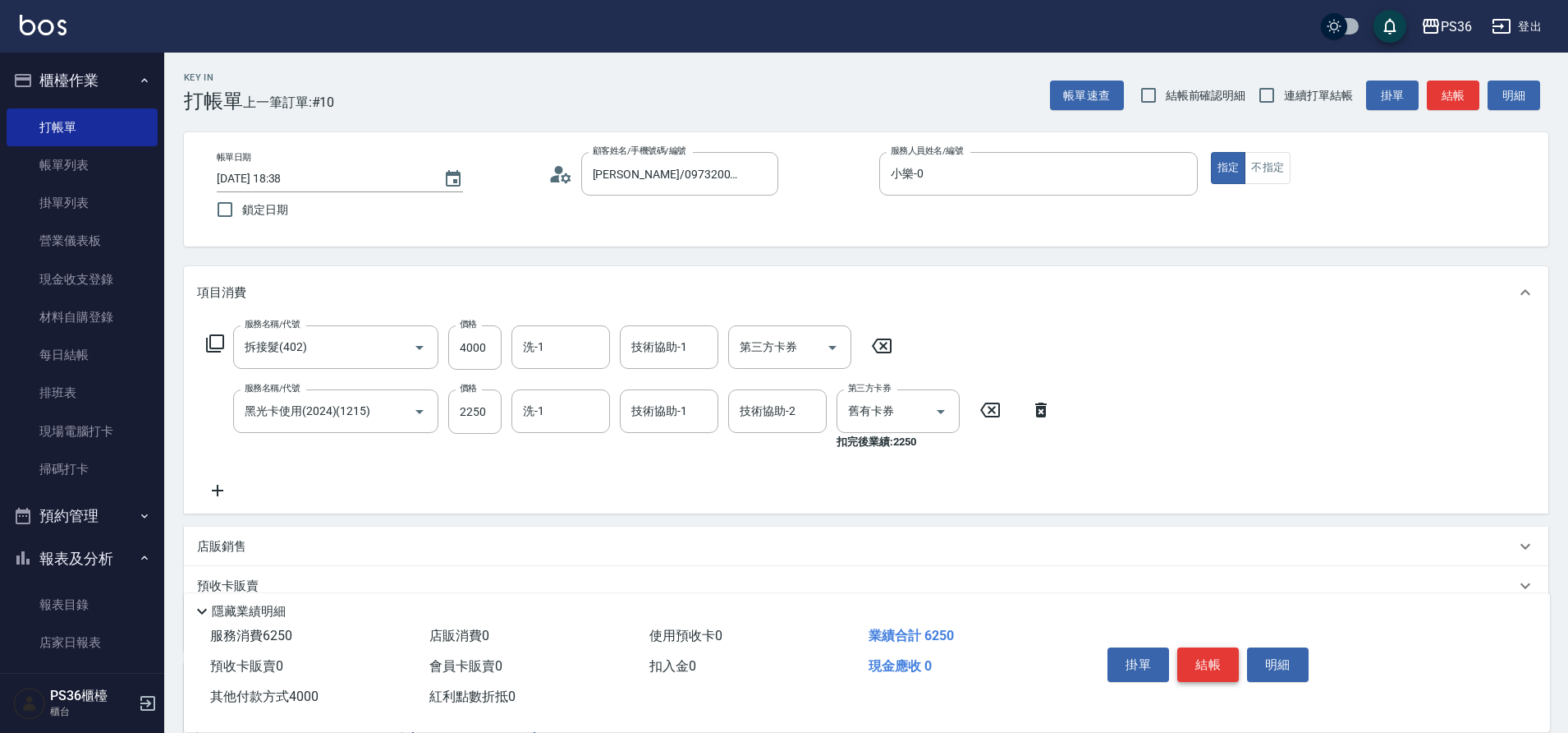
type input "4000"
click at [1192, 664] on button "結帳" at bounding box center [1208, 664] width 61 height 34
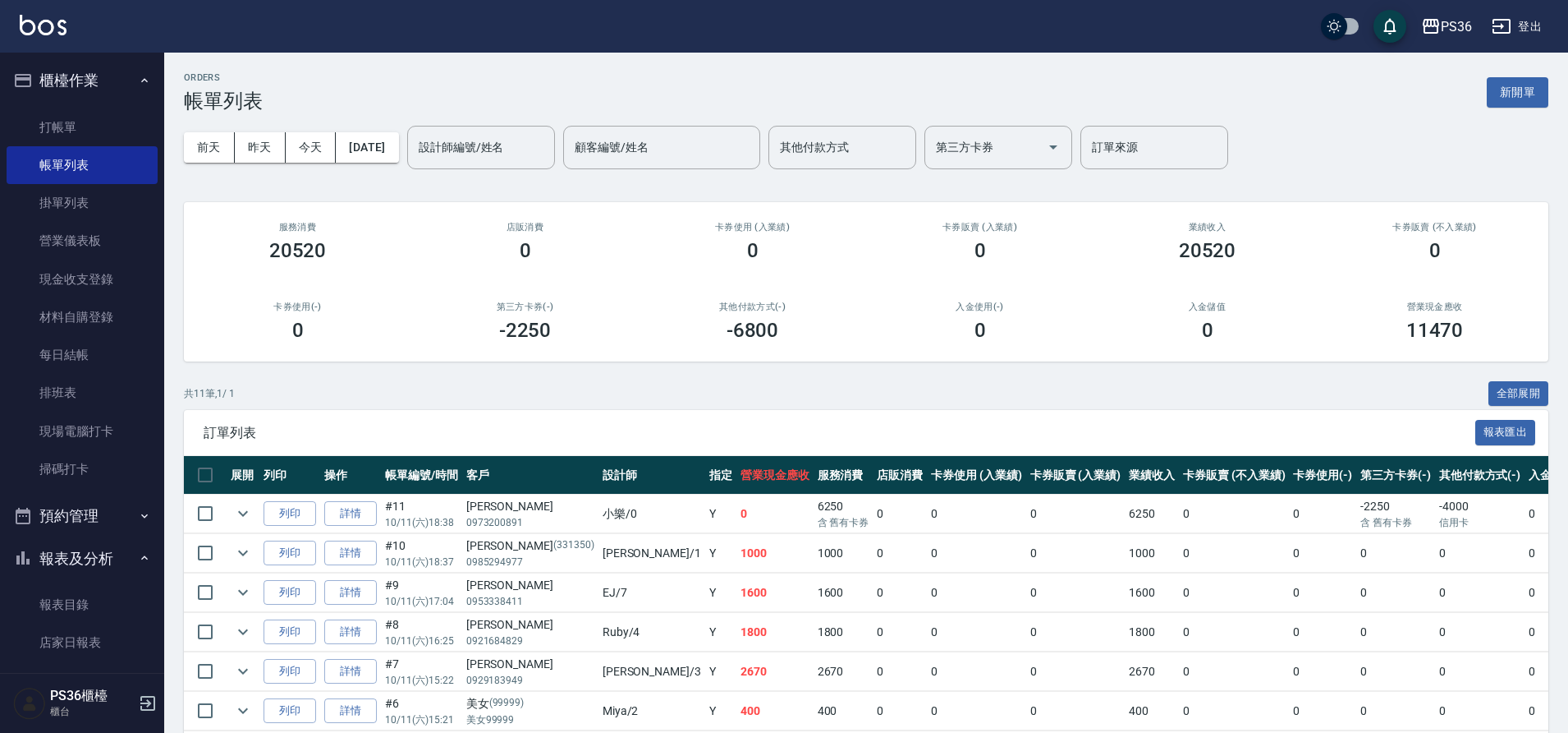
click at [491, 156] on input "設計師編號/姓名" at bounding box center [481, 148] width 133 height 29
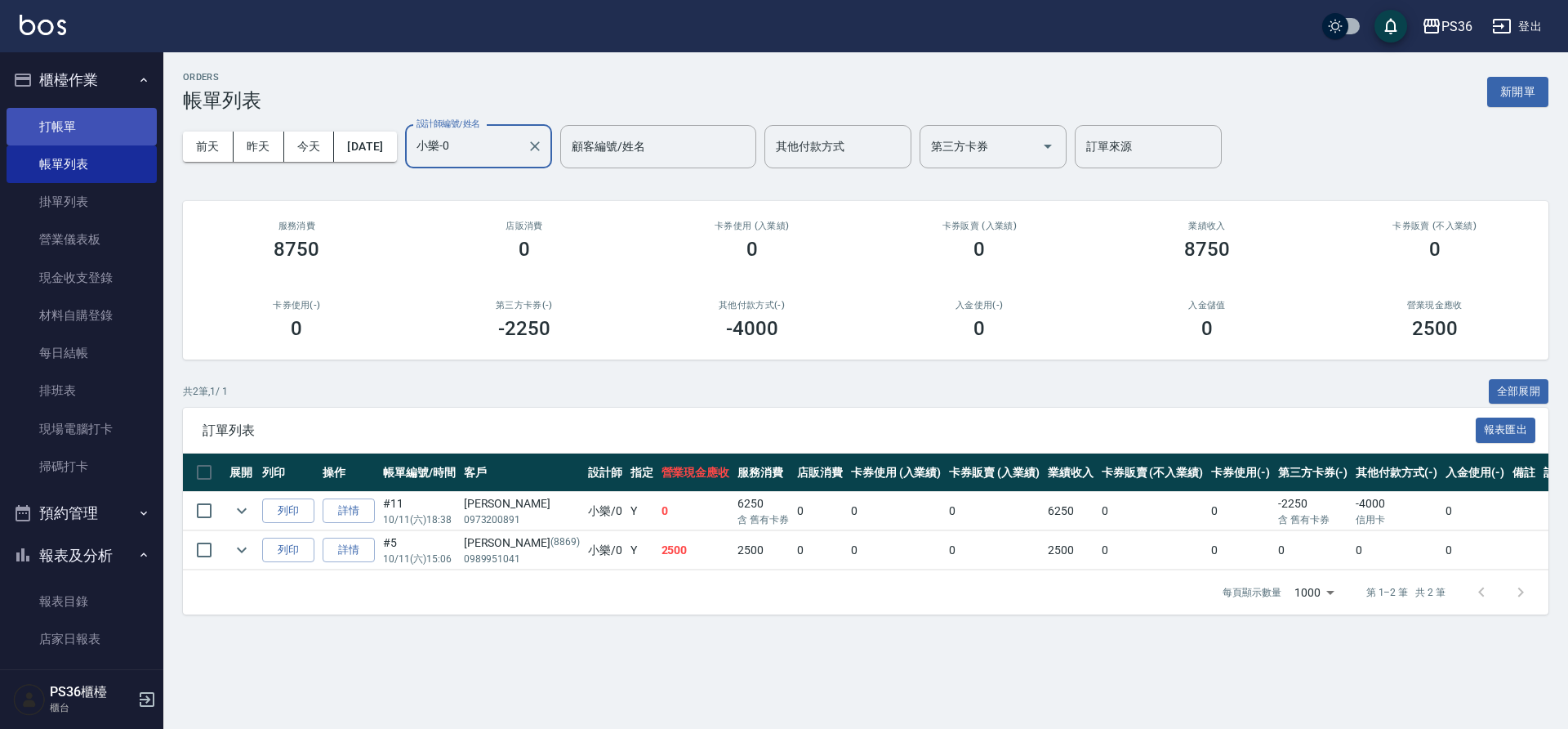
type input "小樂-0"
click at [90, 136] on link "打帳單" at bounding box center [81, 126] width 150 height 37
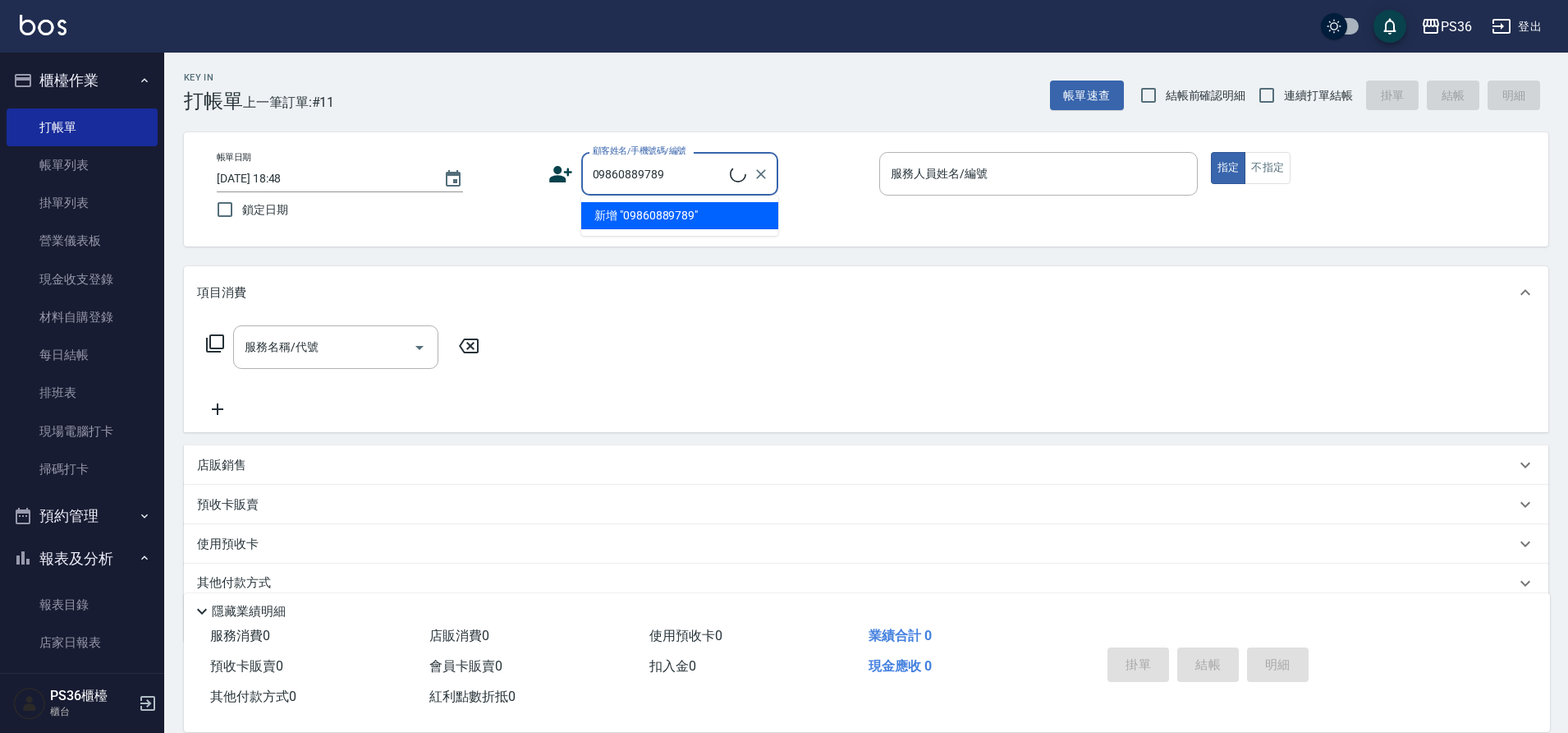
type input "09860889789"
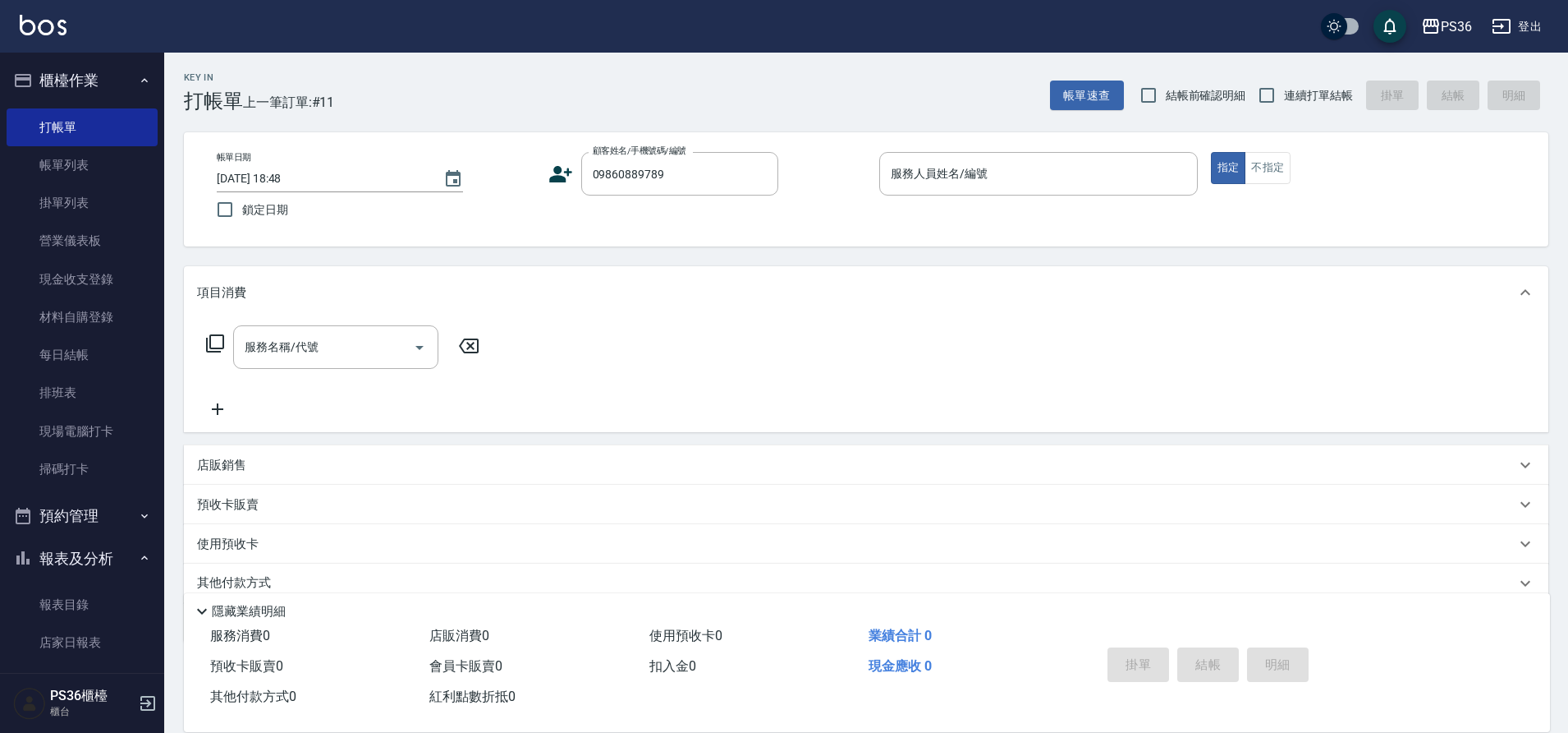
click at [549, 177] on icon at bounding box center [560, 174] width 25 height 25
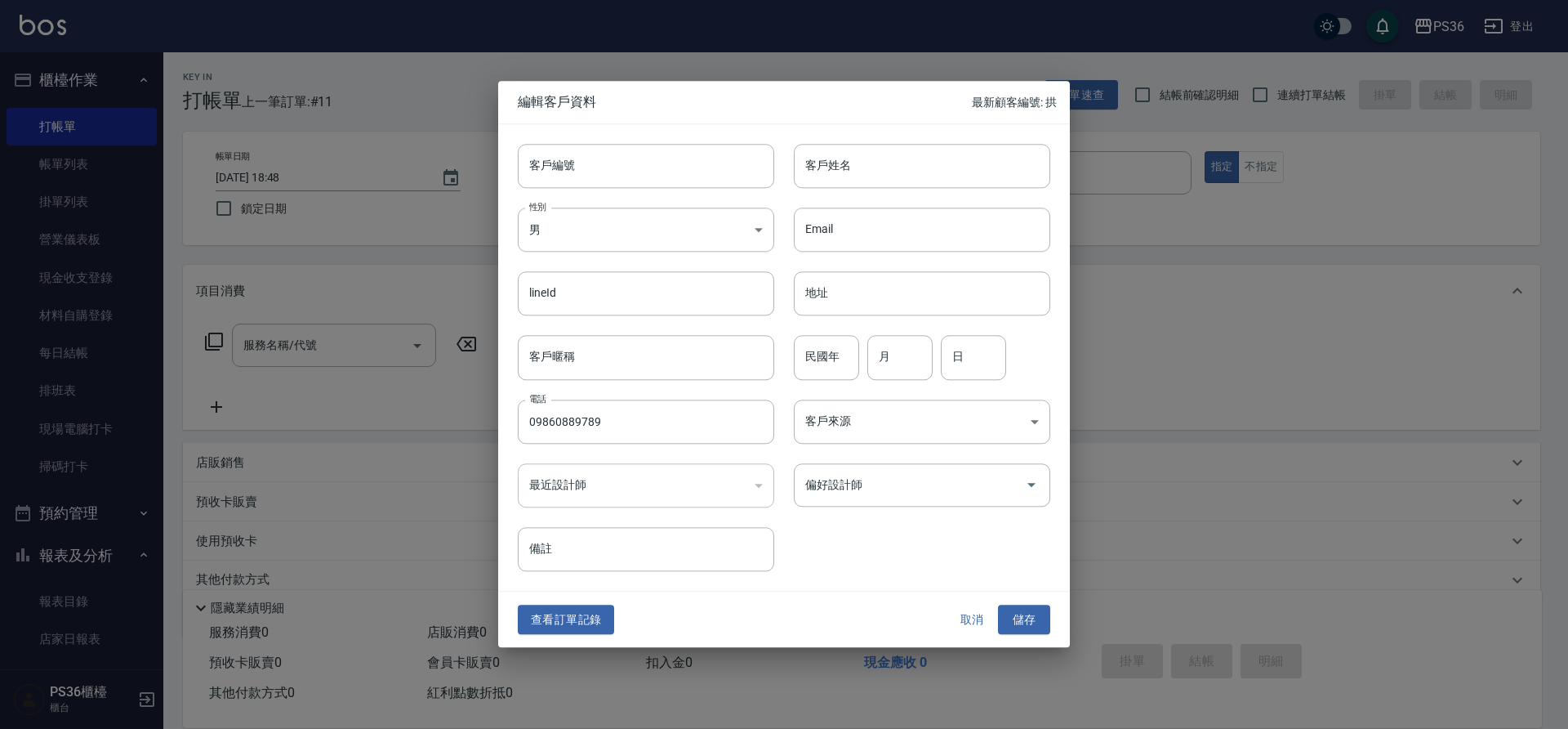
click at [825, 164] on input "客戶姓名" at bounding box center [922, 165] width 256 height 44
type input "[PERSON_NAME]"
click at [735, 247] on body "PS36 登出 櫃檯作業 打帳單 帳單列表 掛單列表 營業儀表板 現金收支登錄 材料自購登錄 每日結帳 排班表 現場電腦打卡 掃碼打卡 預約管理 預約管理 單…" at bounding box center [784, 397] width 1568 height 795
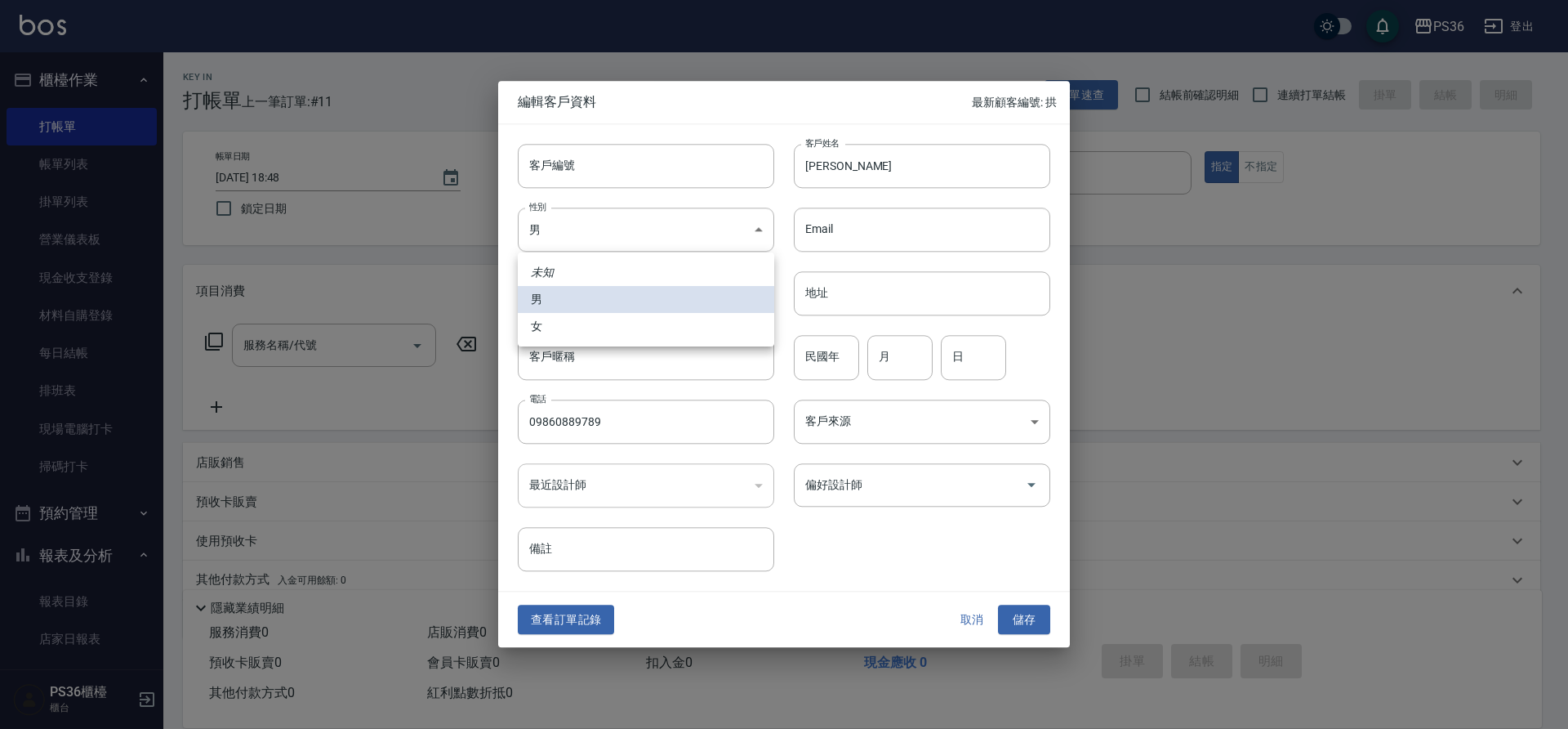
click at [662, 327] on li "女" at bounding box center [646, 327] width 256 height 27
type input "[DEMOGRAPHIC_DATA]"
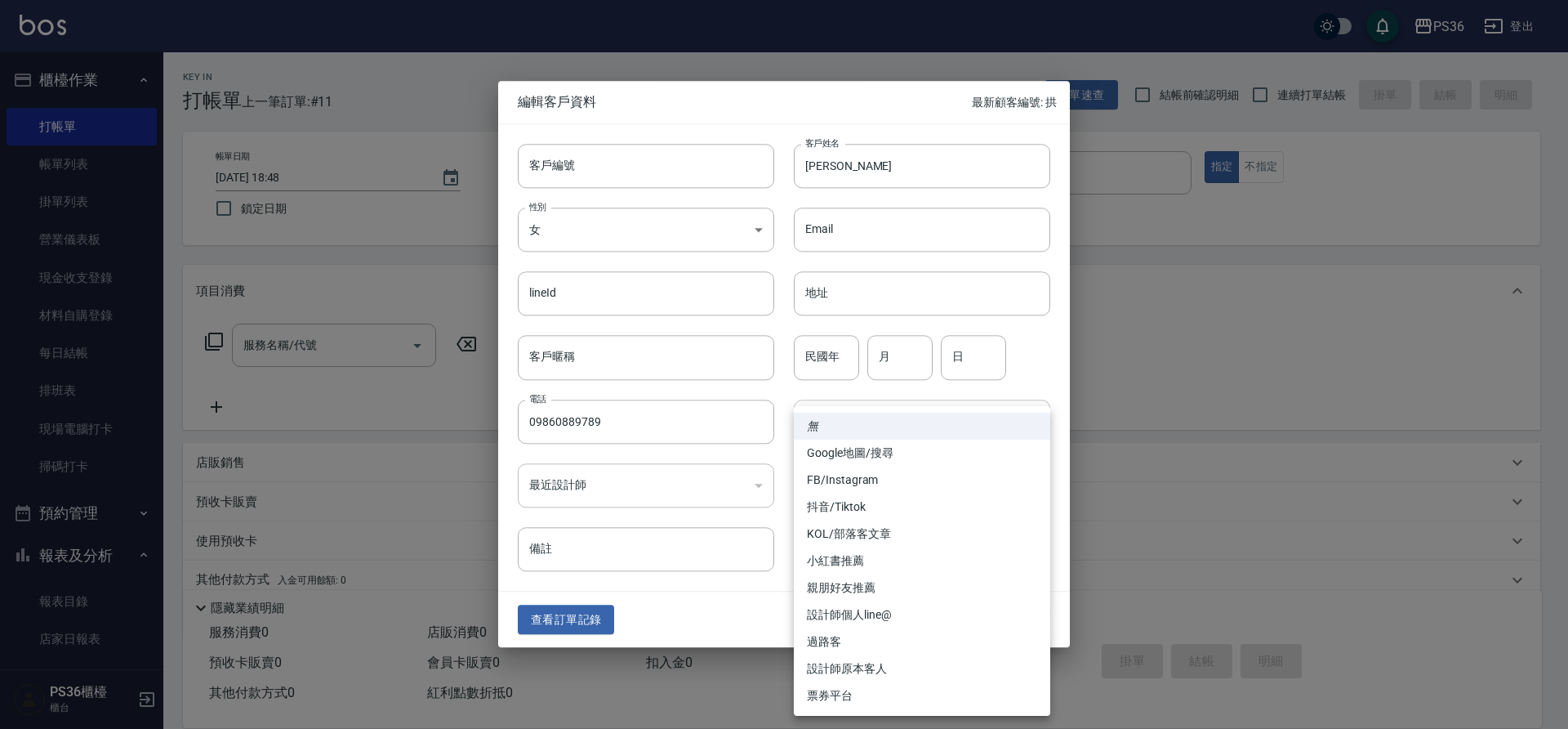
click at [912, 427] on body "PS36 登出 櫃檯作業 打帳單 帳單列表 掛單列表 營業儀表板 現金收支登錄 材料自購登錄 每日結帳 排班表 現場電腦打卡 掃碼打卡 預約管理 預約管理 單…" at bounding box center [784, 397] width 1568 height 795
click at [895, 479] on li "FB/Instagram" at bounding box center [922, 480] width 256 height 27
type input "FB/Instagram"
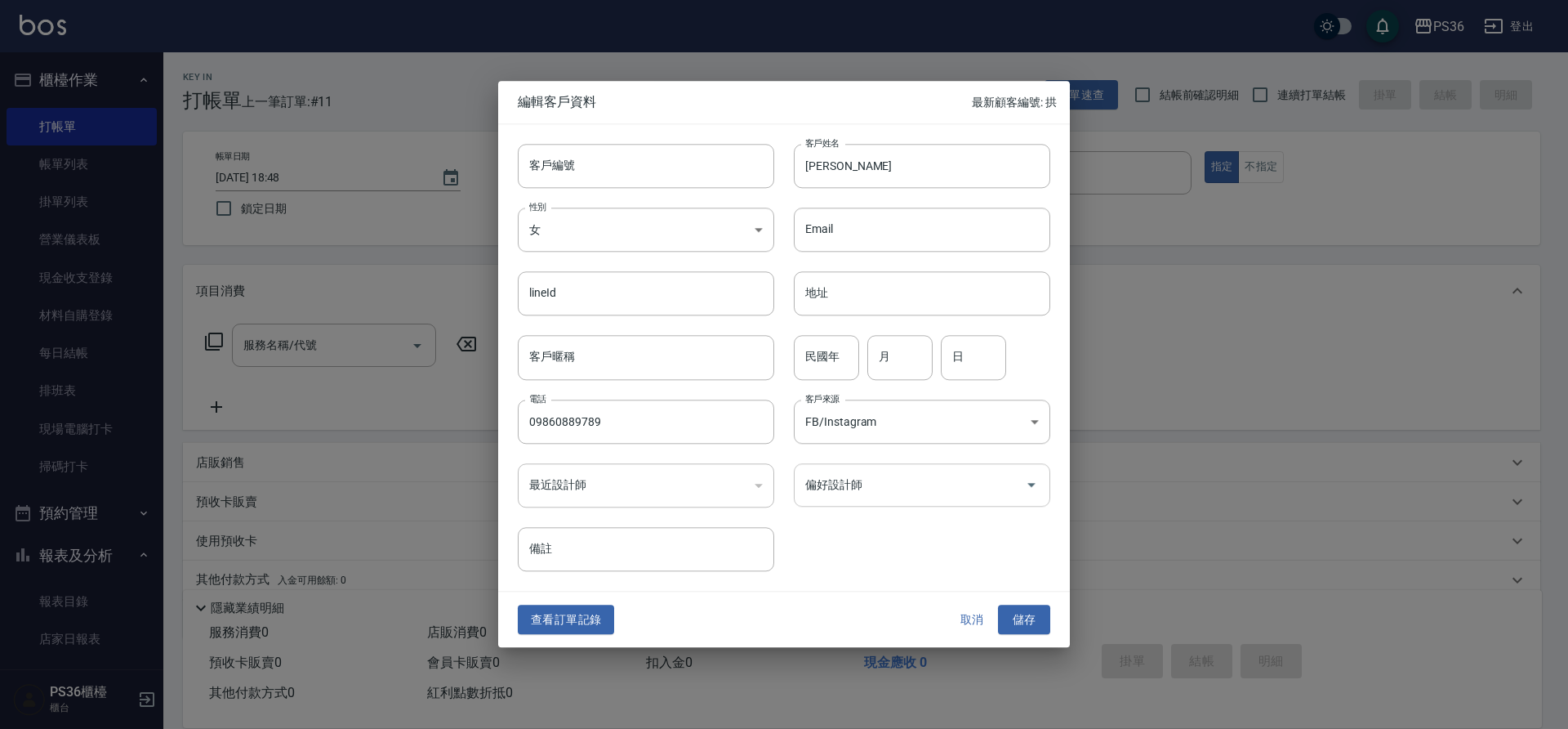
click at [889, 481] on input "偏好設計師" at bounding box center [910, 485] width 217 height 29
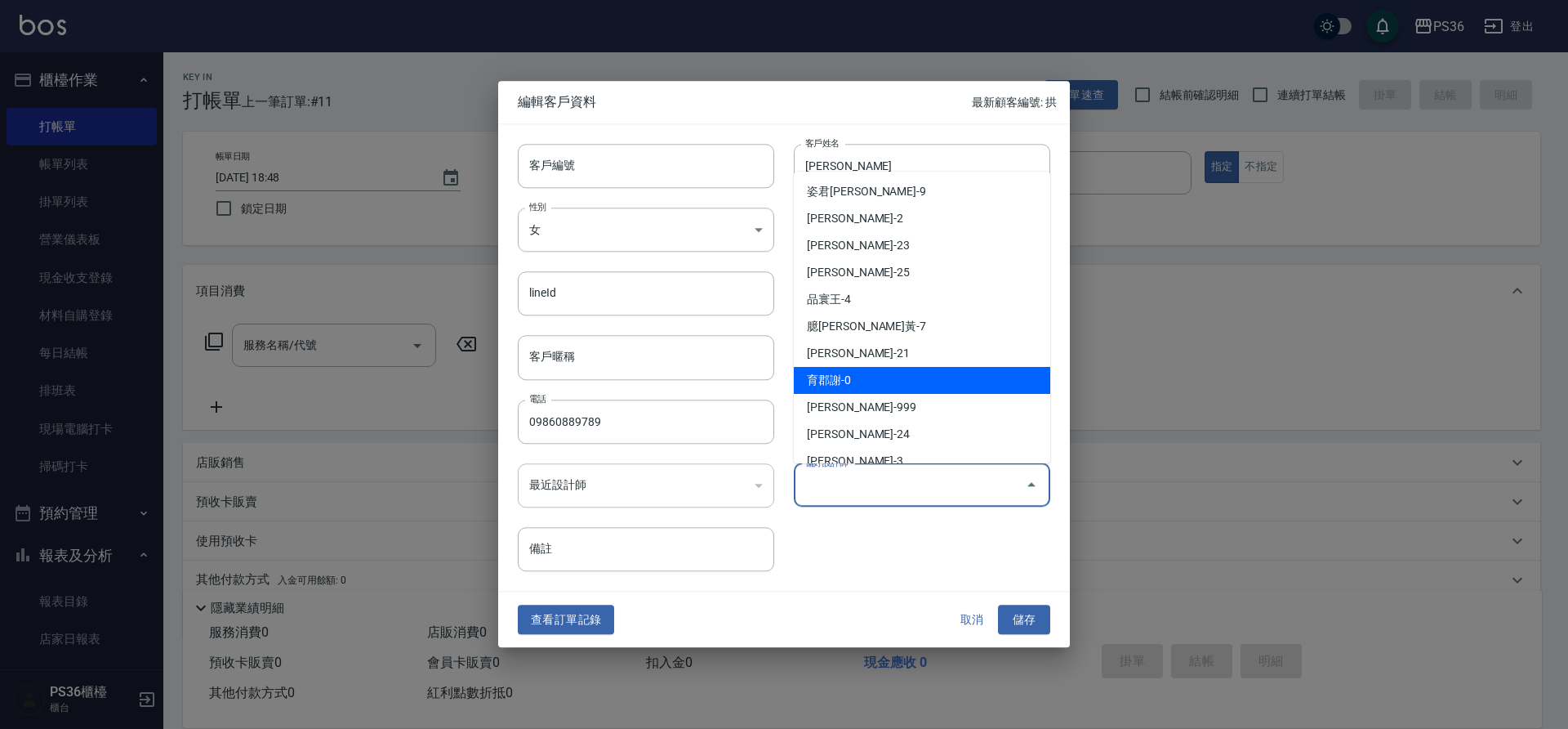
click at [882, 388] on li "育郡謝-0" at bounding box center [922, 380] width 256 height 27
type input "育郡謝"
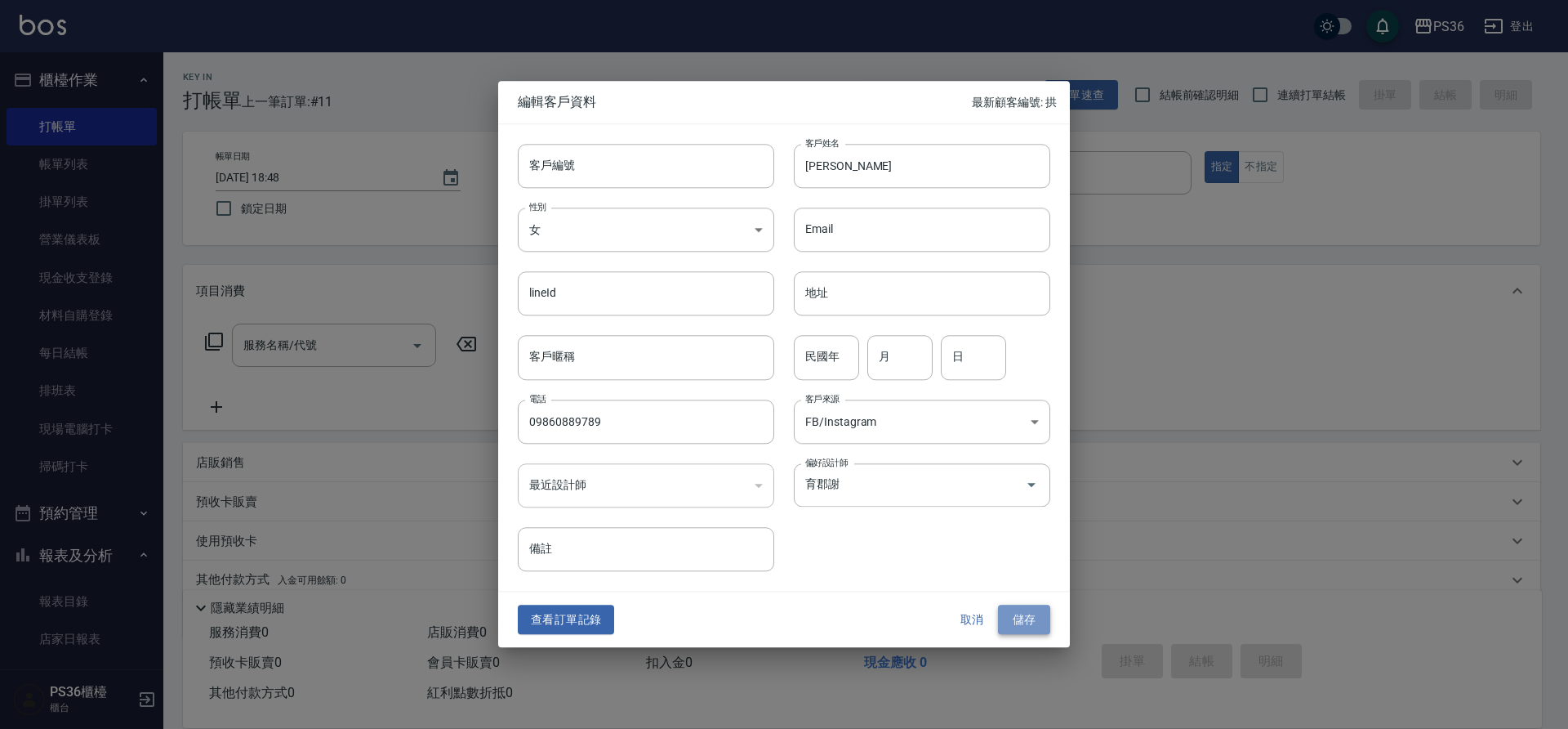
click at [1030, 622] on button "儲存" at bounding box center [1024, 620] width 53 height 31
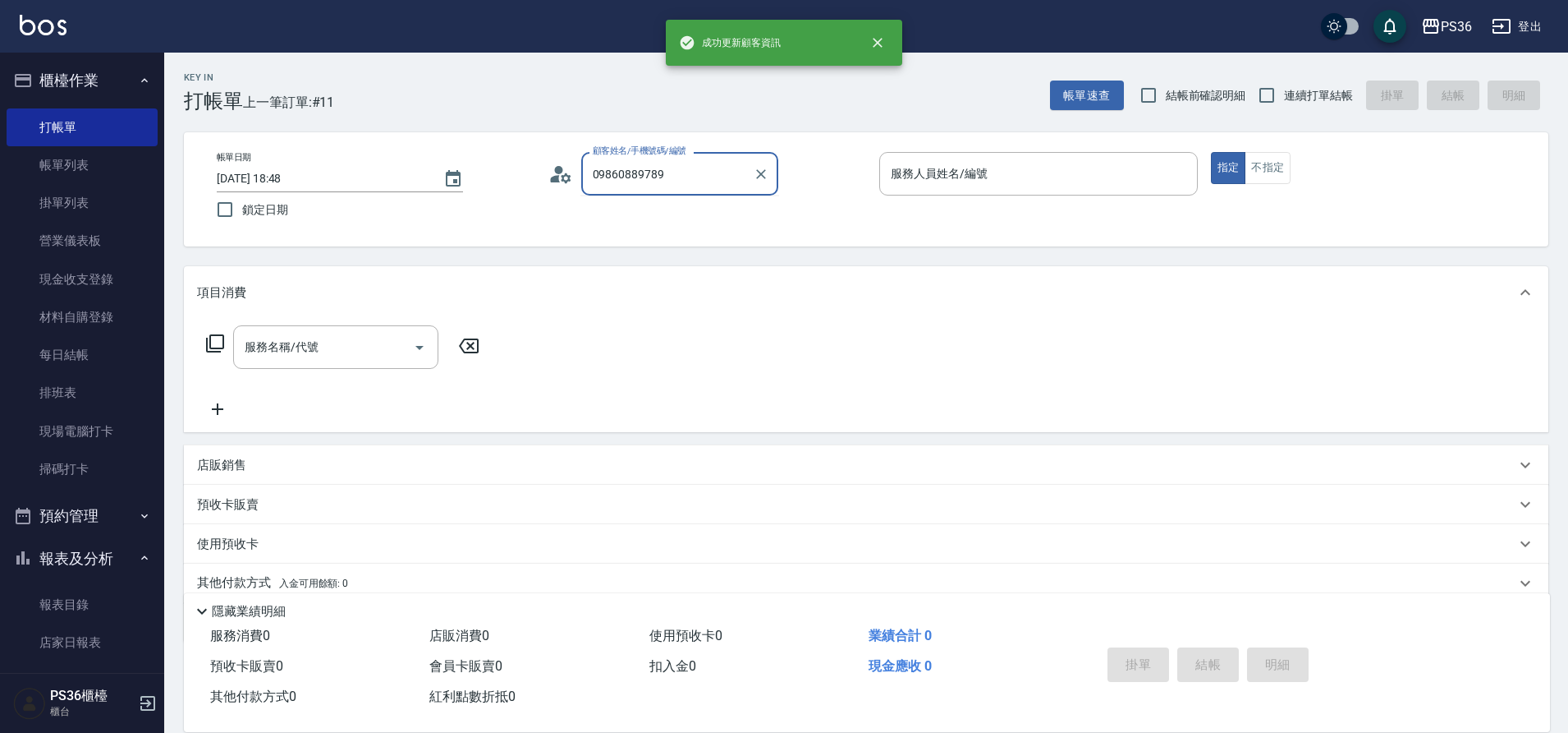
click at [736, 178] on input "09860889789" at bounding box center [667, 174] width 158 height 29
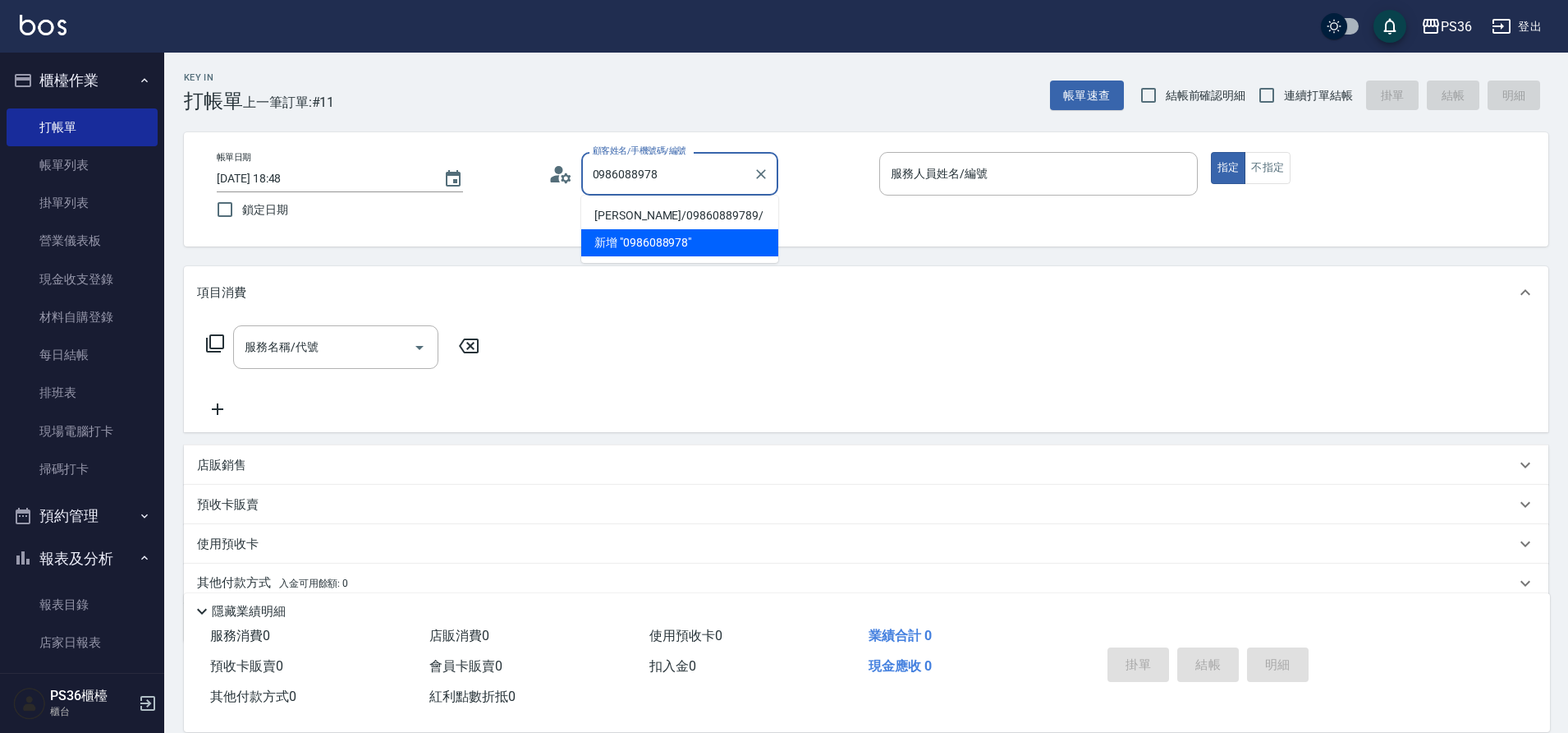
click at [711, 208] on li "[PERSON_NAME]/09860889789/" at bounding box center [679, 216] width 197 height 27
type input "[PERSON_NAME]/09860889789/"
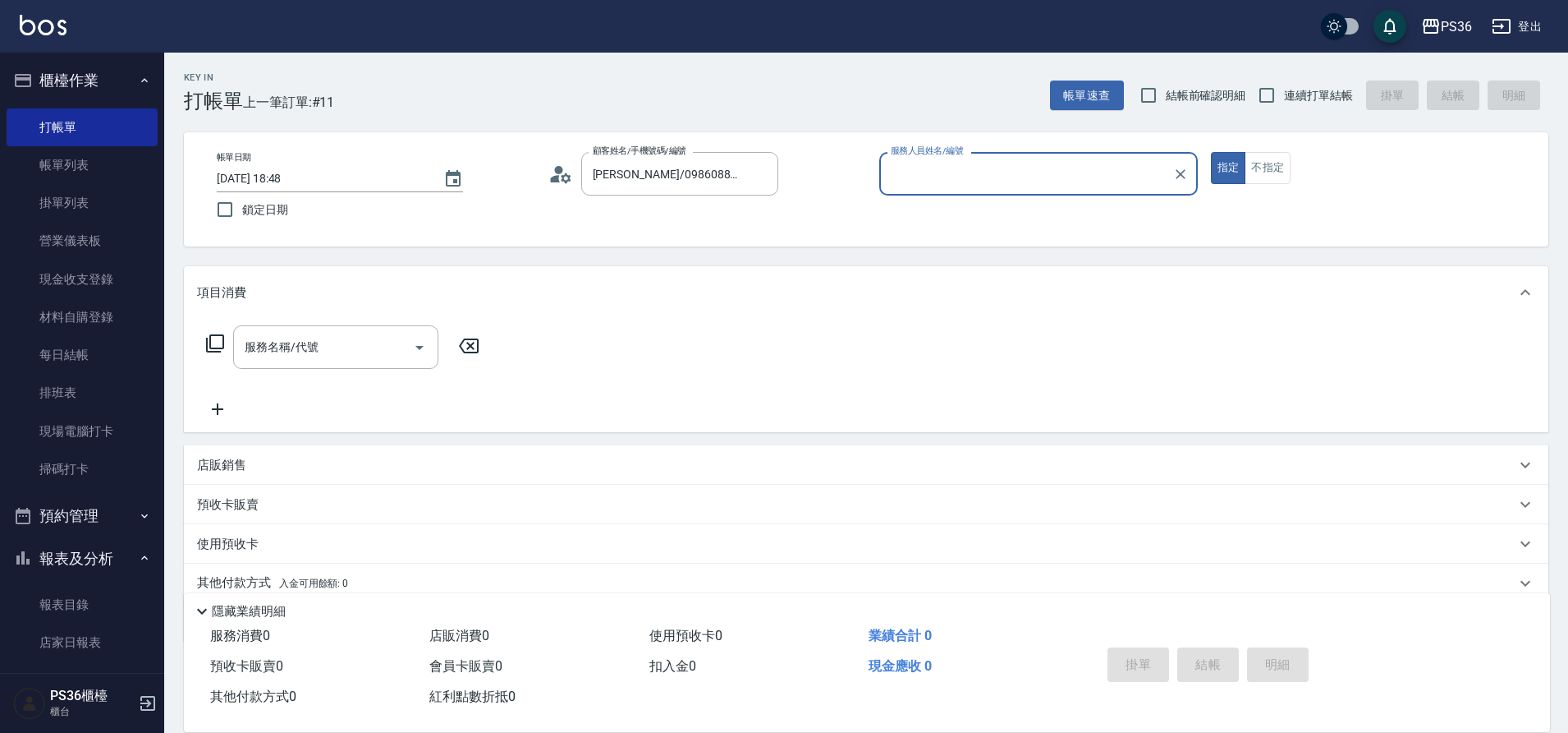
type input "小樂-0"
click at [208, 346] on icon at bounding box center [215, 343] width 20 height 20
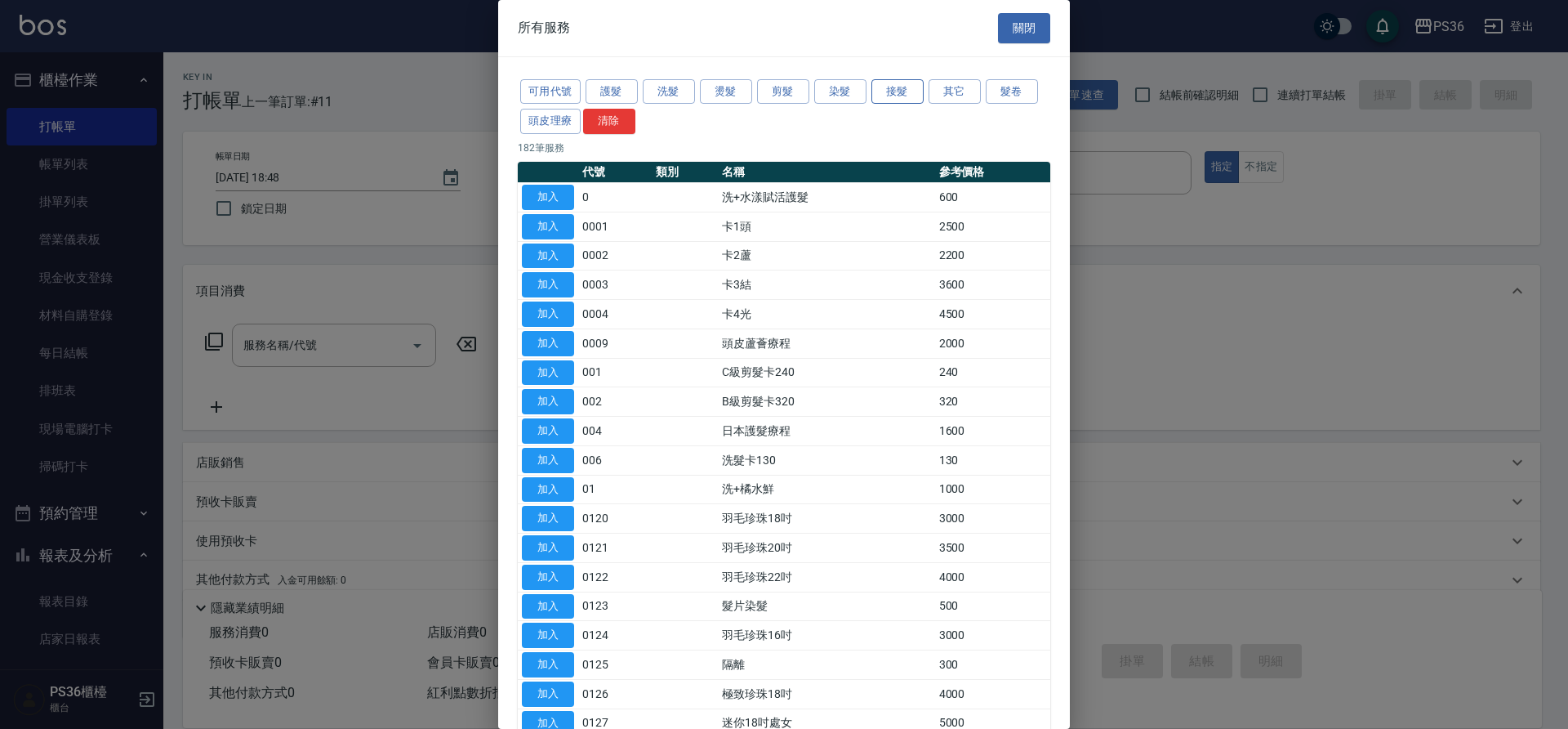
click at [900, 90] on button "接髮" at bounding box center [898, 92] width 53 height 25
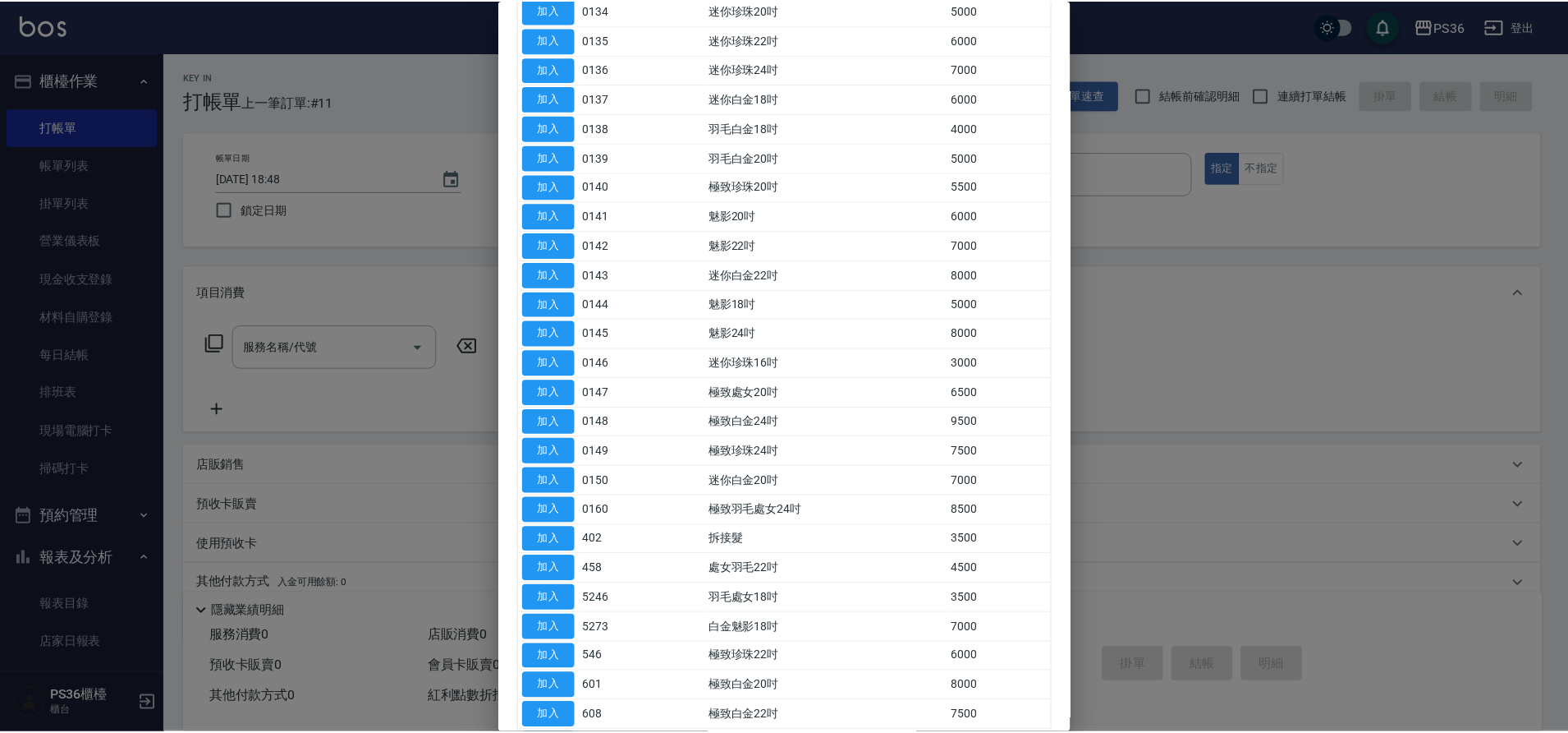
scroll to position [657, 0]
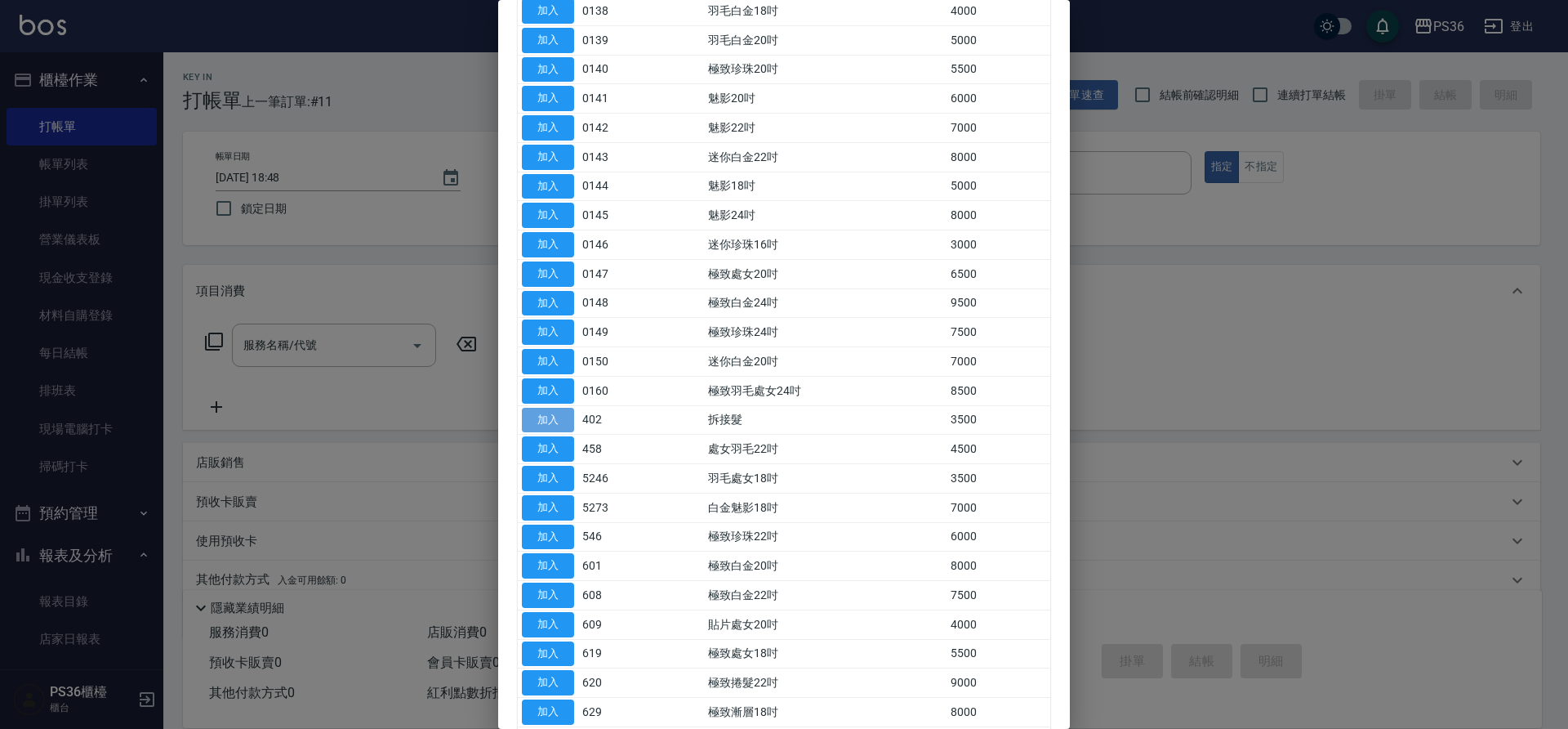
click at [552, 424] on button "加入" at bounding box center [548, 420] width 53 height 25
type input "拆接髮(402)"
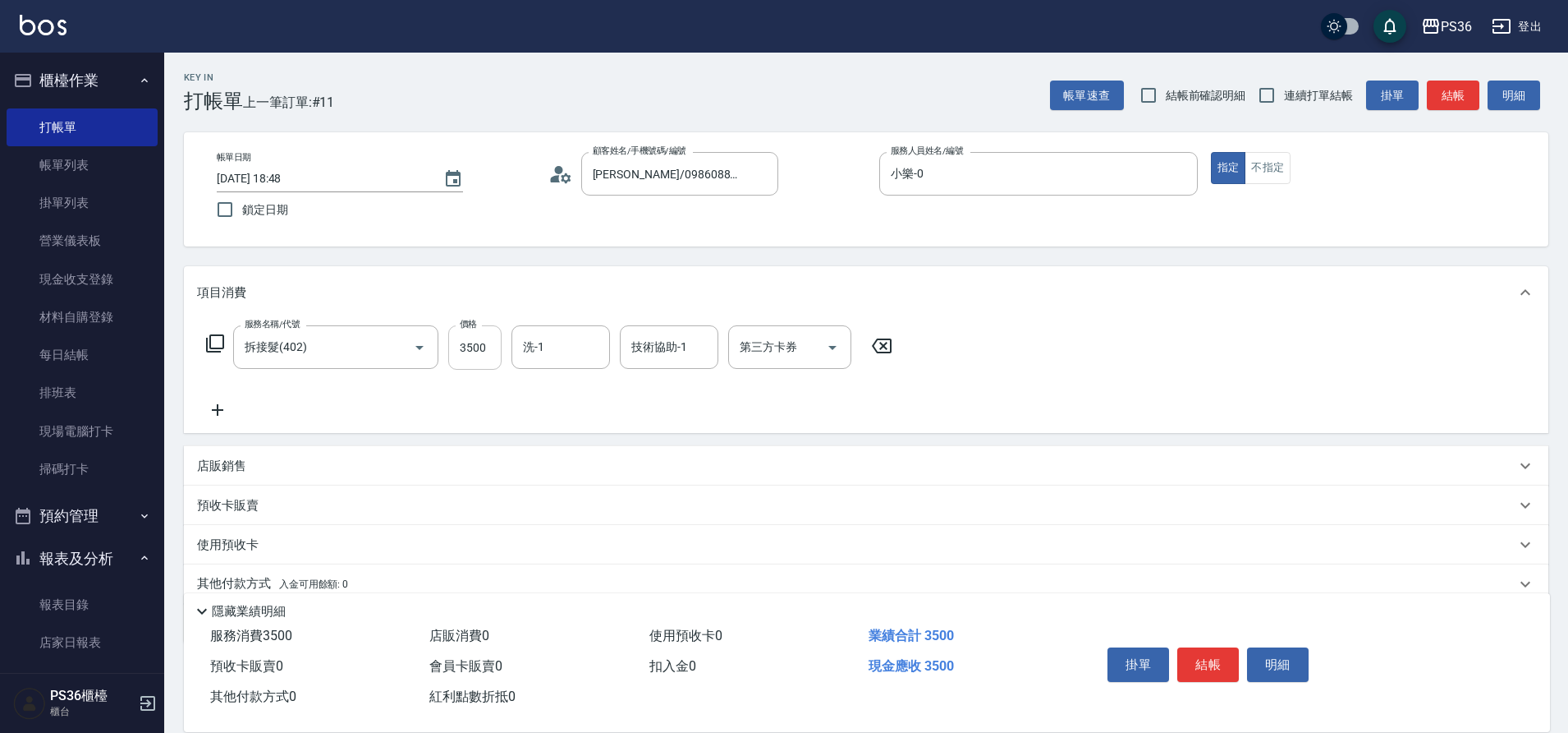
click at [495, 352] on input "3500" at bounding box center [475, 347] width 54 height 44
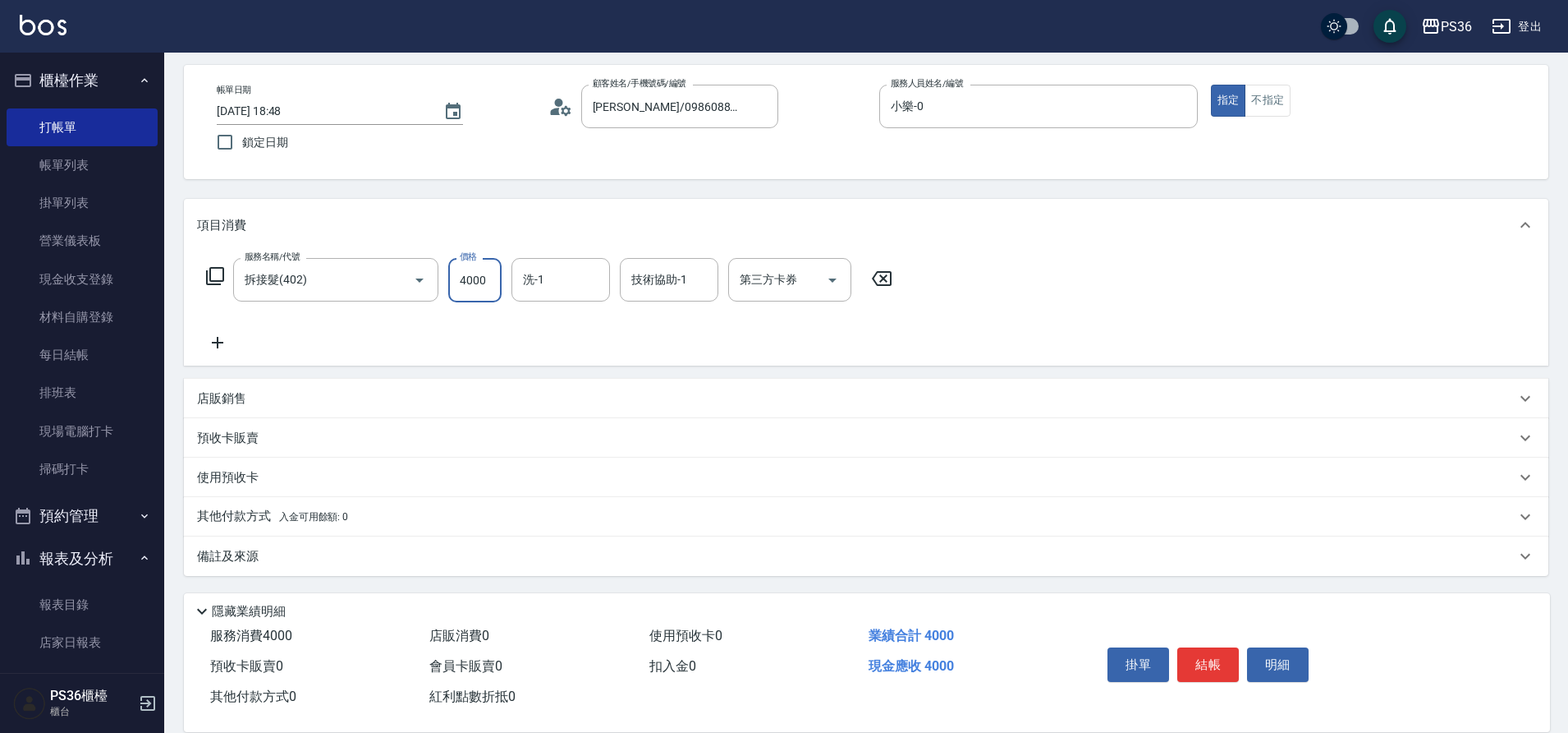
scroll to position [68, 0]
type input "4000"
click at [274, 506] on div "其他付款方式 入金可用餘額: 0" at bounding box center [867, 515] width 1365 height 39
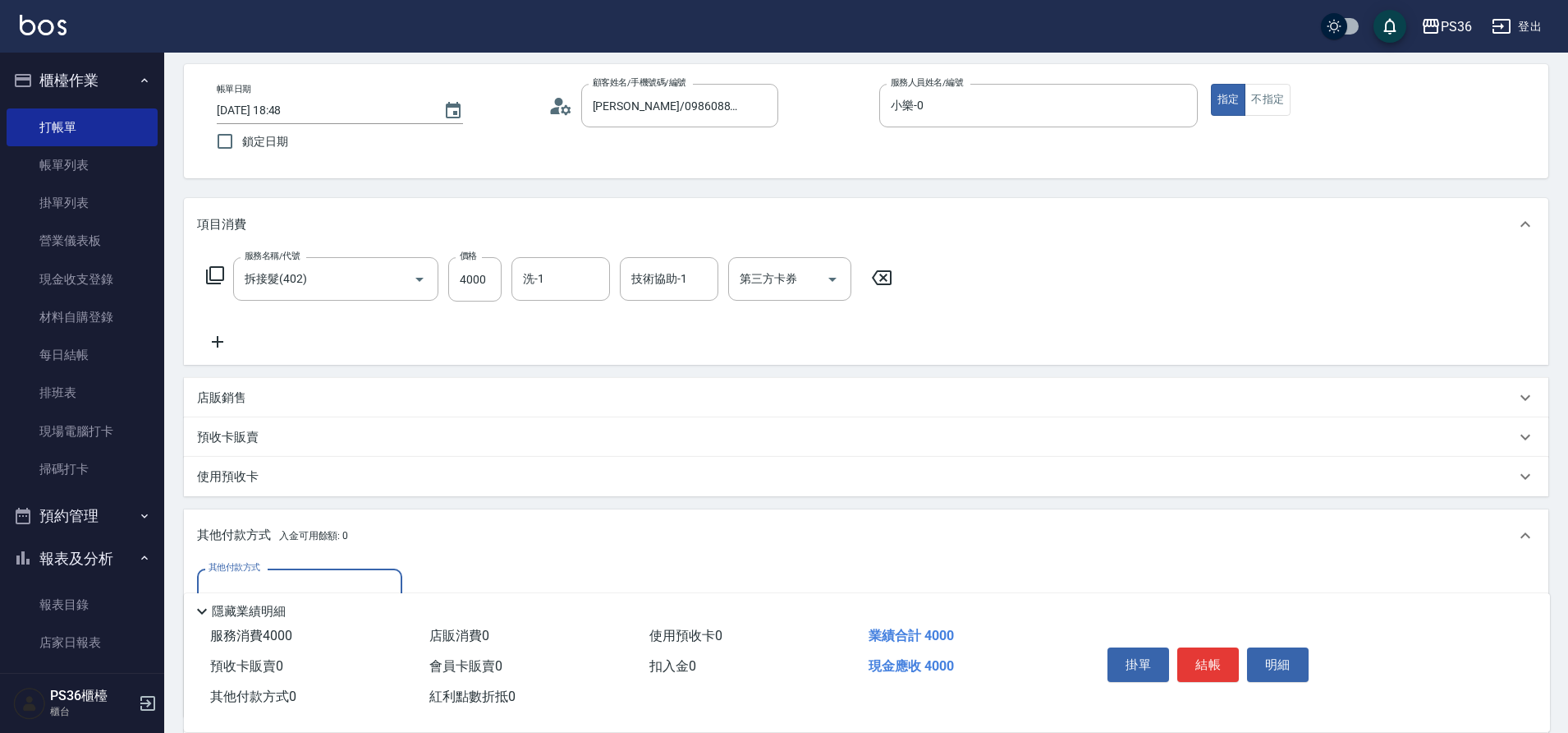
scroll to position [150, 0]
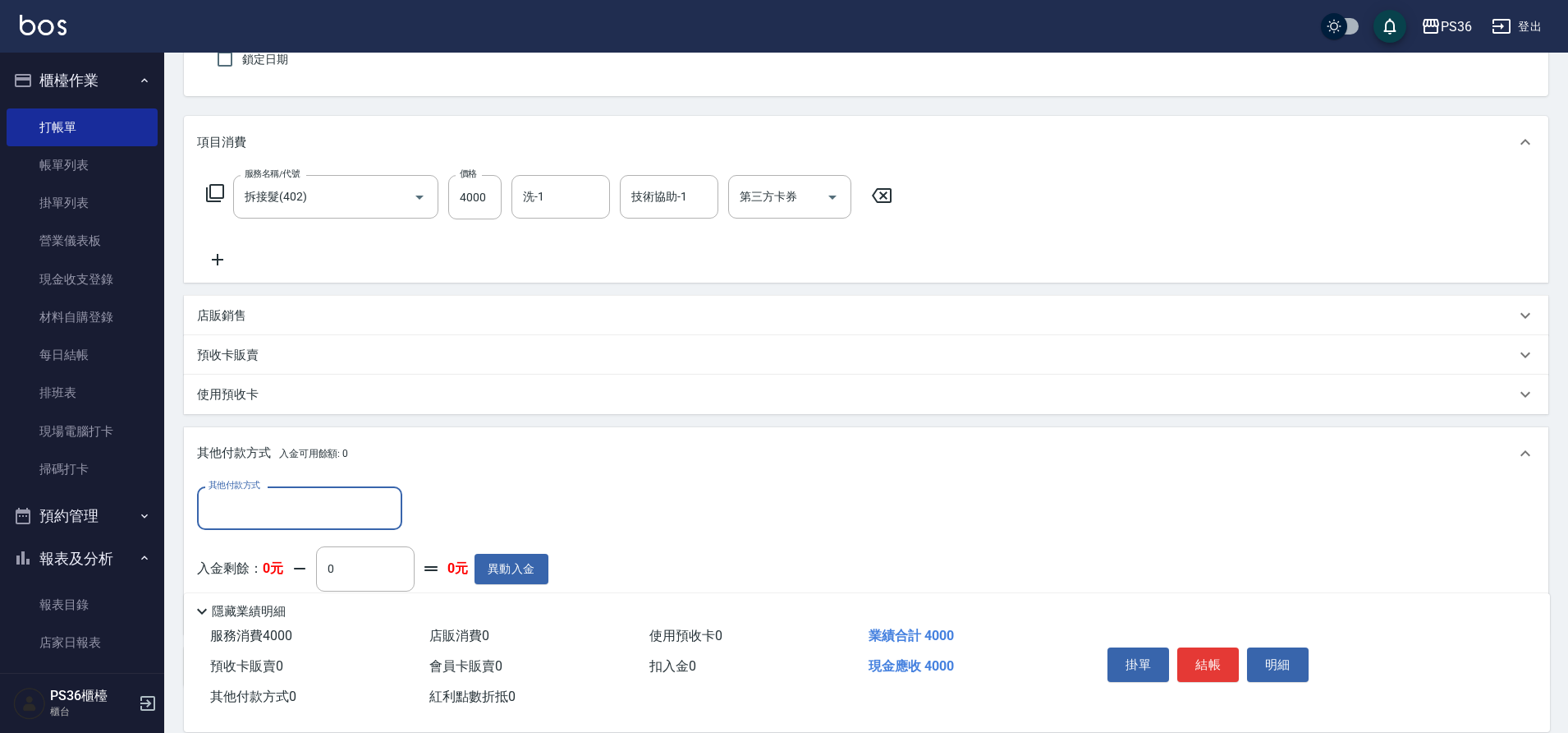
click at [288, 503] on input "其他付款方式" at bounding box center [299, 508] width 190 height 29
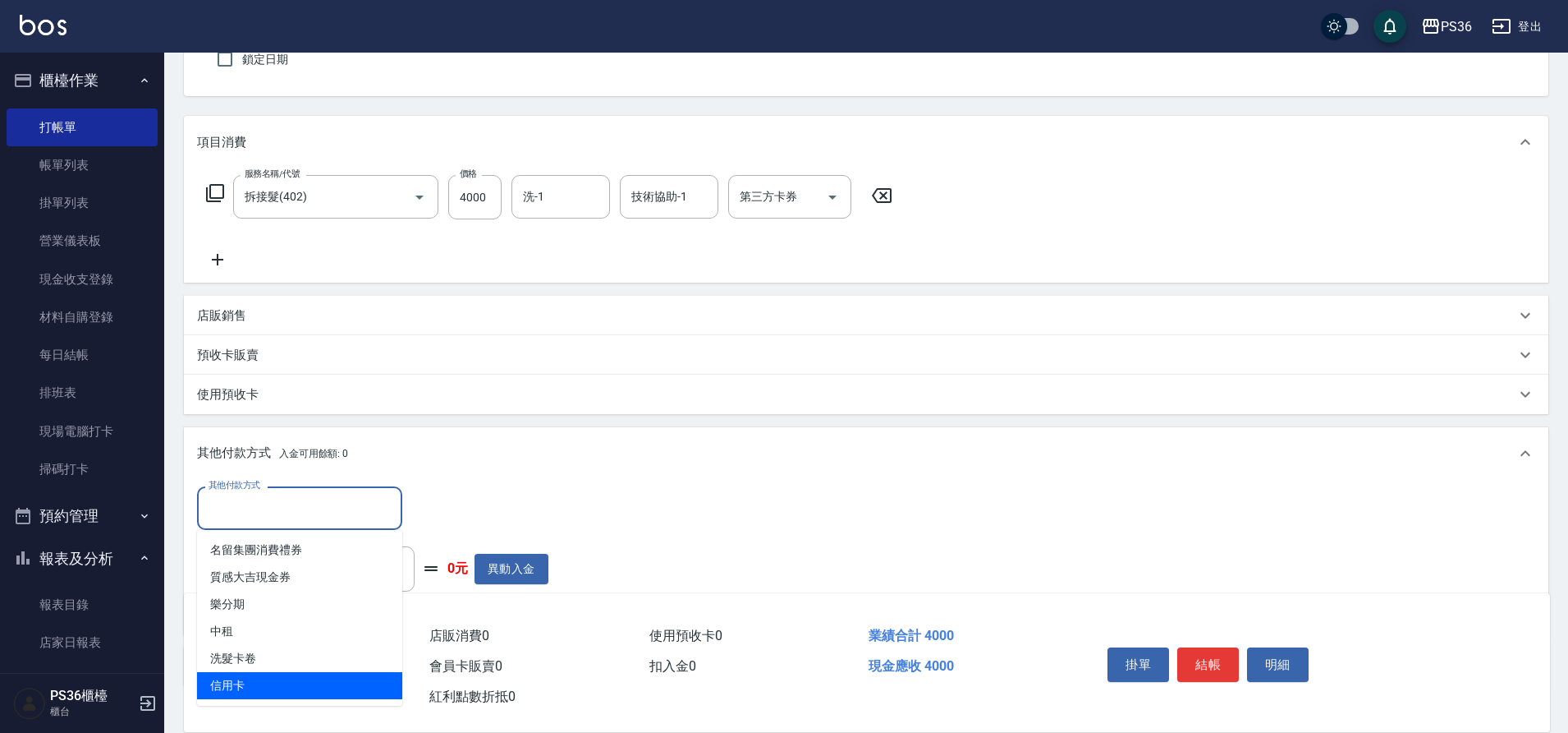
click at [306, 676] on span "信用卡" at bounding box center [299, 685] width 206 height 27
type input "信用卡"
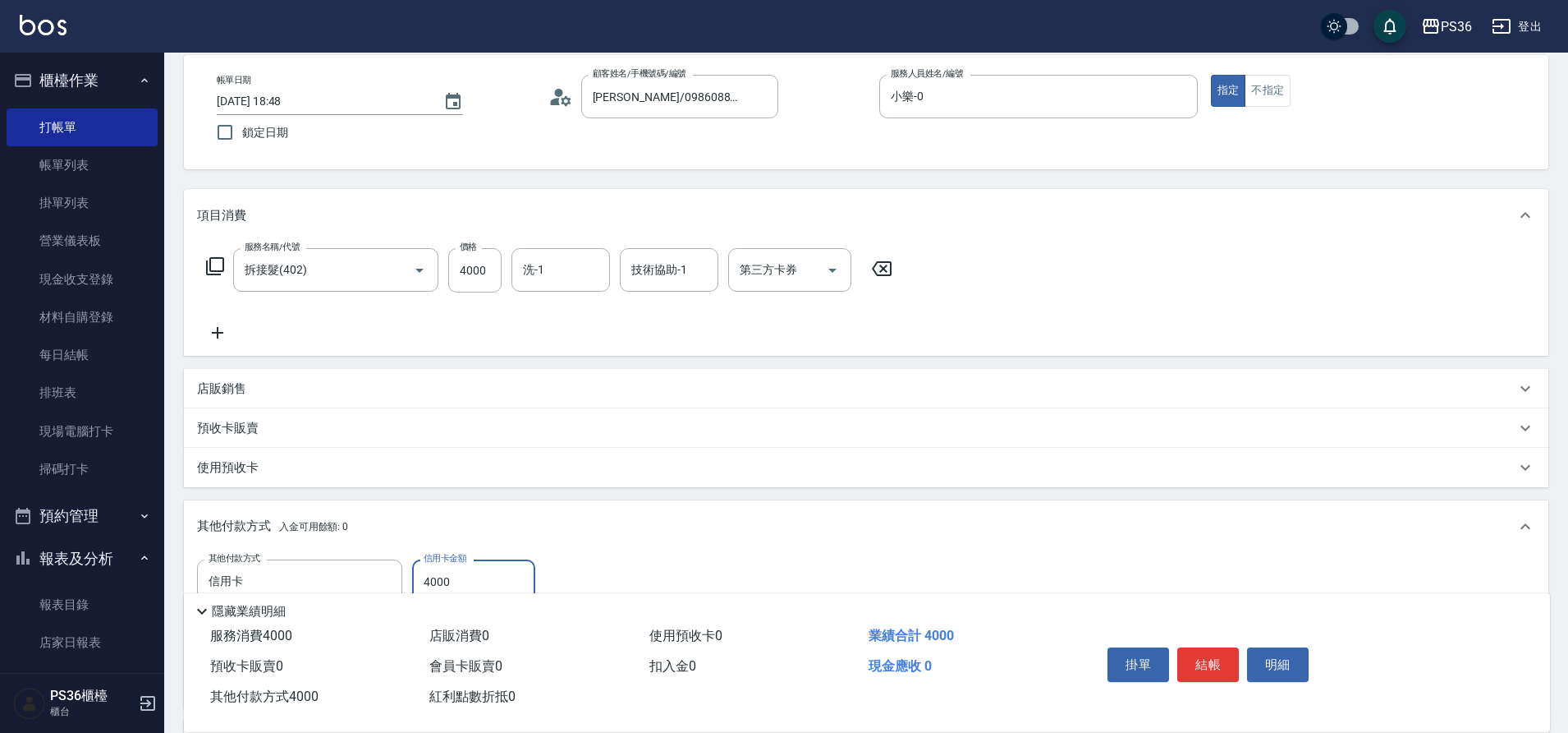
scroll to position [0, 0]
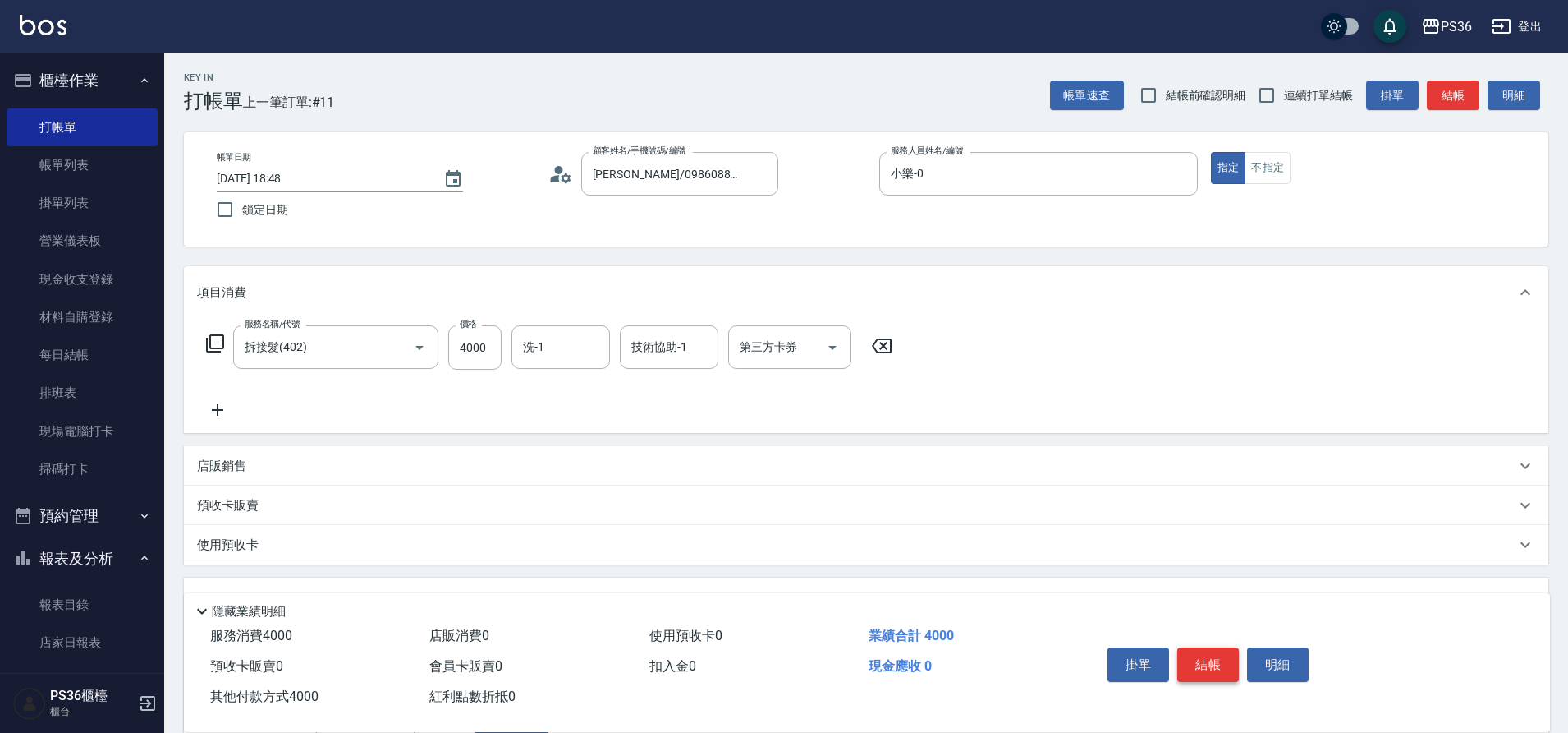
type input "4000"
click at [1217, 654] on button "結帳" at bounding box center [1208, 664] width 61 height 34
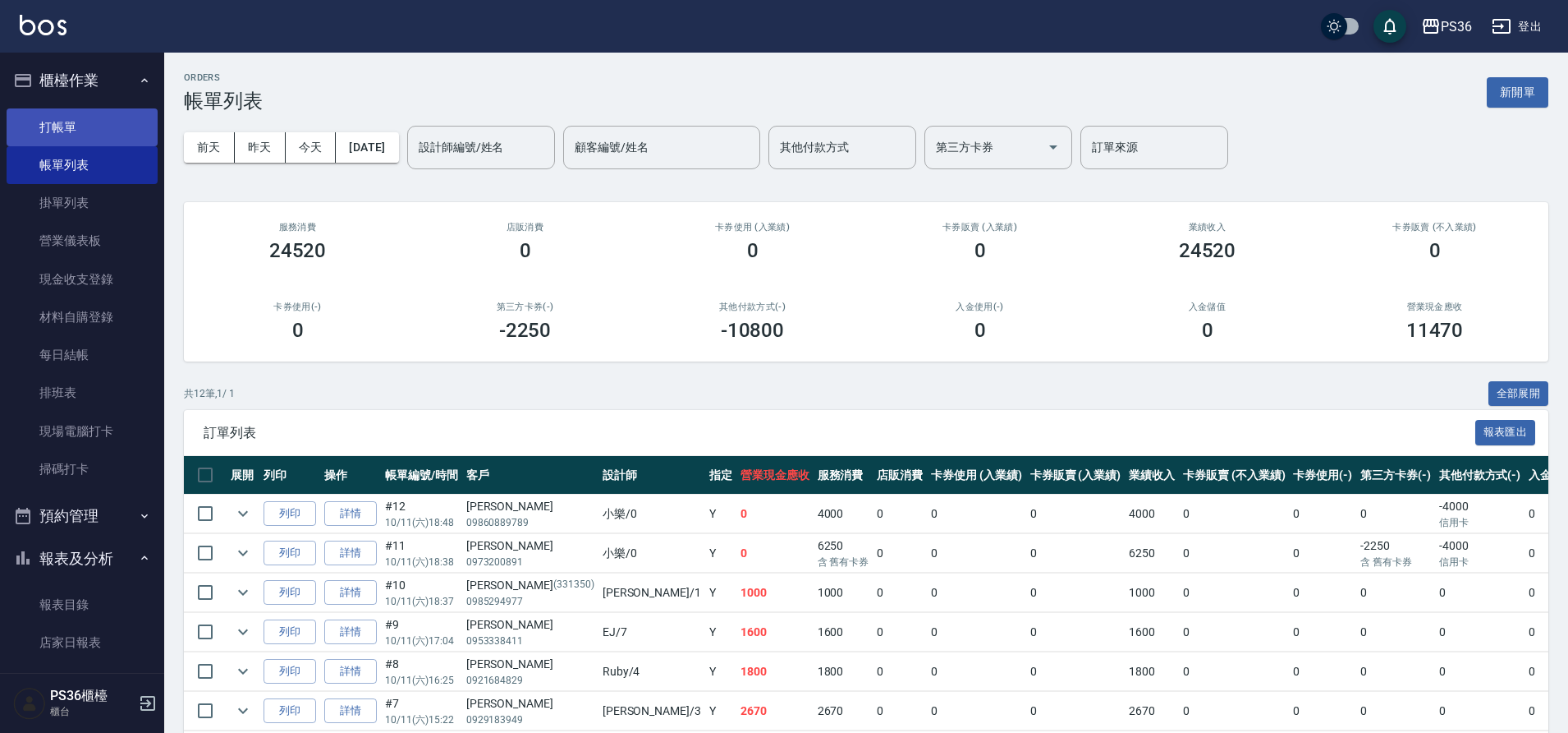
click at [89, 125] on link "打帳單" at bounding box center [82, 127] width 151 height 38
